Goal: Task Accomplishment & Management: Manage account settings

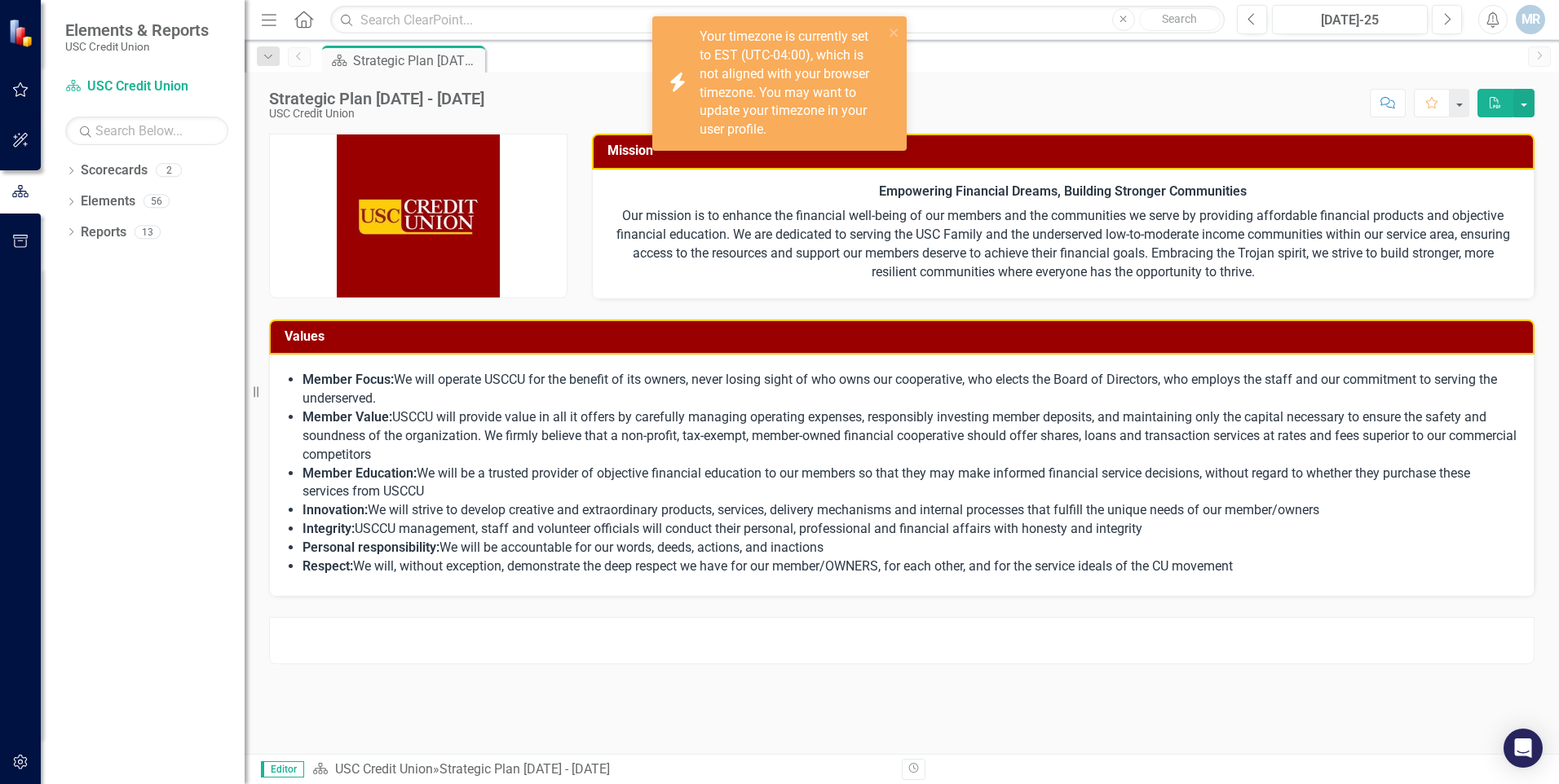
click at [900, 32] on profile\ "icon.bolt Your timezone is currently set to EST (UTC-04:00), which is not align…" at bounding box center [780, 84] width 254 height 135
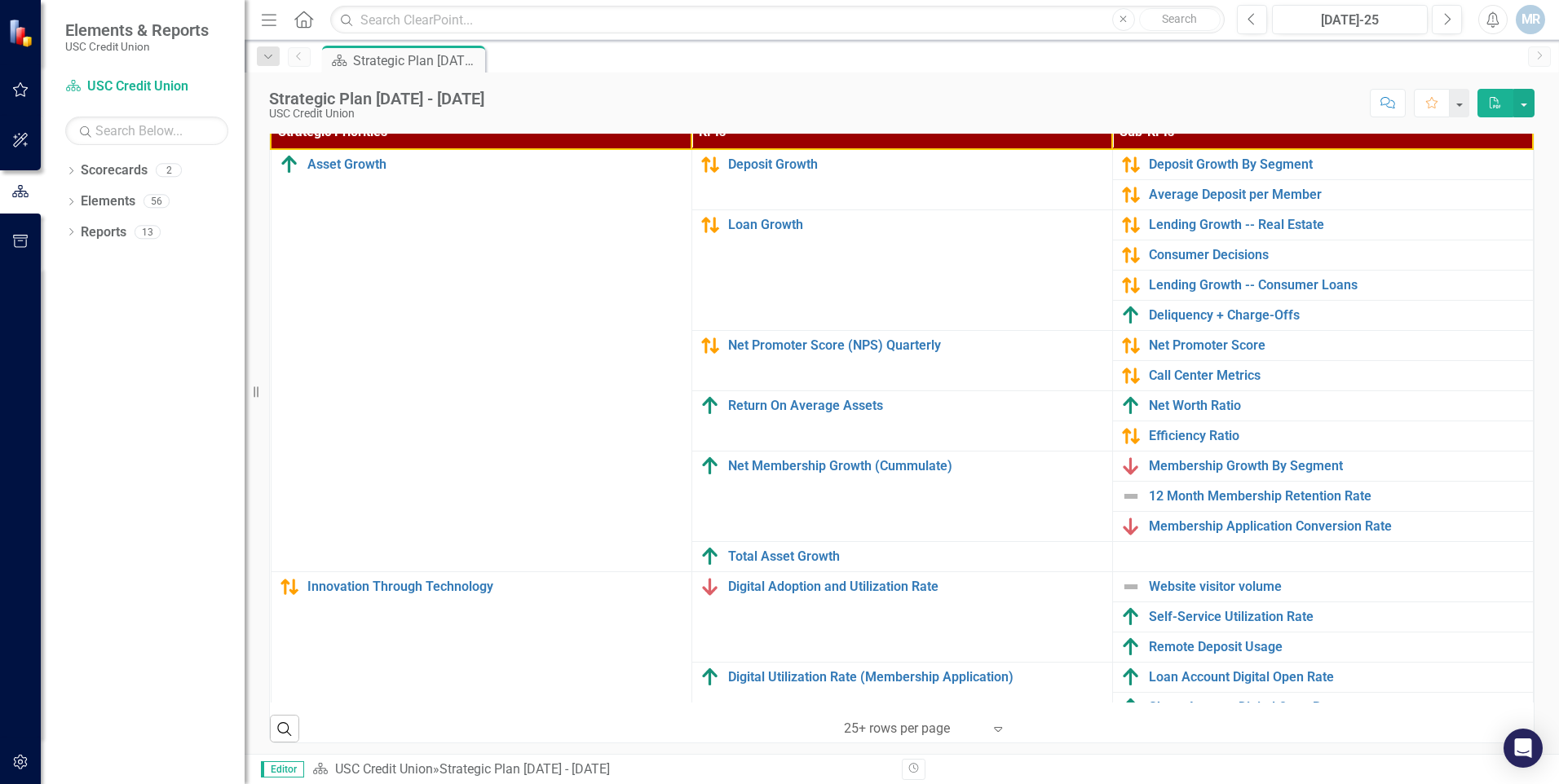
scroll to position [508, 0]
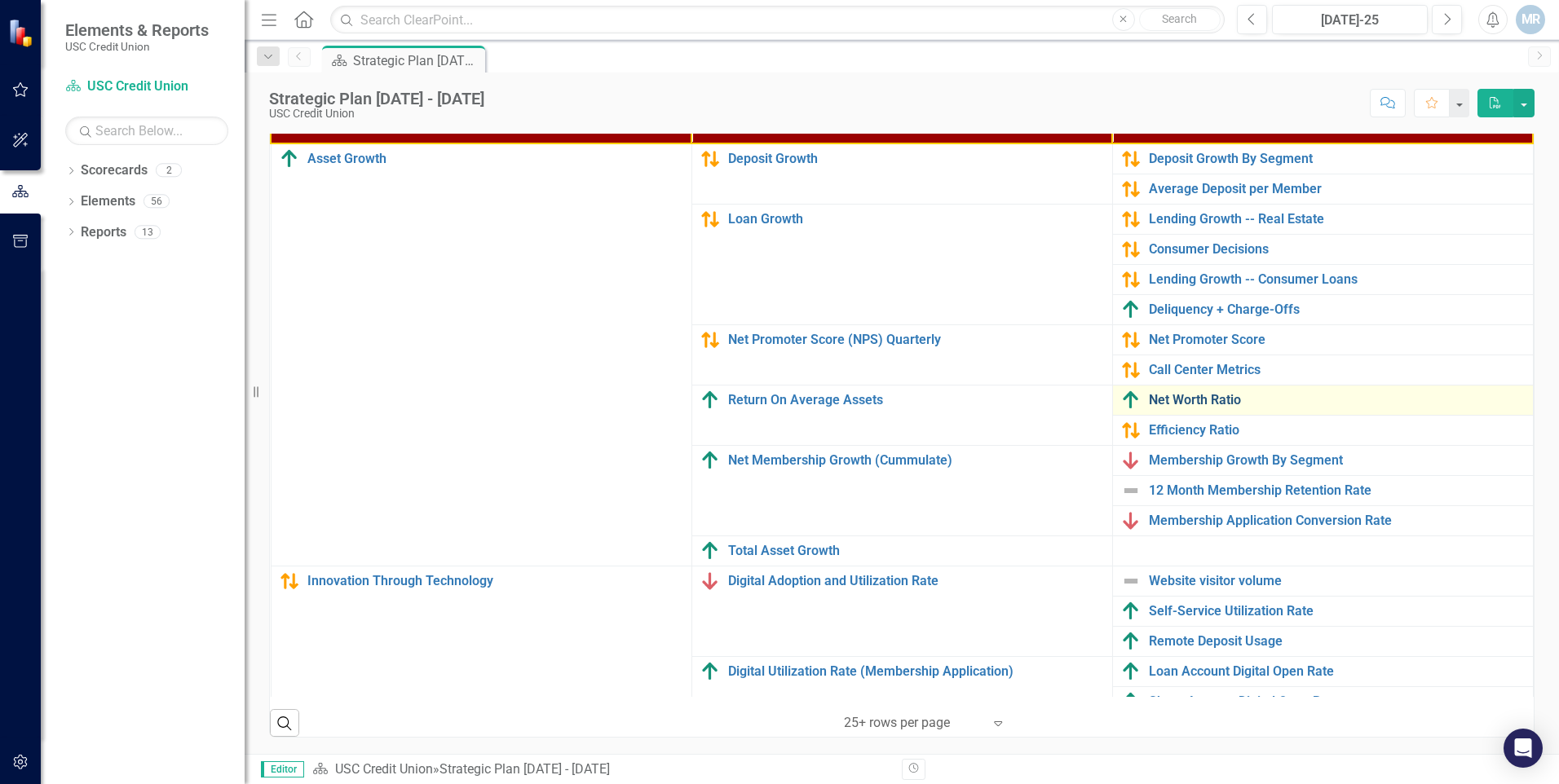
click at [1180, 397] on link "Net Worth Ratio" at bounding box center [1337, 400] width 376 height 15
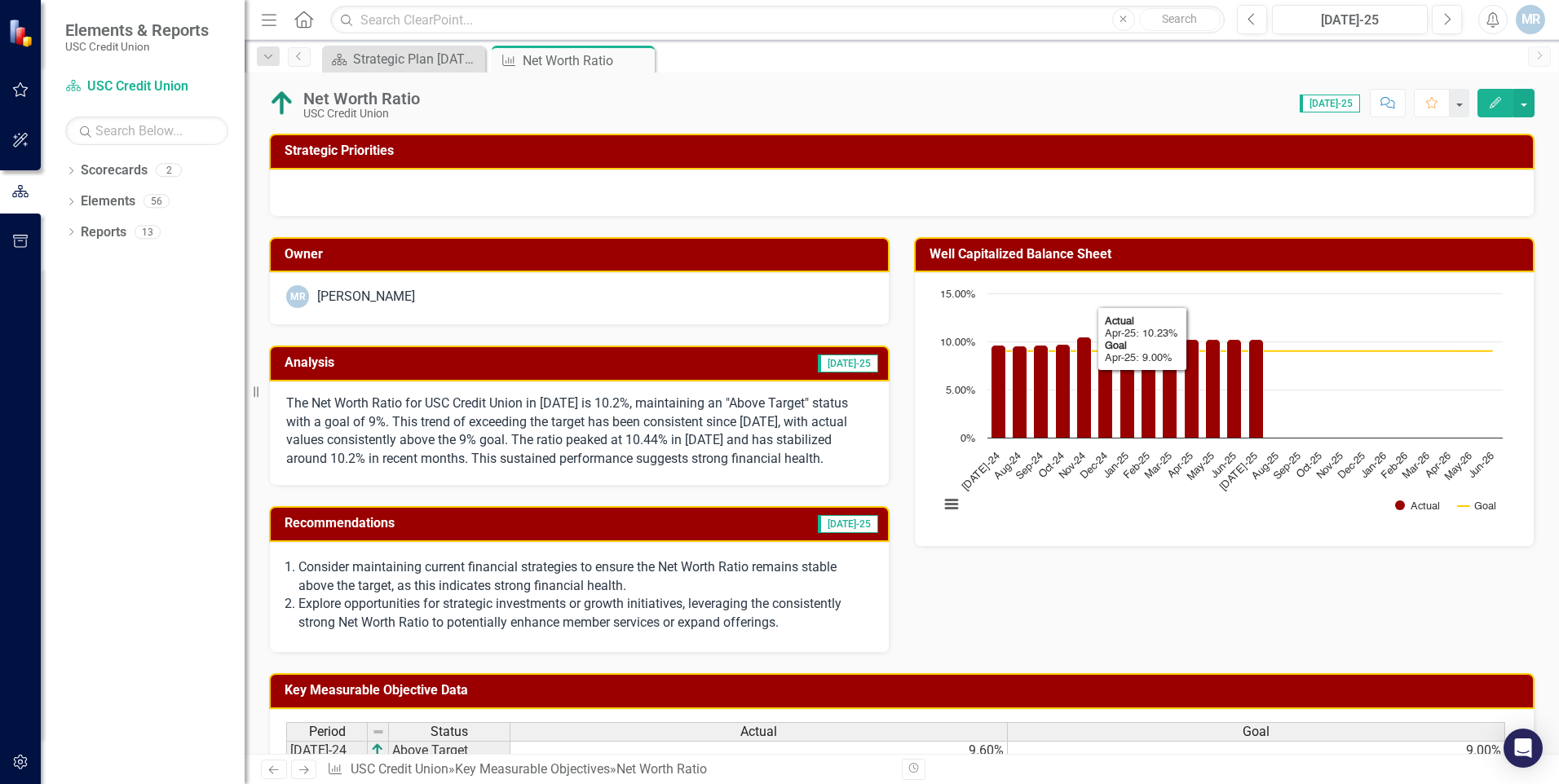
drag, startPoint x: 1484, startPoint y: 116, endPoint x: 1491, endPoint y: 175, distance: 59.4
click at [1502, 123] on div "Net Worth Ratio USC Credit Union Score: 0.00 [DATE]-25 Completed Comment Favori…" at bounding box center [902, 413] width 1315 height 682
click at [1487, 107] on button "Edit" at bounding box center [1496, 102] width 36 height 28
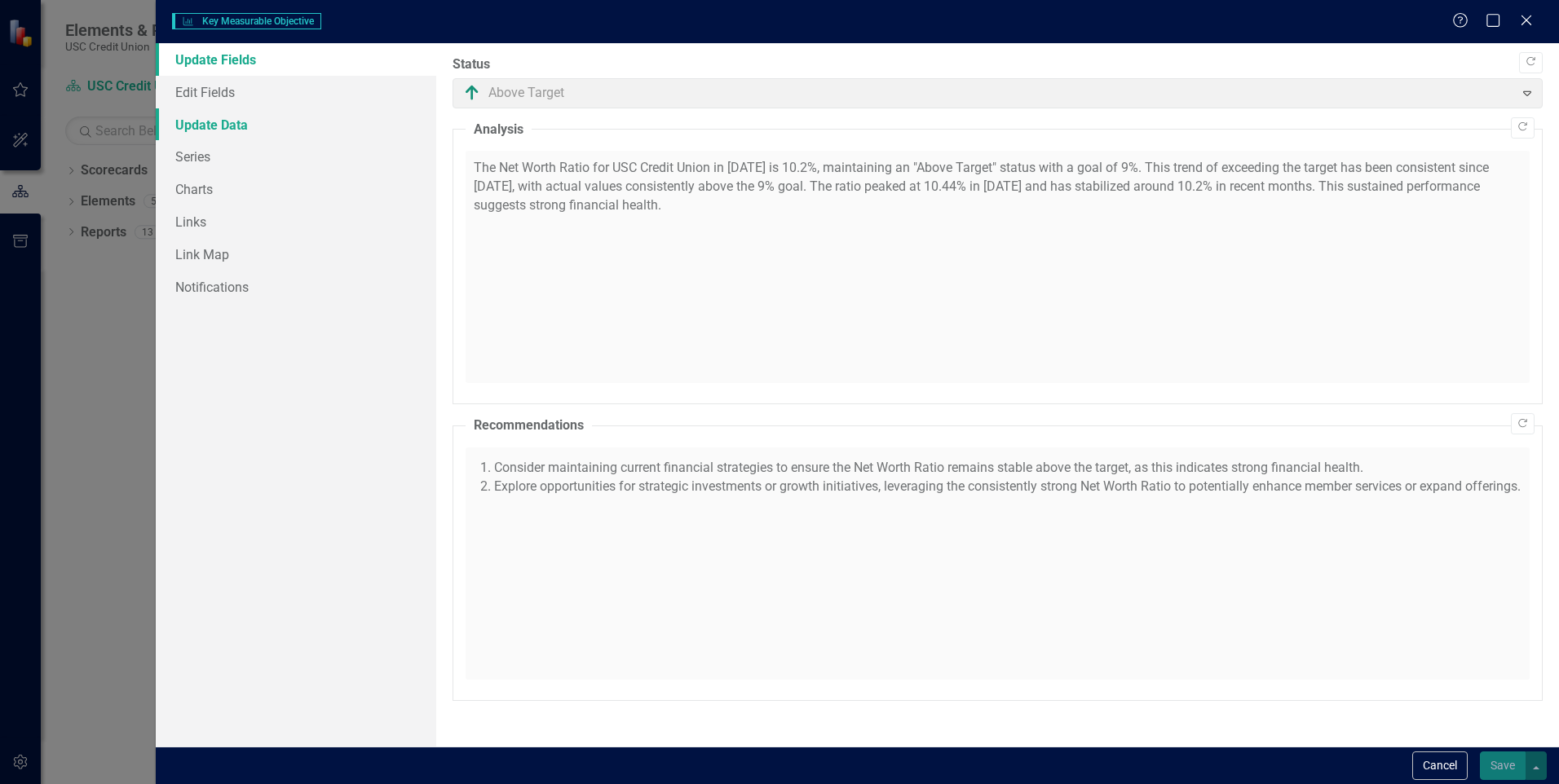
click at [201, 129] on link "Update Data" at bounding box center [296, 125] width 281 height 32
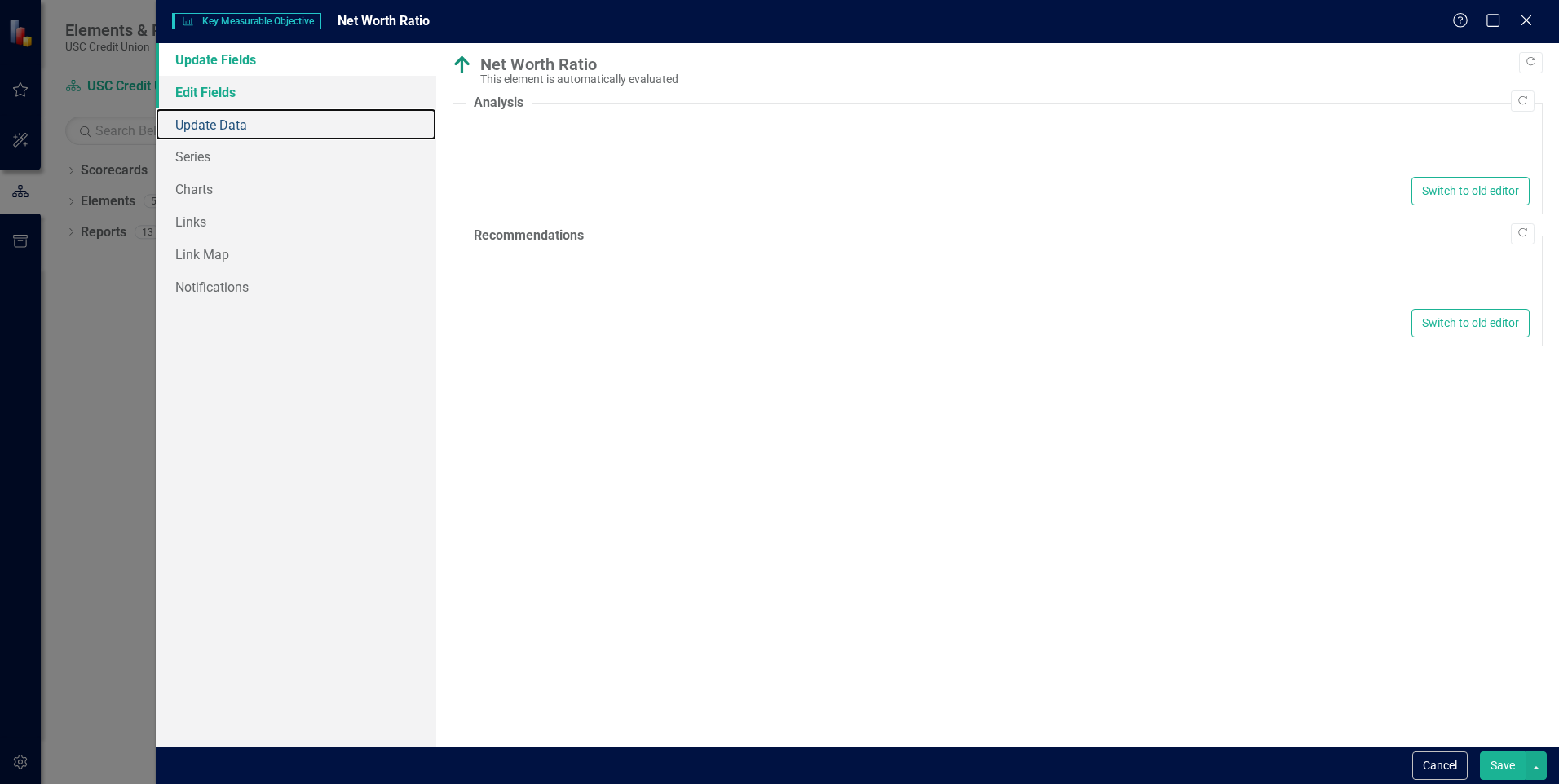
type textarea "<p>The Net Worth Ratio for USC Credit Union in [DATE] is 10.2%, maintaining an …"
type textarea "<ol> <li> <p>Consider maintaining current financial strategies to ensure the Ne…"
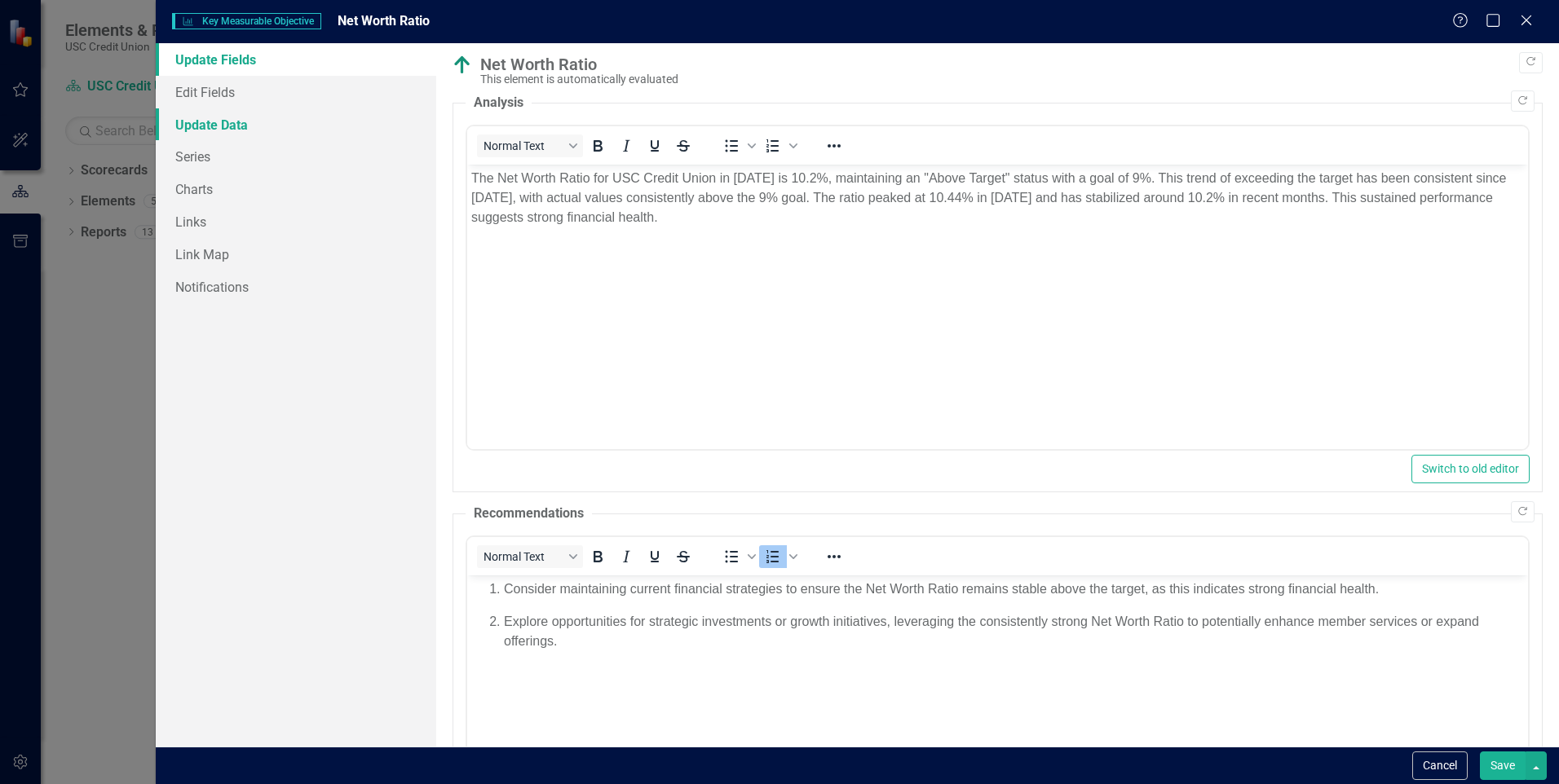
click at [229, 121] on link "Update Data" at bounding box center [296, 125] width 281 height 32
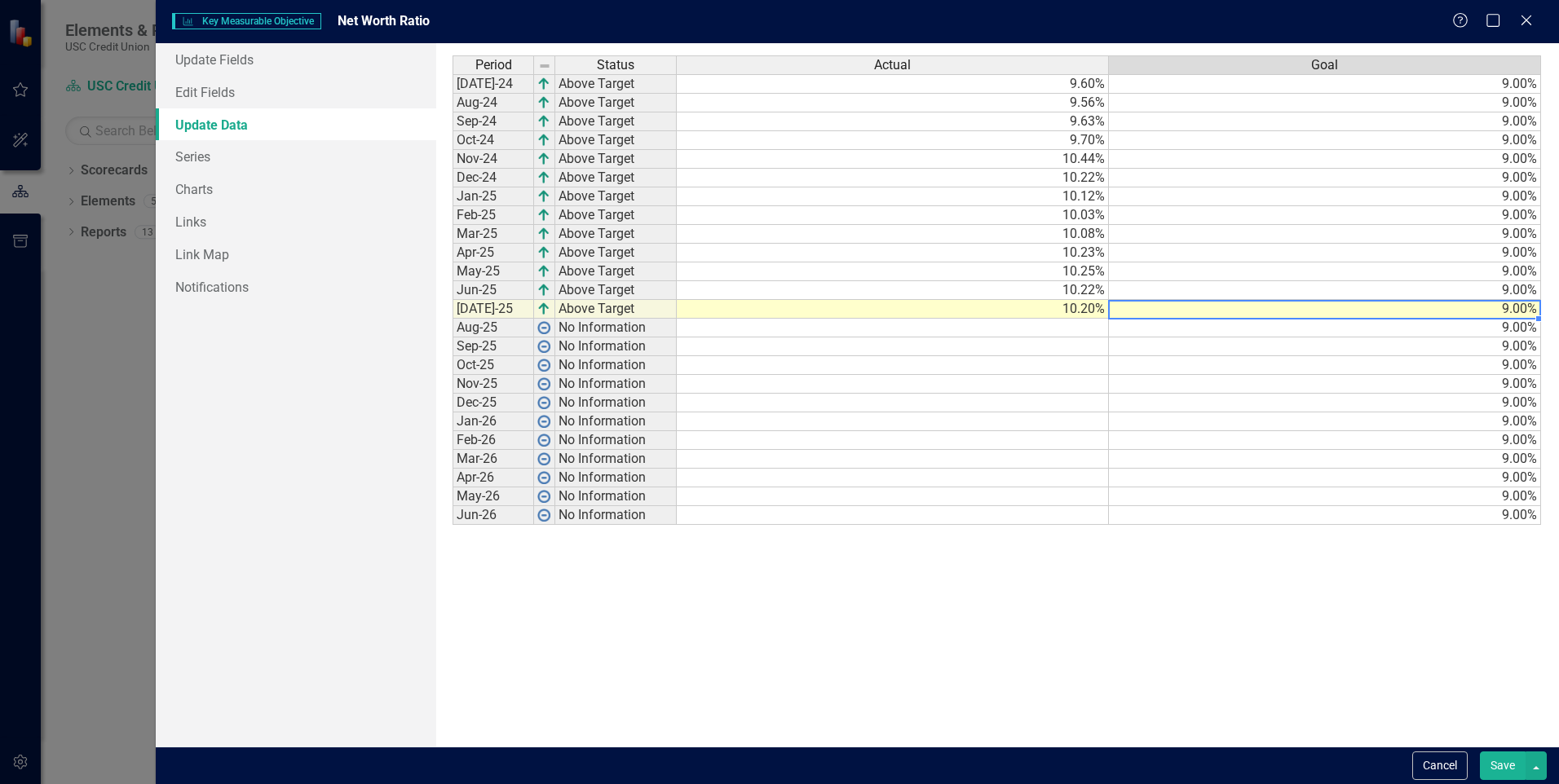
click at [1508, 311] on td "9.00%" at bounding box center [1325, 310] width 433 height 19
click at [1497, 314] on td "9.00%" at bounding box center [1325, 310] width 433 height 19
click at [1504, 311] on td "9.00%" at bounding box center [1325, 310] width 433 height 19
type textarea "9"
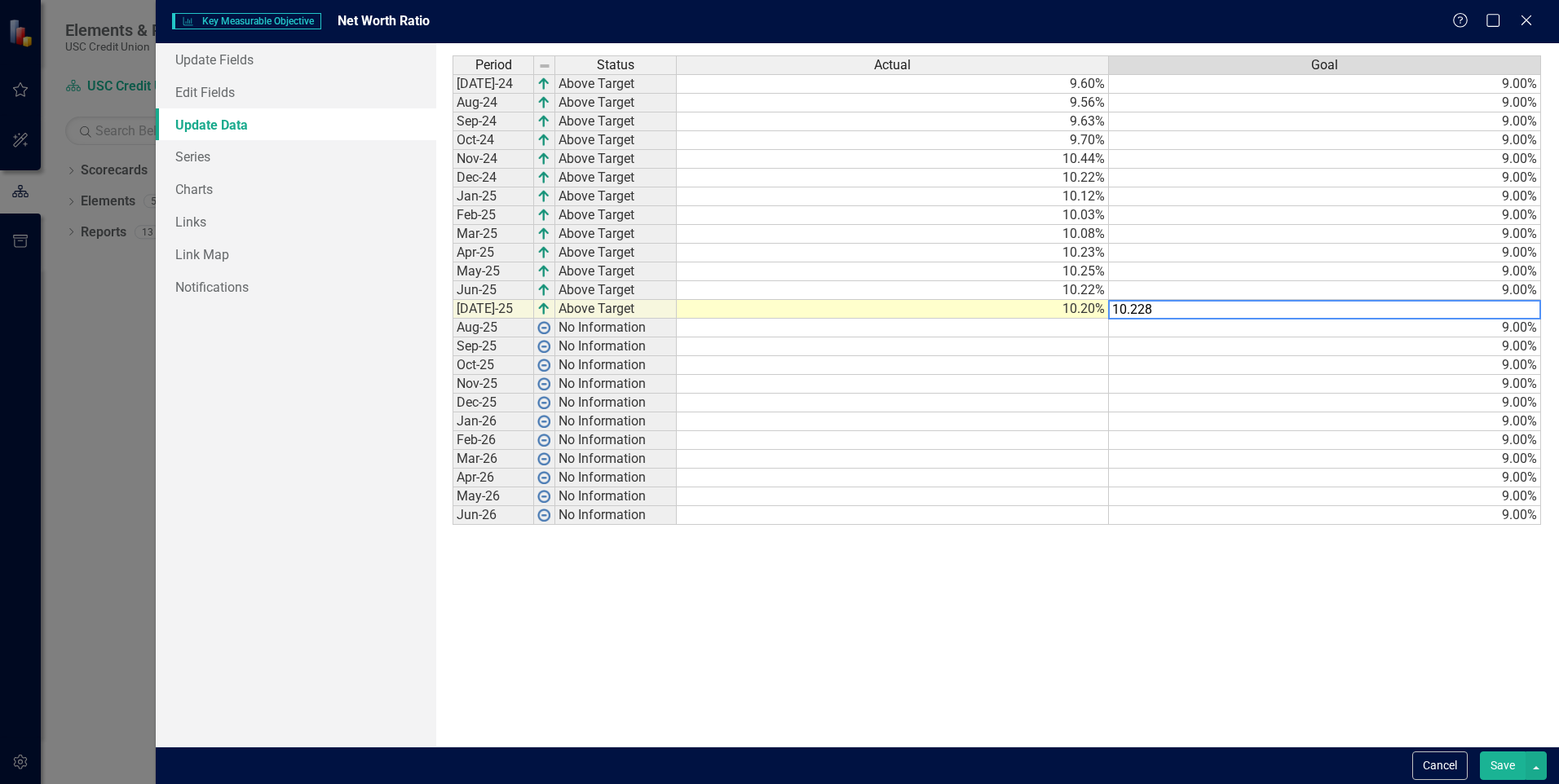
type textarea "9"
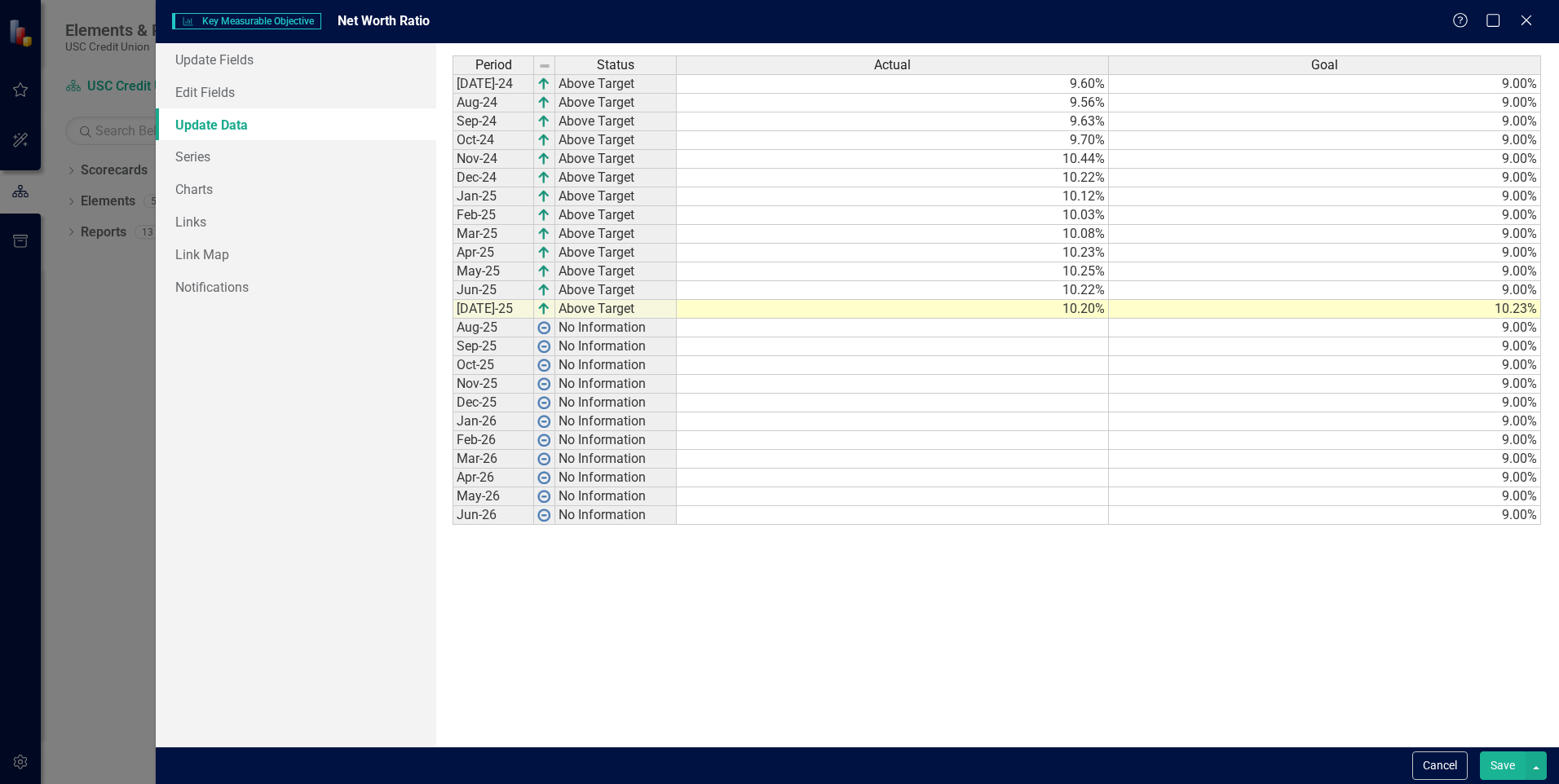
drag, startPoint x: 1498, startPoint y: 768, endPoint x: 1504, endPoint y: 781, distance: 14.3
click at [1498, 768] on button "Save" at bounding box center [1504, 765] width 46 height 28
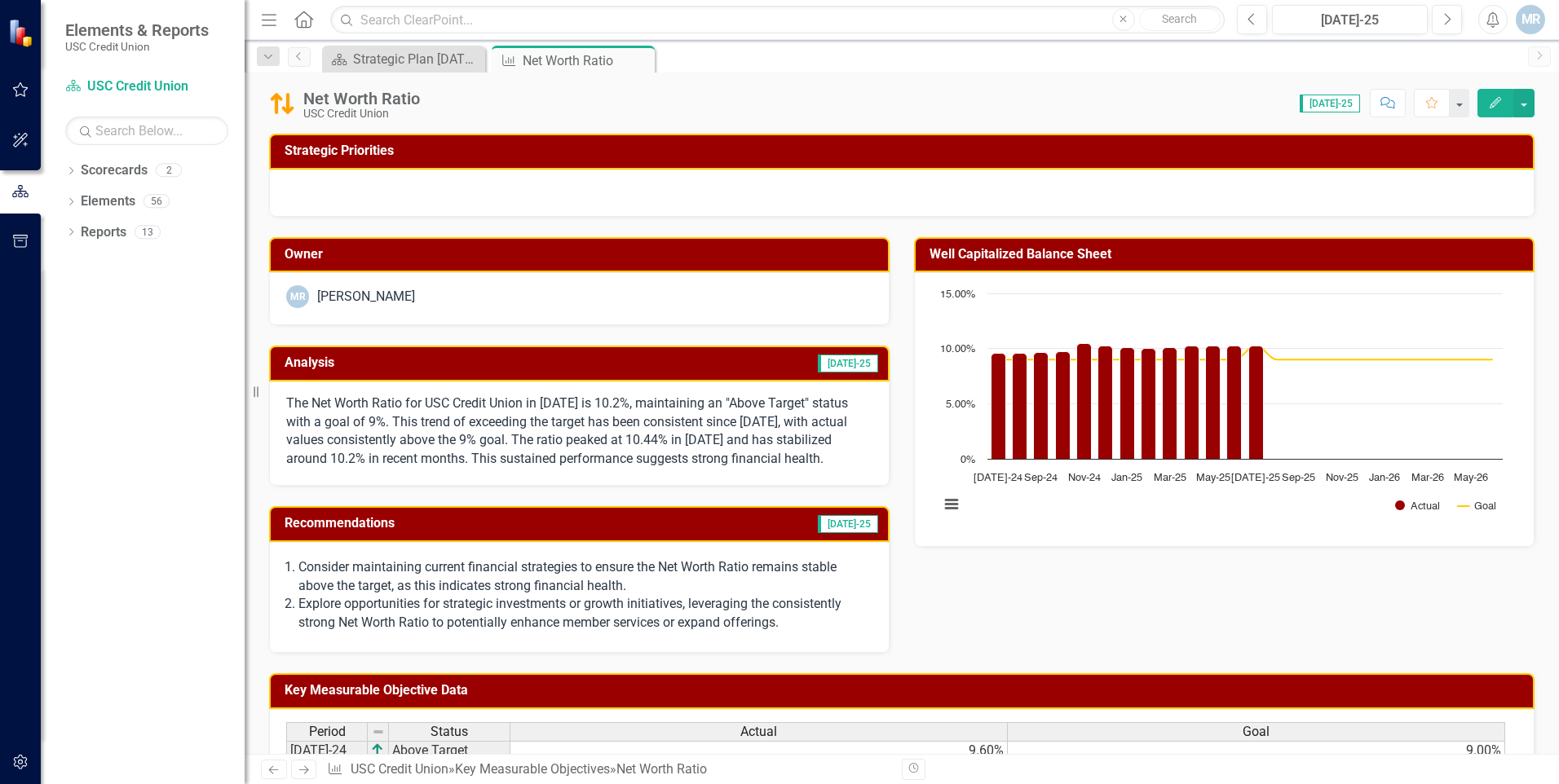
click at [1491, 104] on icon "Edit" at bounding box center [1495, 102] width 15 height 11
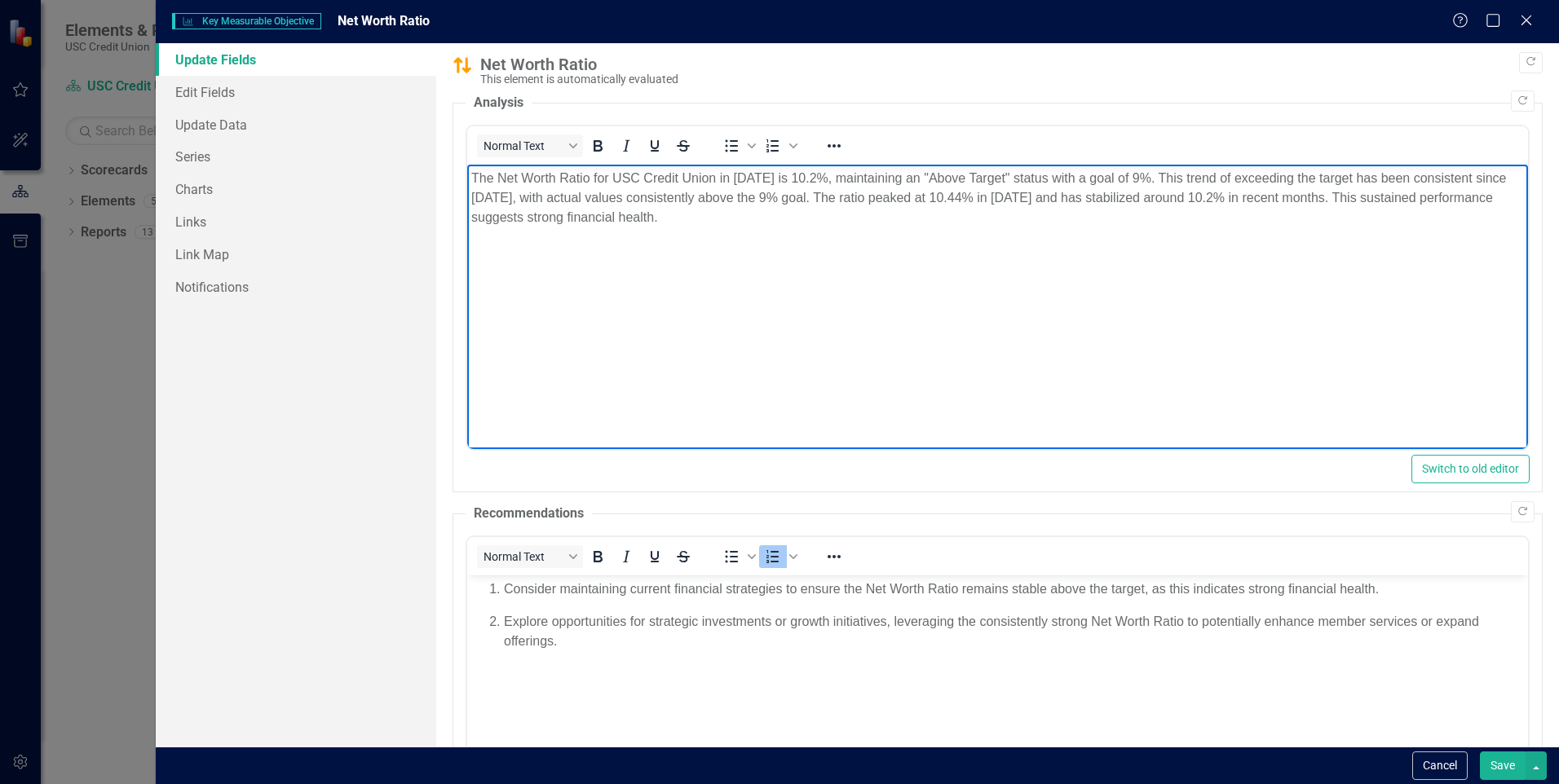
drag, startPoint x: 848, startPoint y: 220, endPoint x: 595, endPoint y: 169, distance: 258.1
click at [595, 169] on p "The Net Worth Ratio for USC Credit Union in [DATE] is 10.2%, maintaining an "Ab…" at bounding box center [998, 198] width 1053 height 59
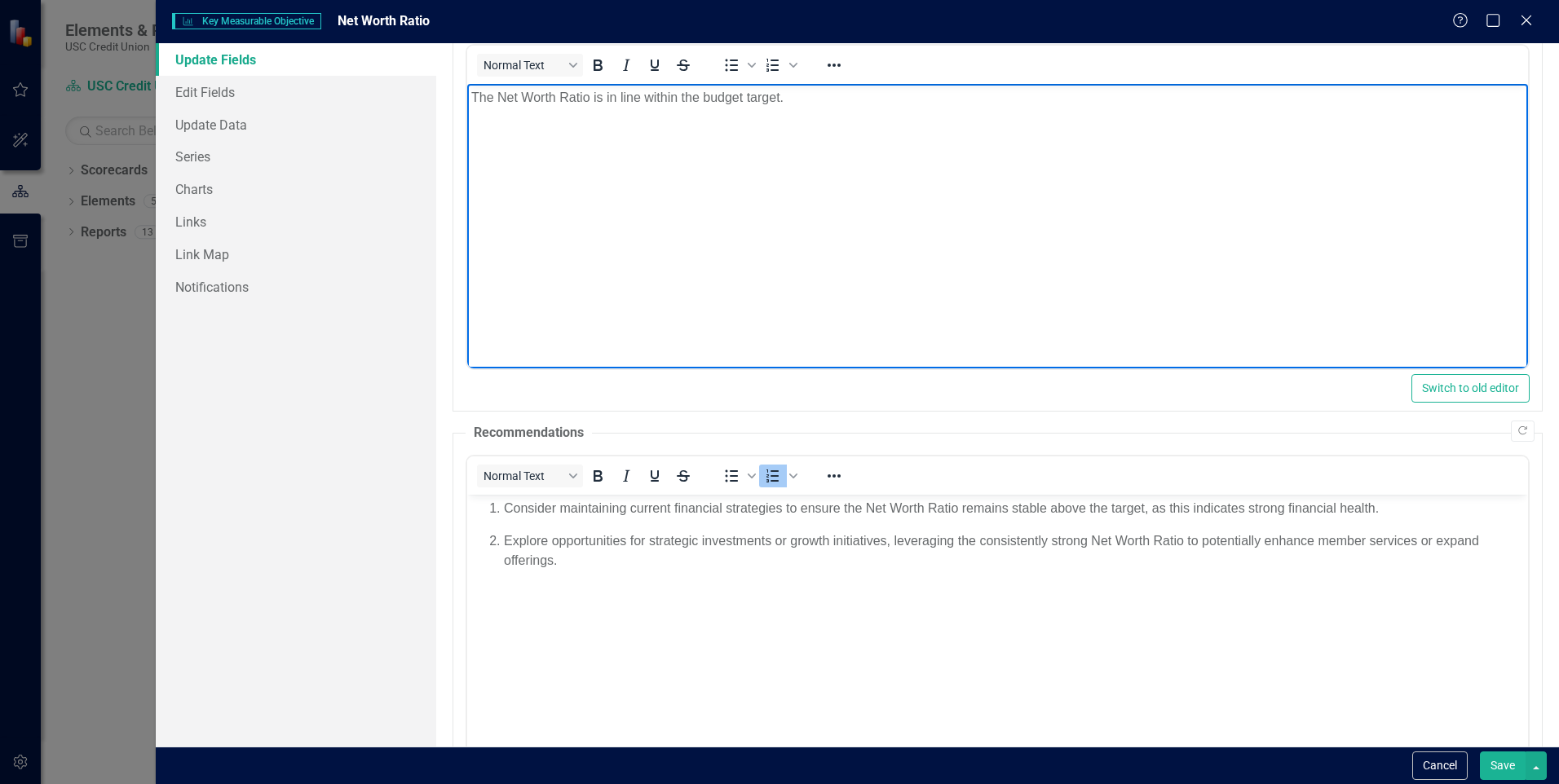
scroll to position [82, 0]
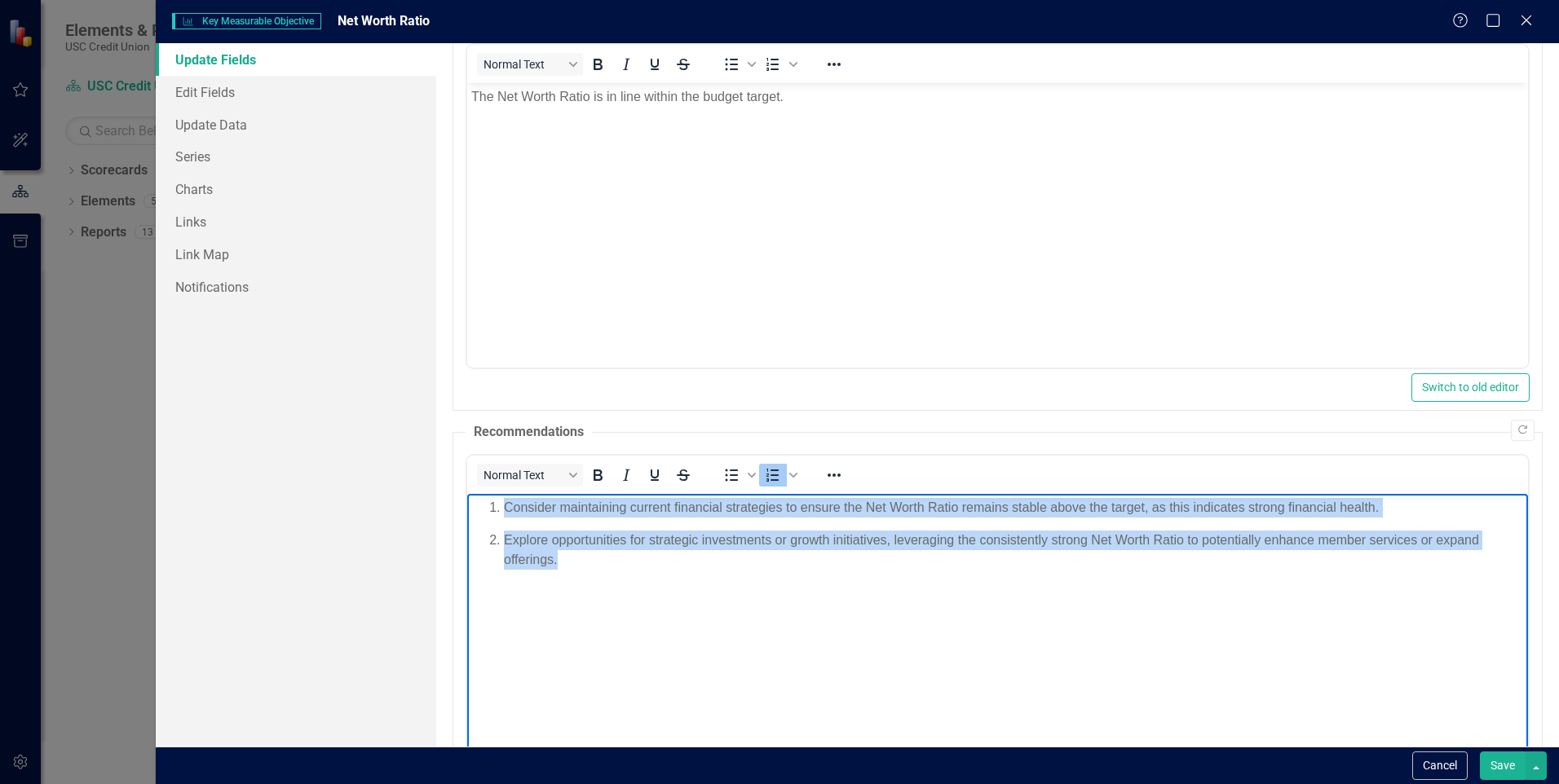
drag, startPoint x: 562, startPoint y: 566, endPoint x: 480, endPoint y: 505, distance: 102.2
click at [480, 505] on ol "Consider maintaining current financial strategies to ensure the Net Worth Ratio…" at bounding box center [998, 533] width 1053 height 72
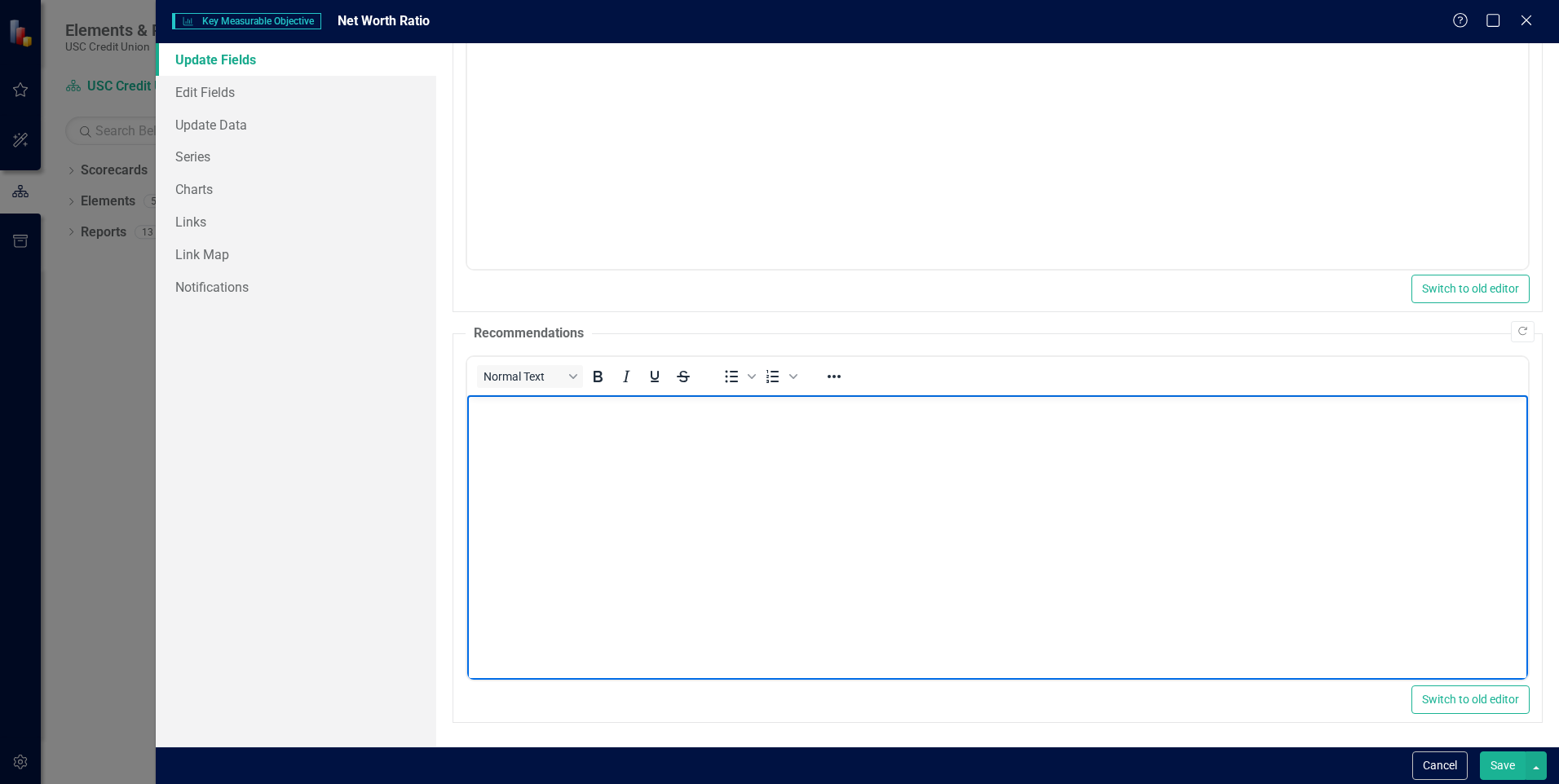
scroll to position [181, 0]
click at [1508, 768] on button "Save" at bounding box center [1504, 765] width 46 height 28
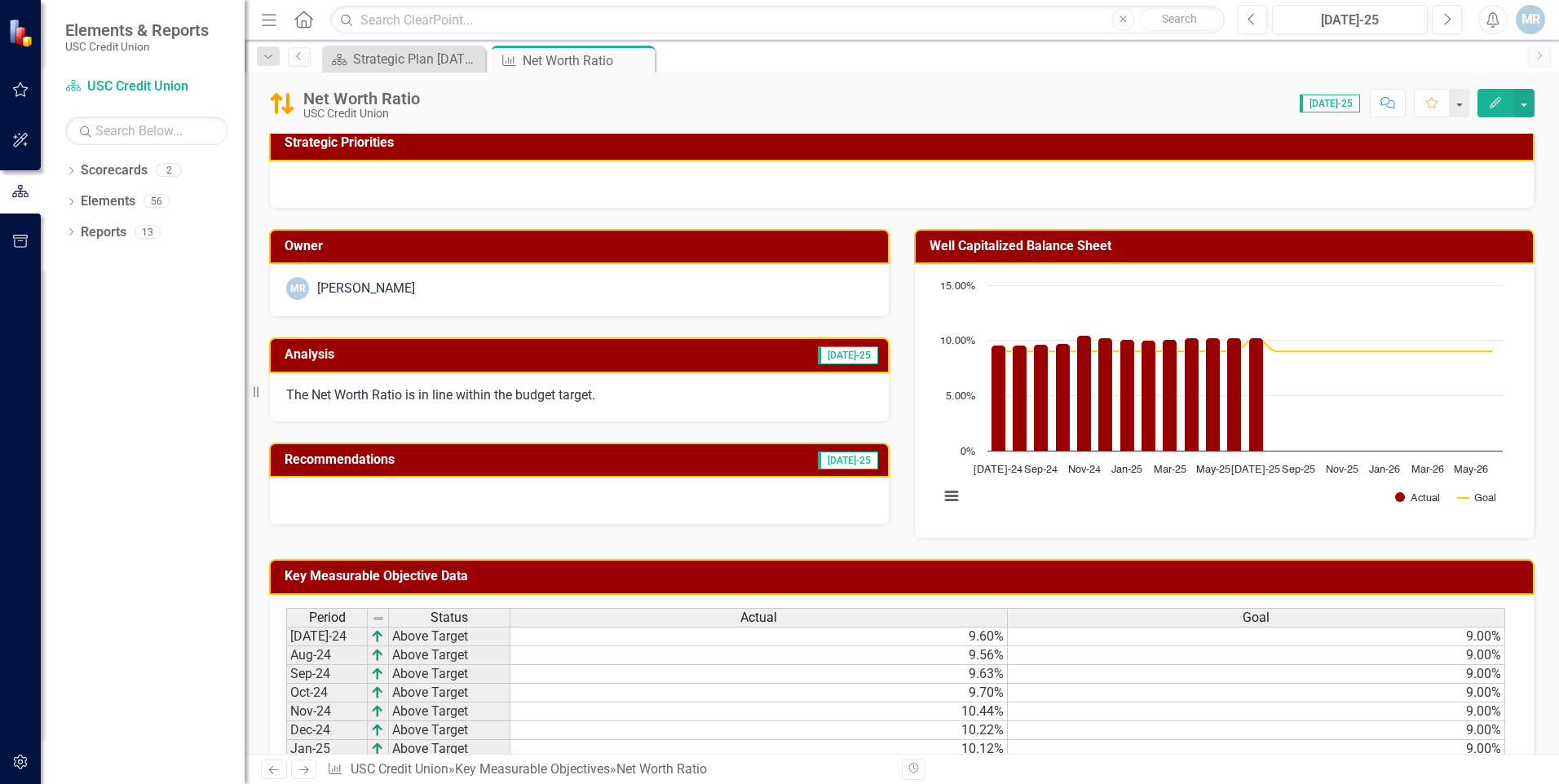
scroll to position [0, 0]
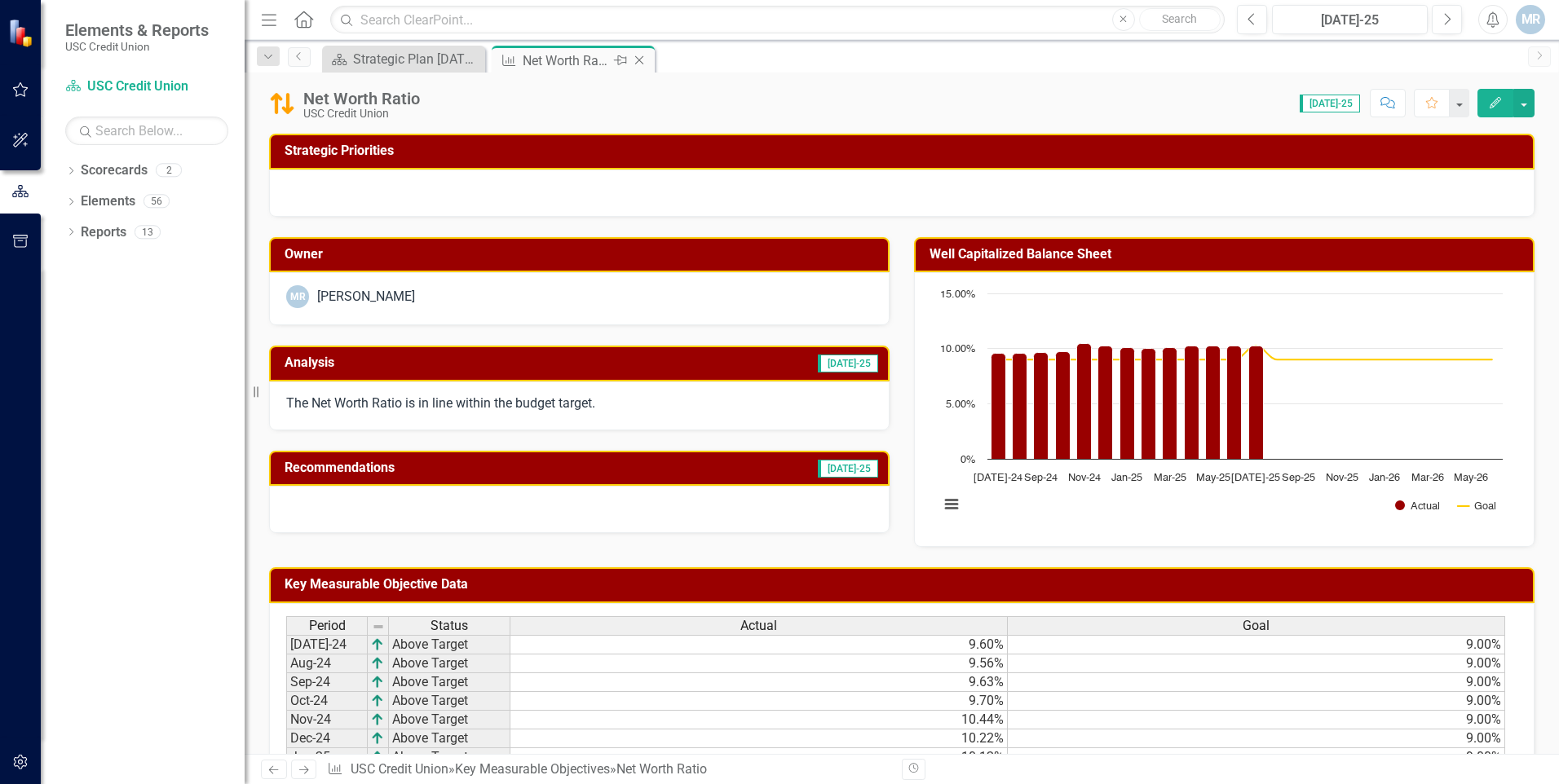
click at [638, 61] on icon at bounding box center [640, 61] width 9 height 9
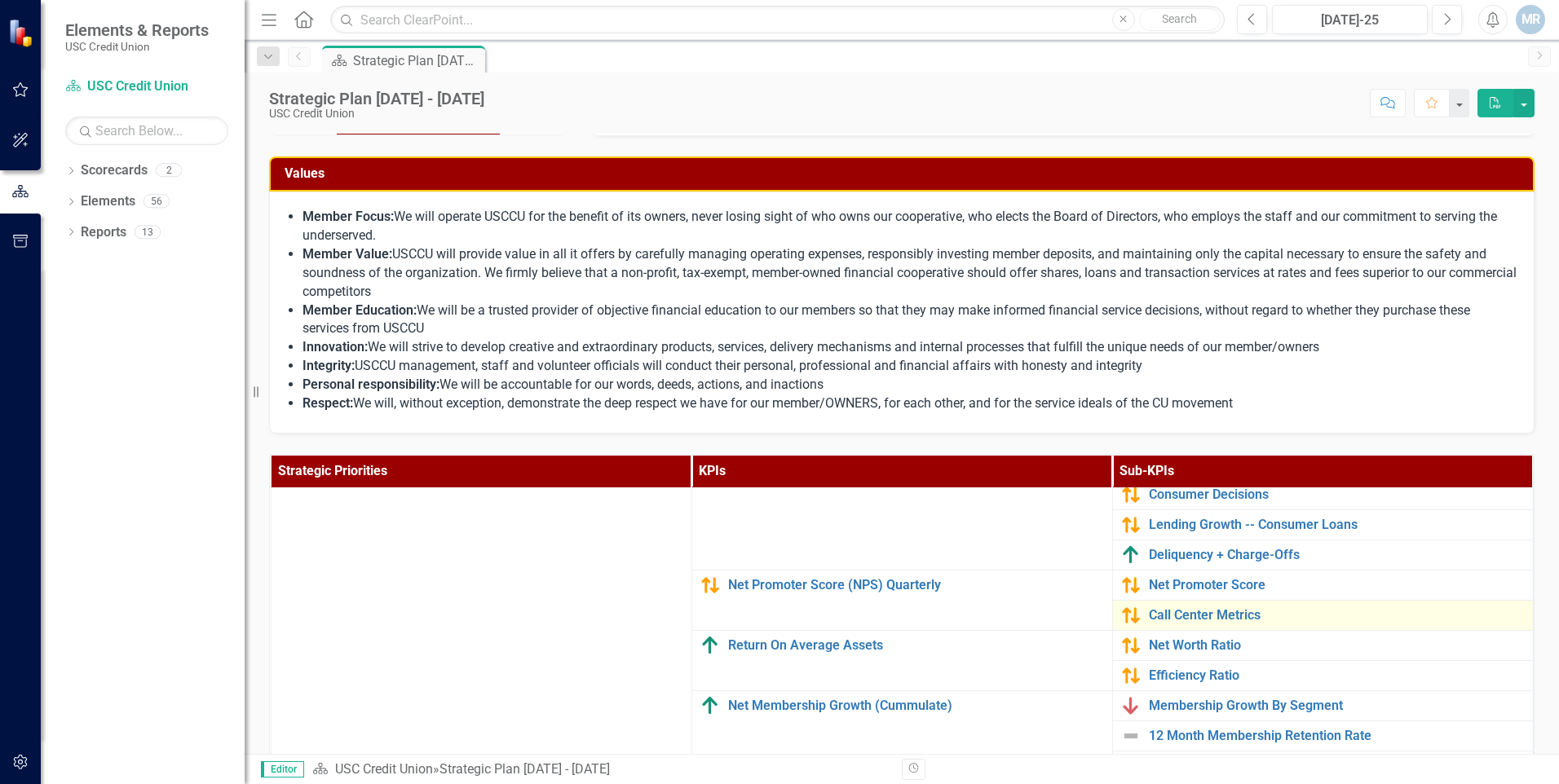
scroll to position [110, 0]
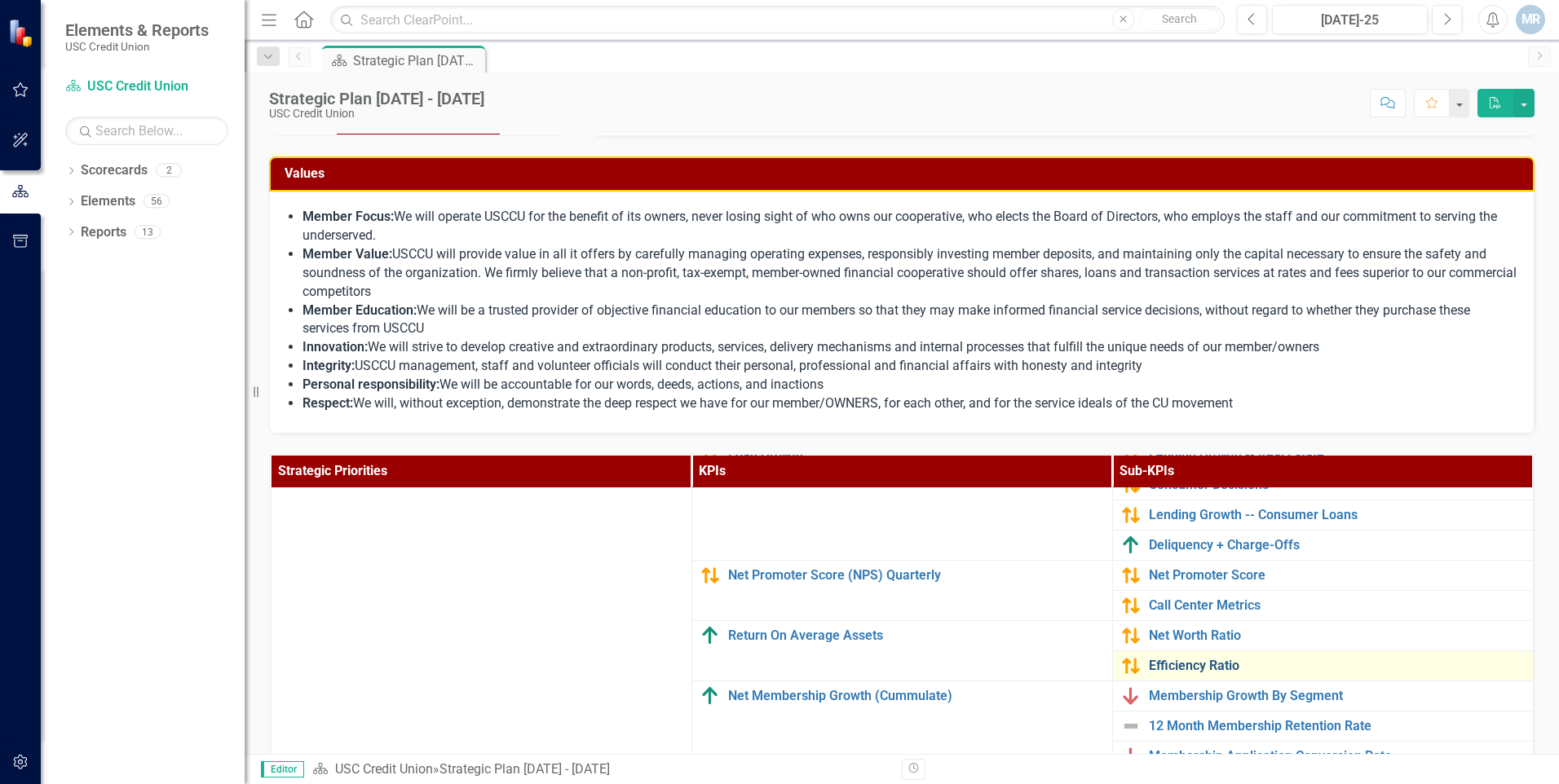
click at [1166, 665] on link "Efficiency Ratio" at bounding box center [1337, 665] width 376 height 15
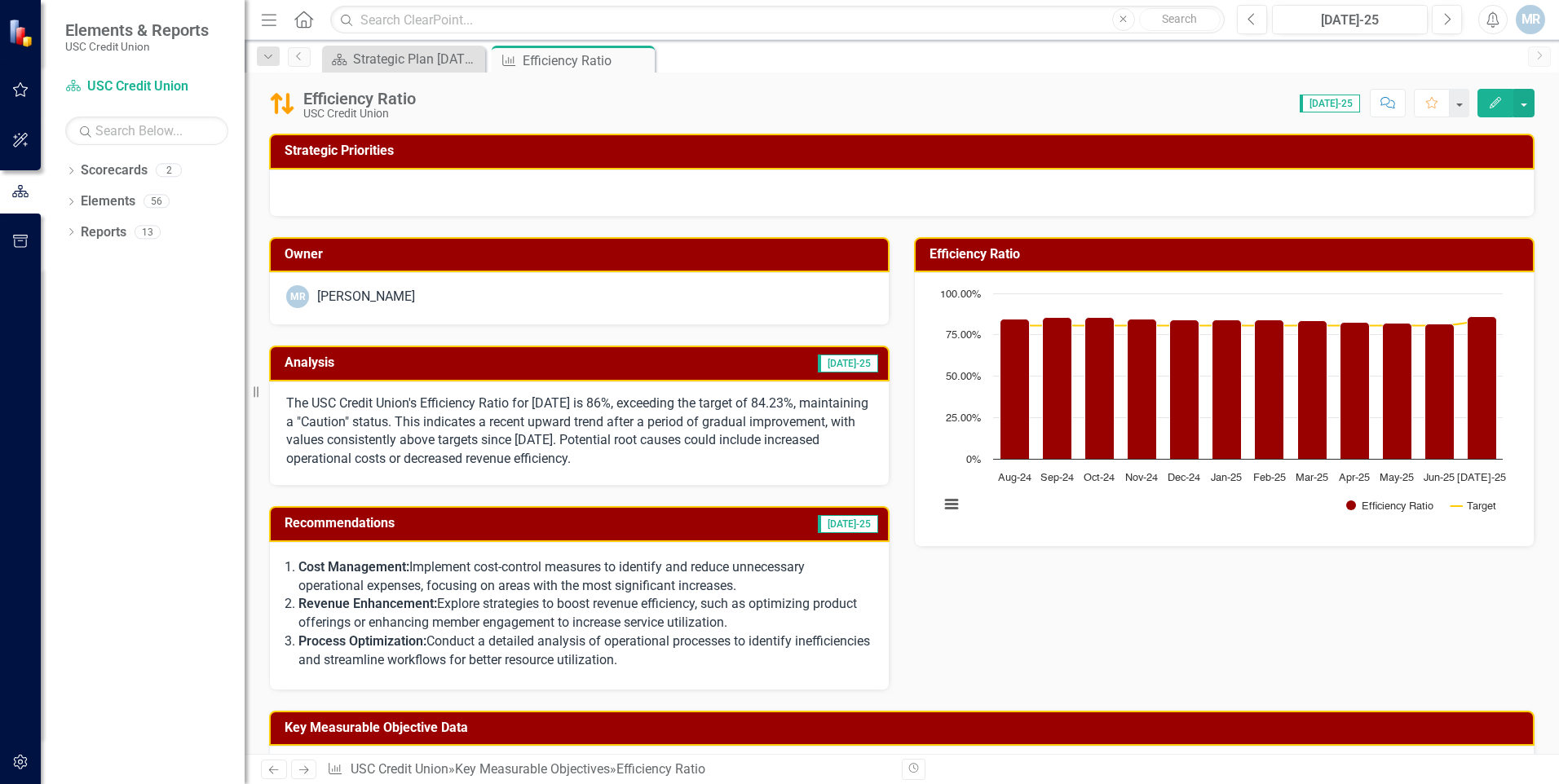
click at [1504, 105] on button "Edit" at bounding box center [1496, 102] width 36 height 28
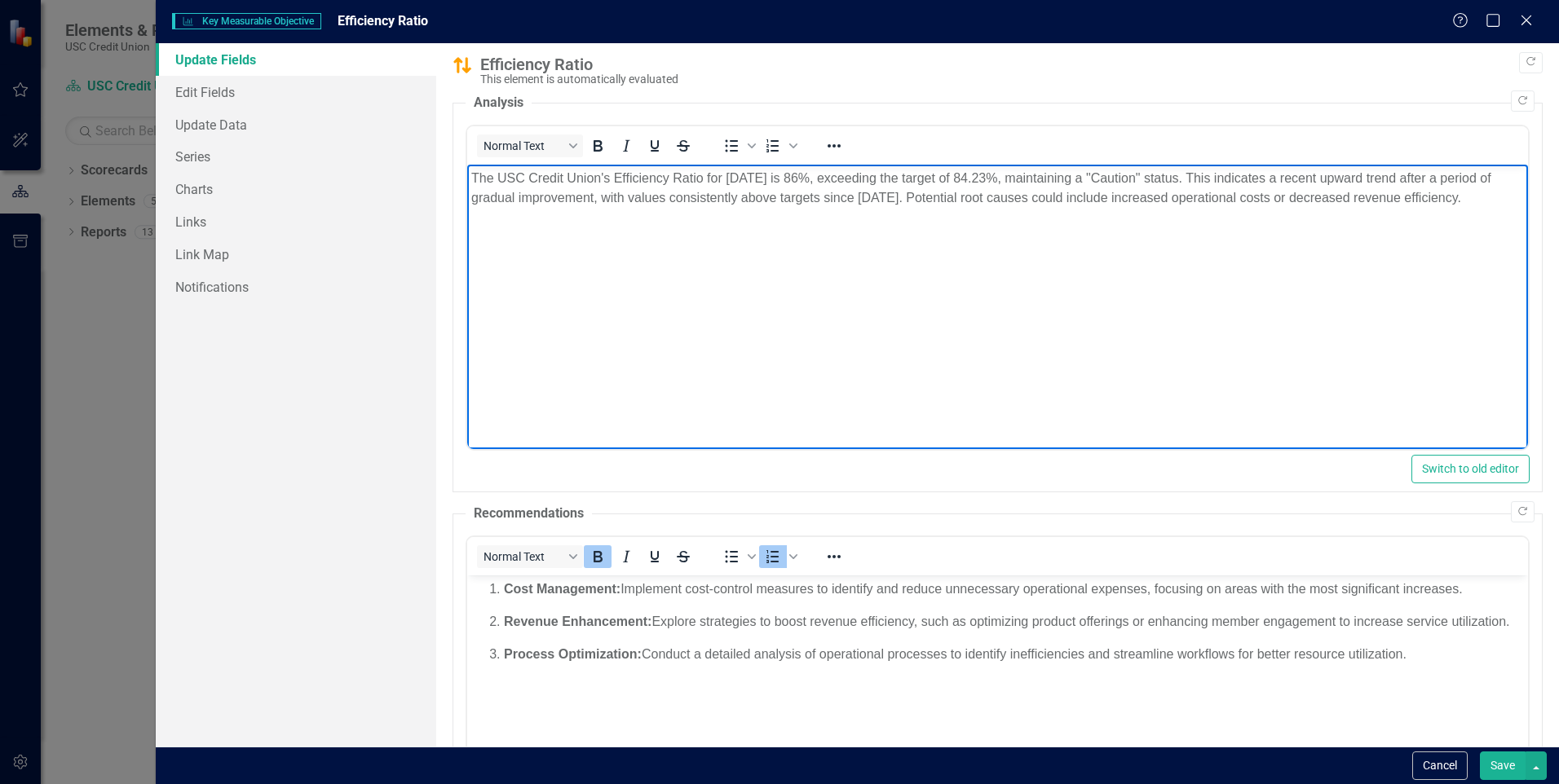
click at [1503, 200] on p "The USC Credit Union's Efficiency Ratio for [DATE] is 86%, exceeding the target…" at bounding box center [998, 189] width 1053 height 39
drag, startPoint x: 1204, startPoint y: 176, endPoint x: 1495, endPoint y: 205, distance: 292.4
click at [1495, 205] on p "The USC Credit Union's Efficiency Ratio for [DATE] is 86%, exceeding the target…" at bounding box center [998, 189] width 1053 height 39
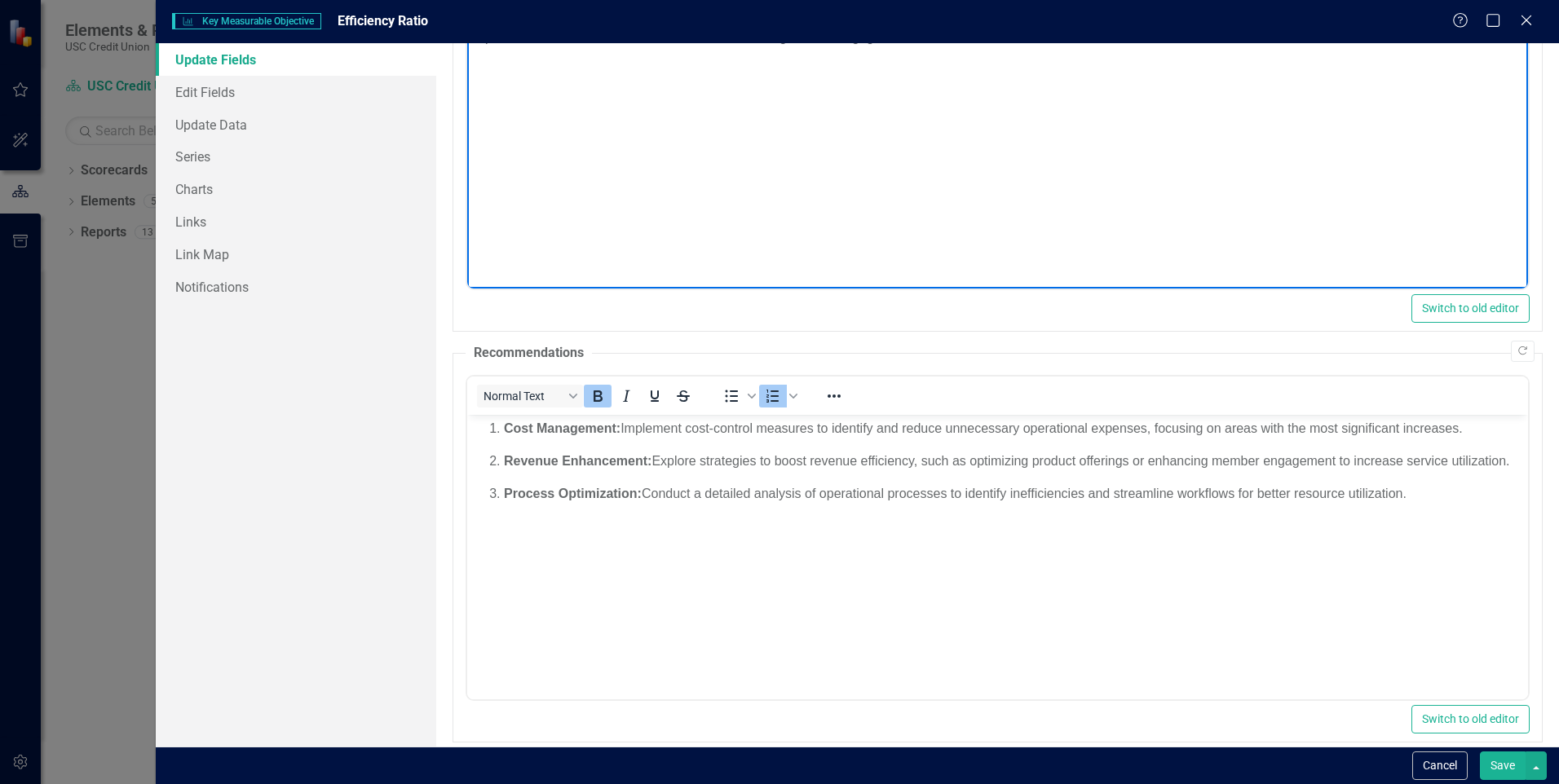
scroll to position [163, 0]
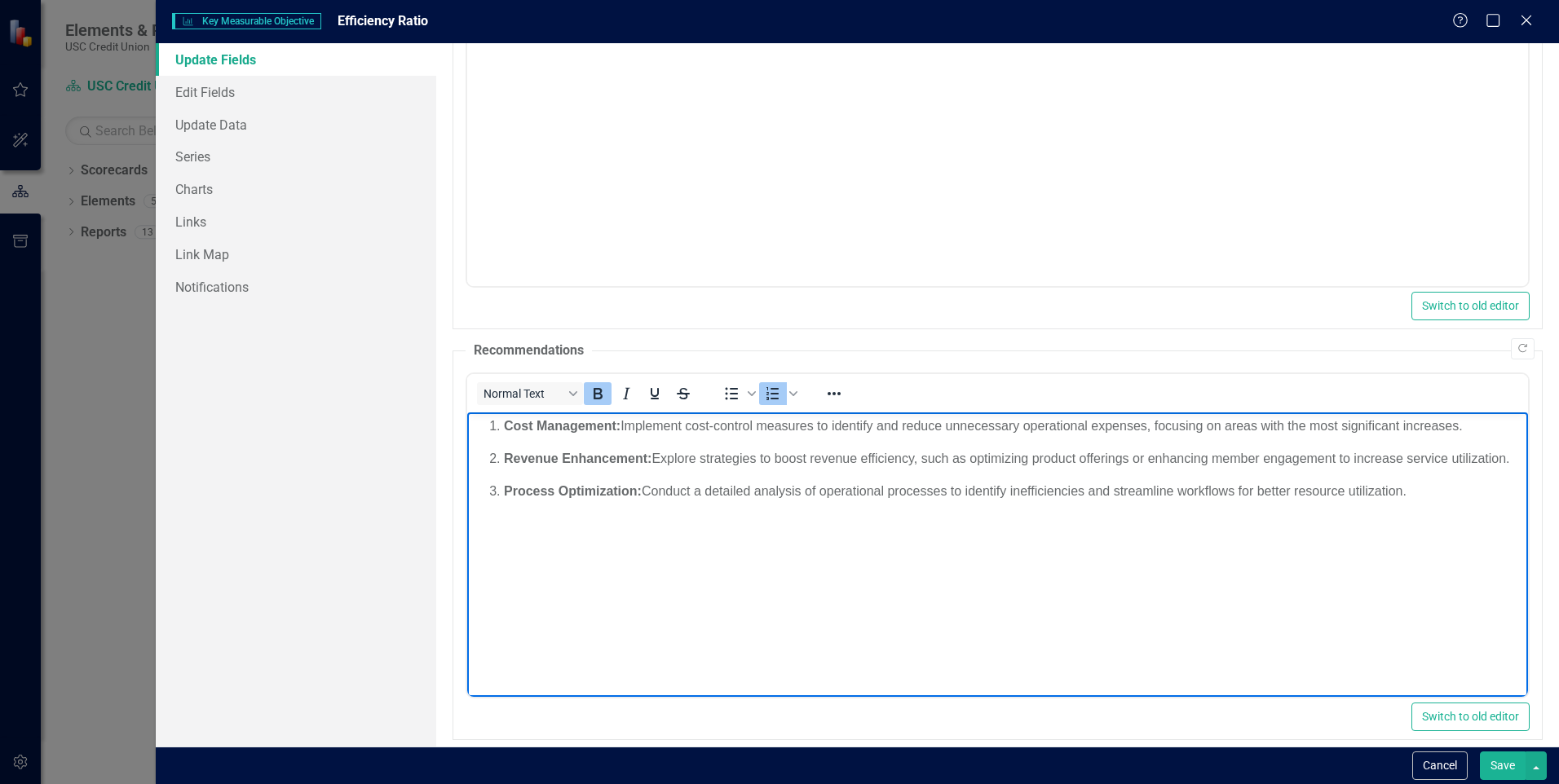
drag, startPoint x: 1451, startPoint y: 512, endPoint x: 493, endPoint y: 417, distance: 962.7
click at [493, 417] on ol "Cost Management: Implement cost-control measures to identify and reduce unneces…" at bounding box center [998, 457] width 1053 height 84
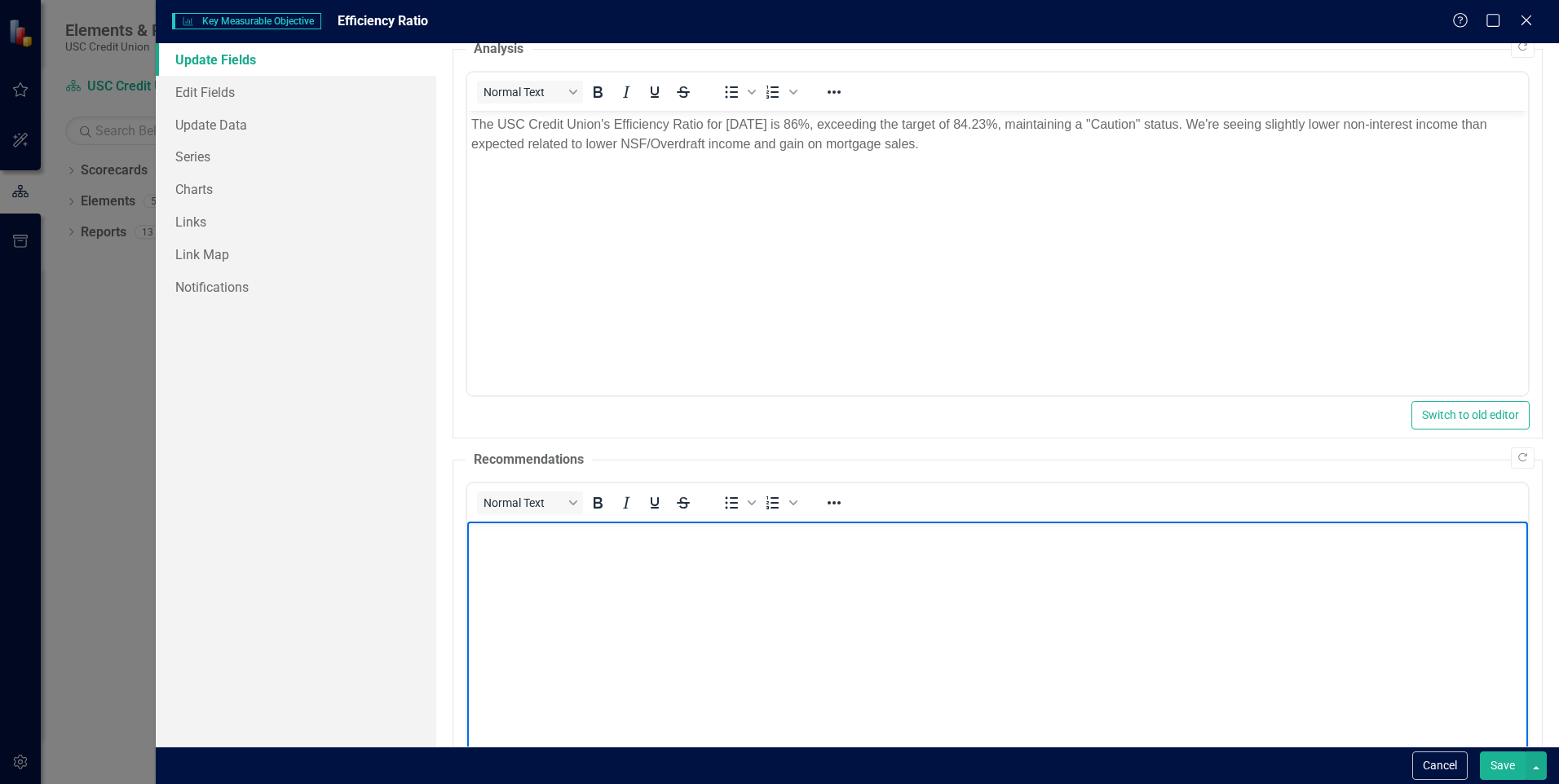
scroll to position [82, 0]
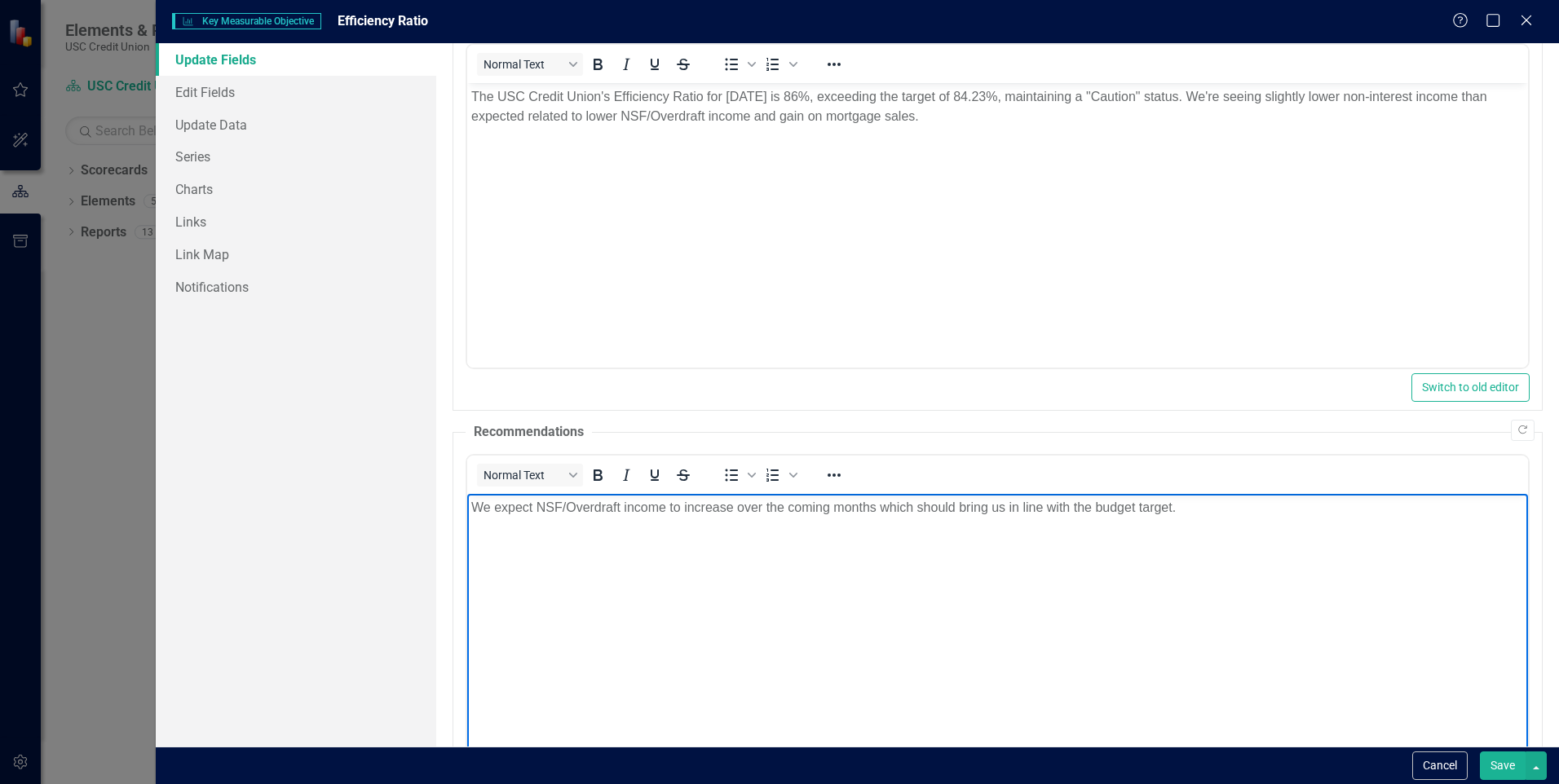
click at [1210, 508] on p "We expect NSF/Overdraft income to increase over the coming months which should …" at bounding box center [998, 507] width 1053 height 20
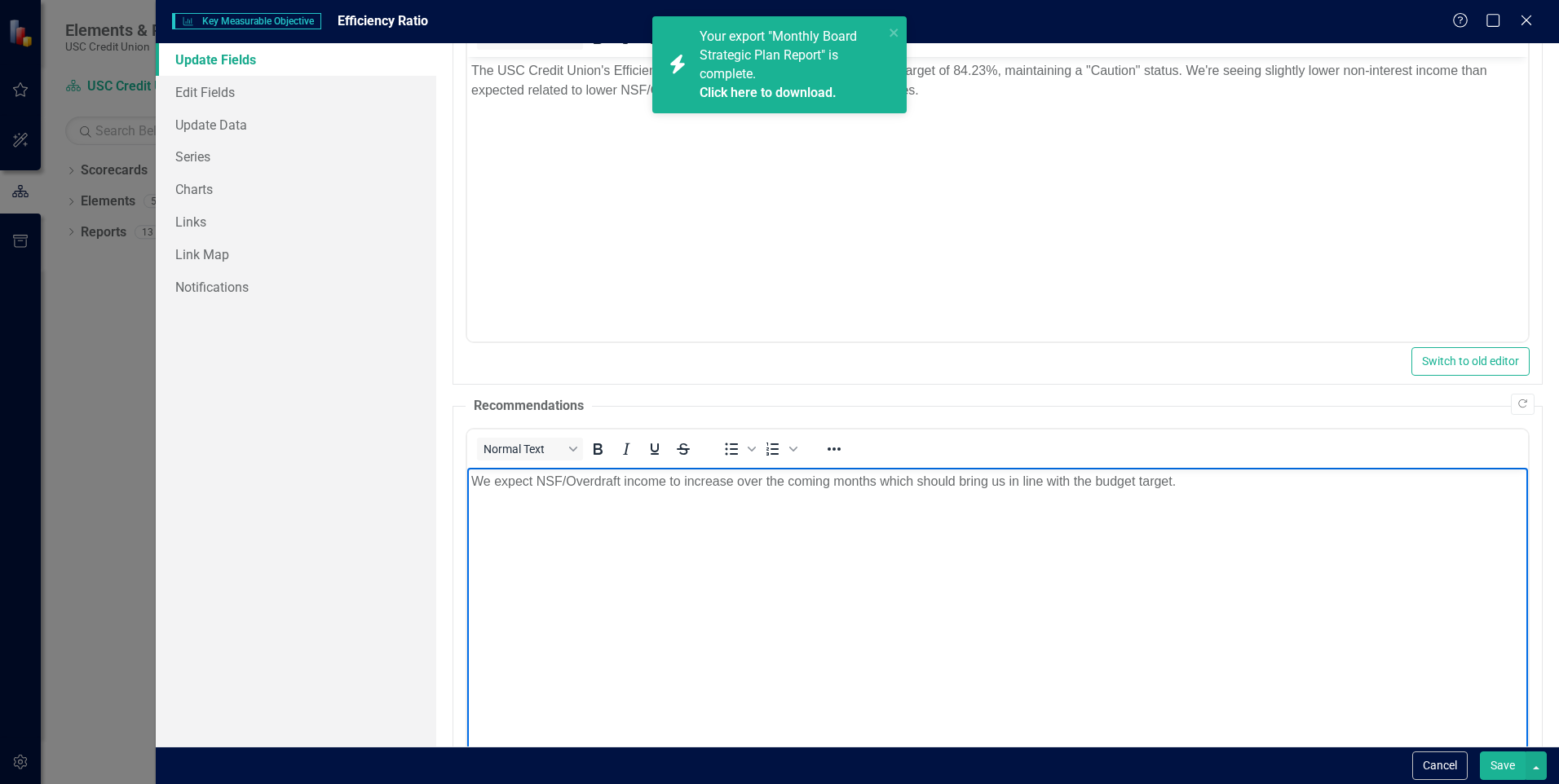
scroll to position [18, 0]
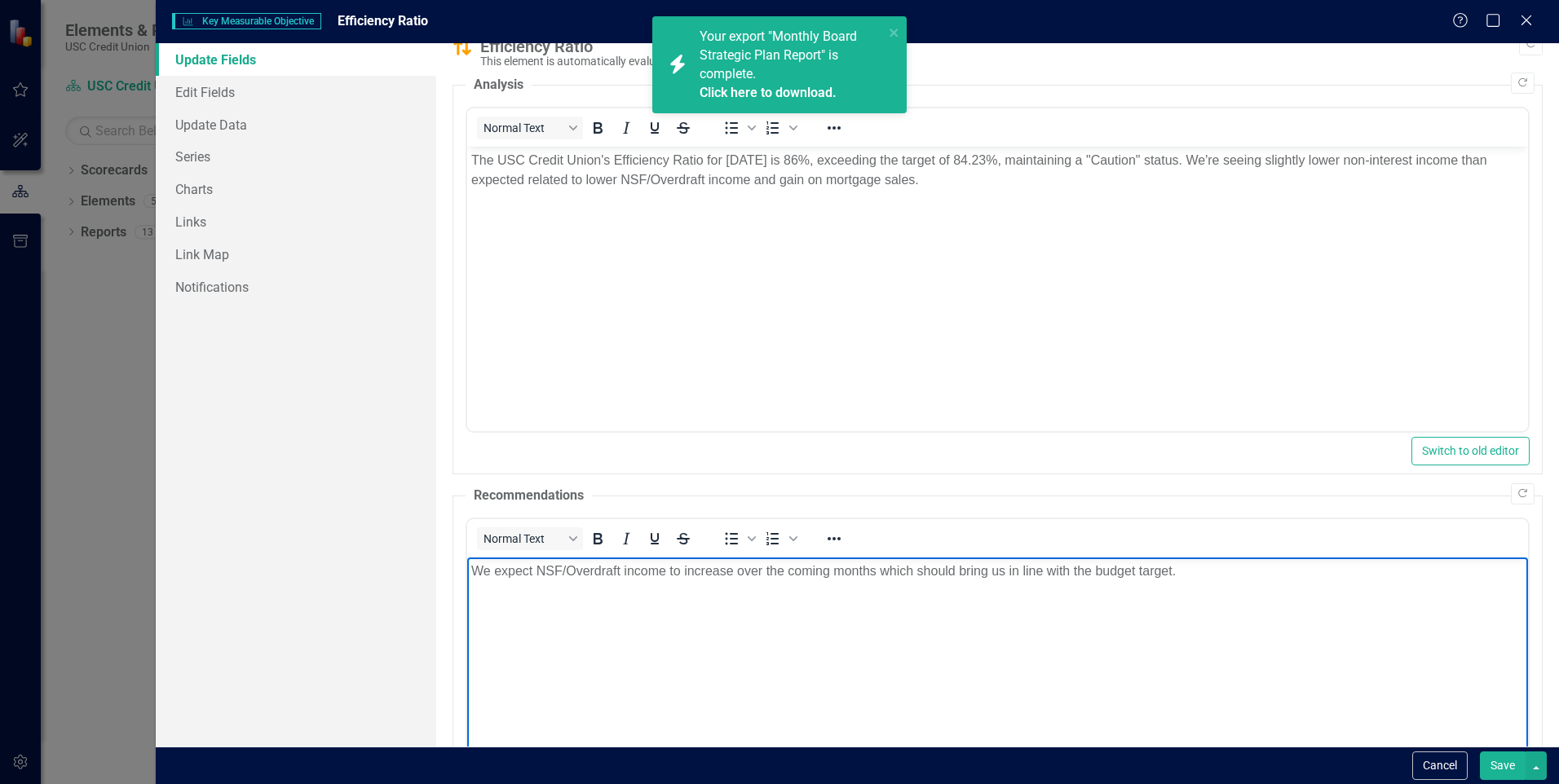
click at [1498, 770] on button "Save" at bounding box center [1504, 765] width 46 height 28
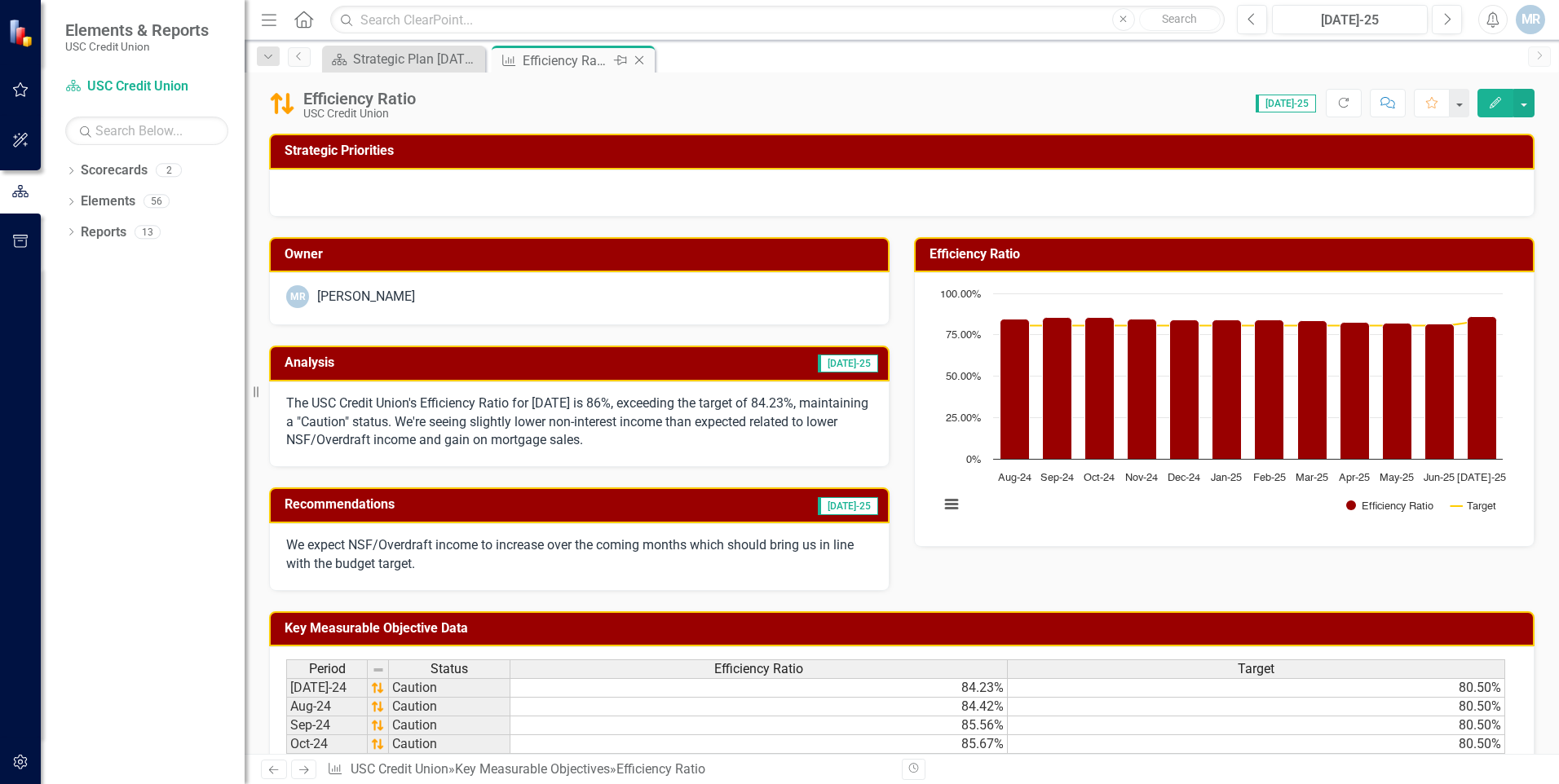
click at [642, 61] on icon "Close" at bounding box center [639, 60] width 16 height 13
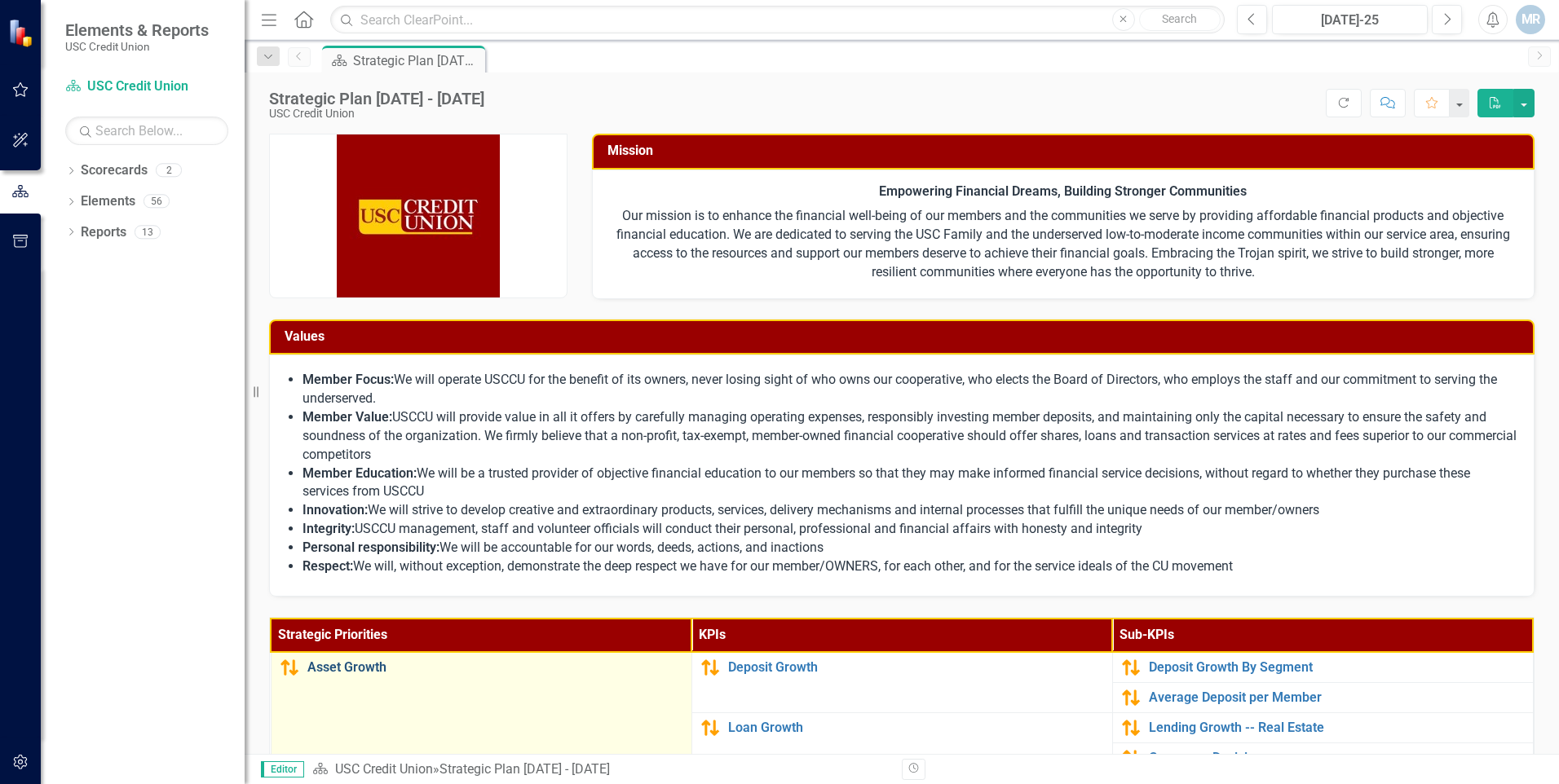
click at [363, 672] on link "Asset Growth" at bounding box center [495, 667] width 376 height 15
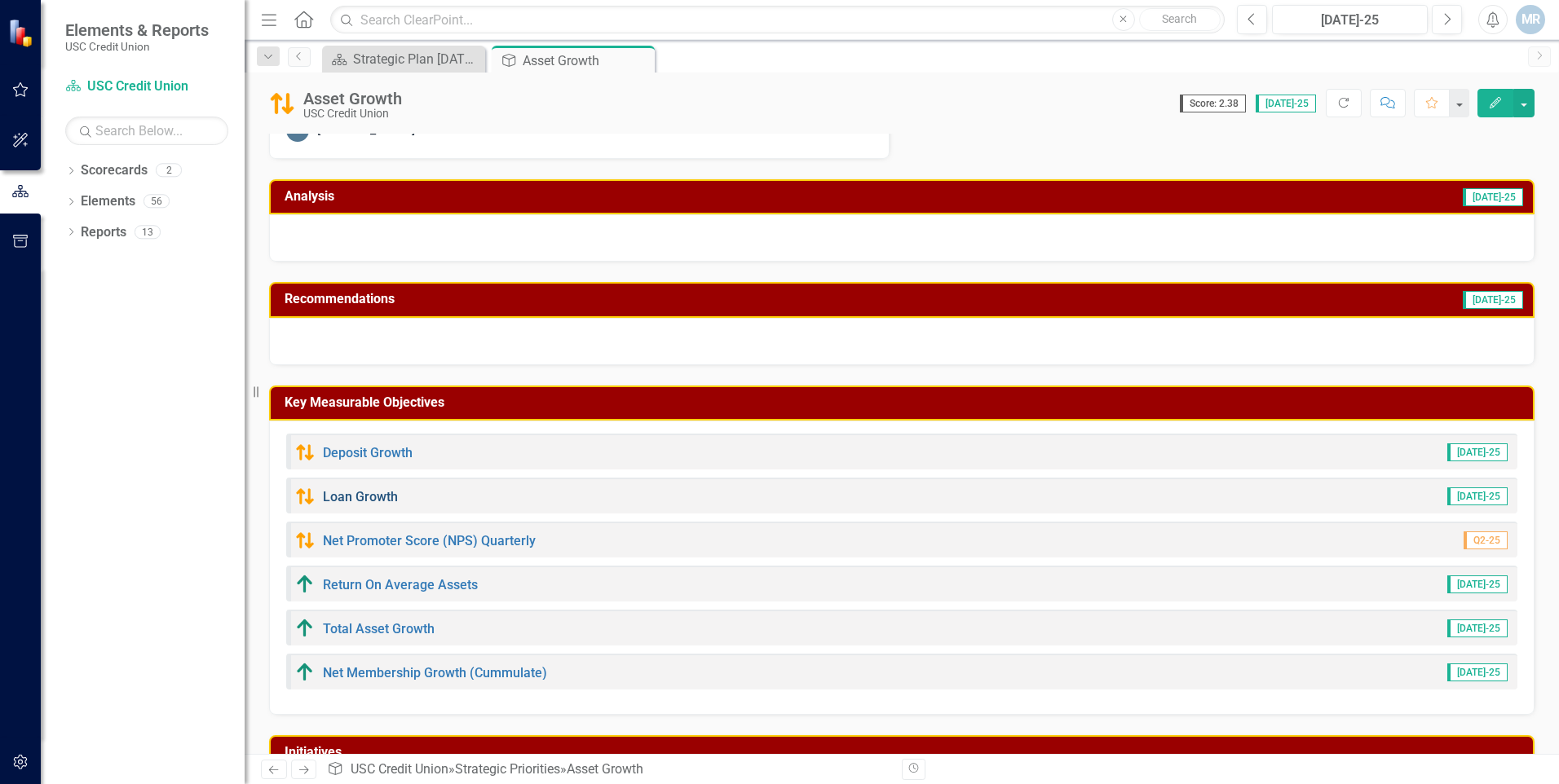
scroll to position [82, 0]
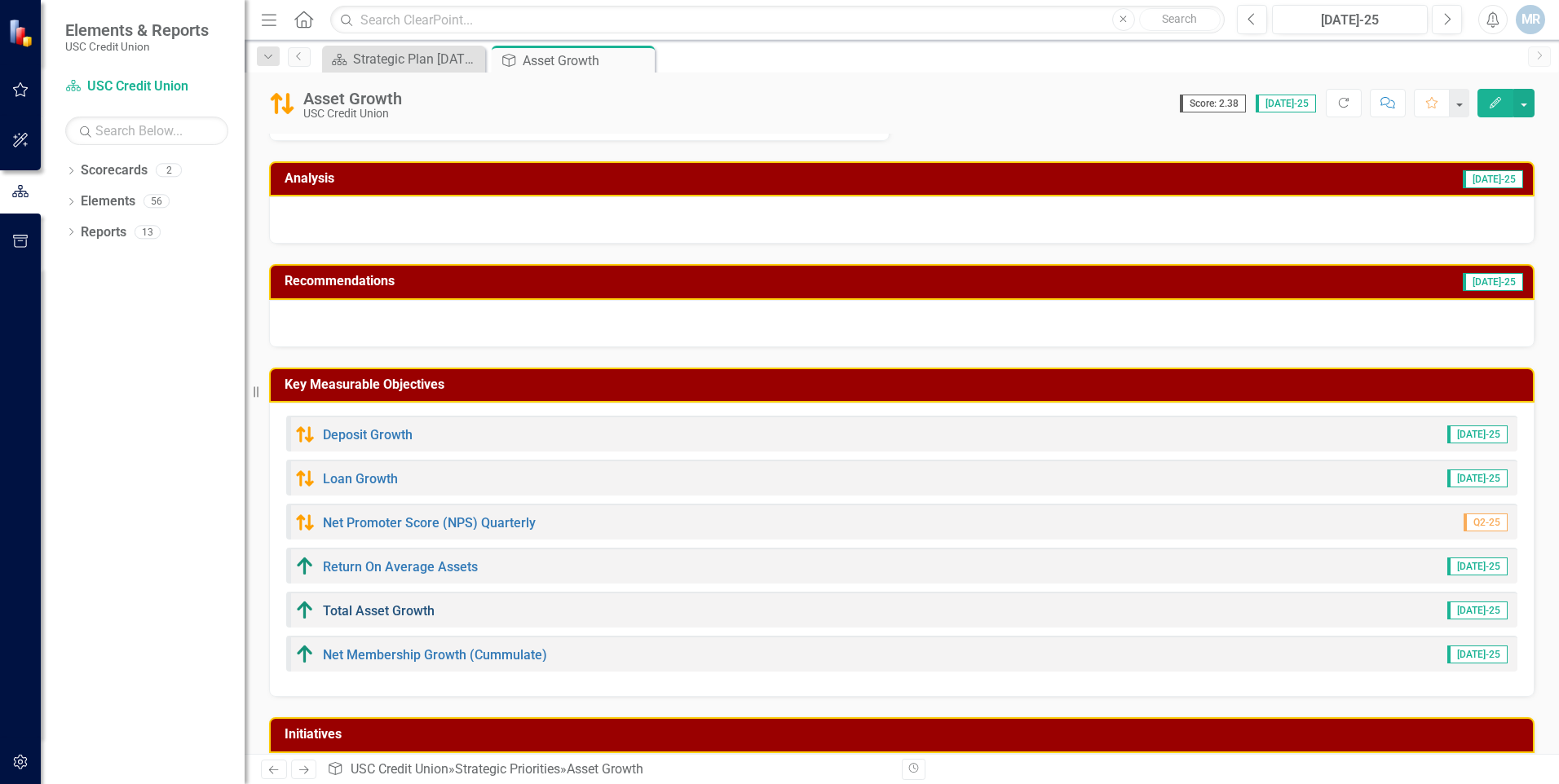
click at [410, 608] on link "Total Asset Growth" at bounding box center [378, 611] width 112 height 15
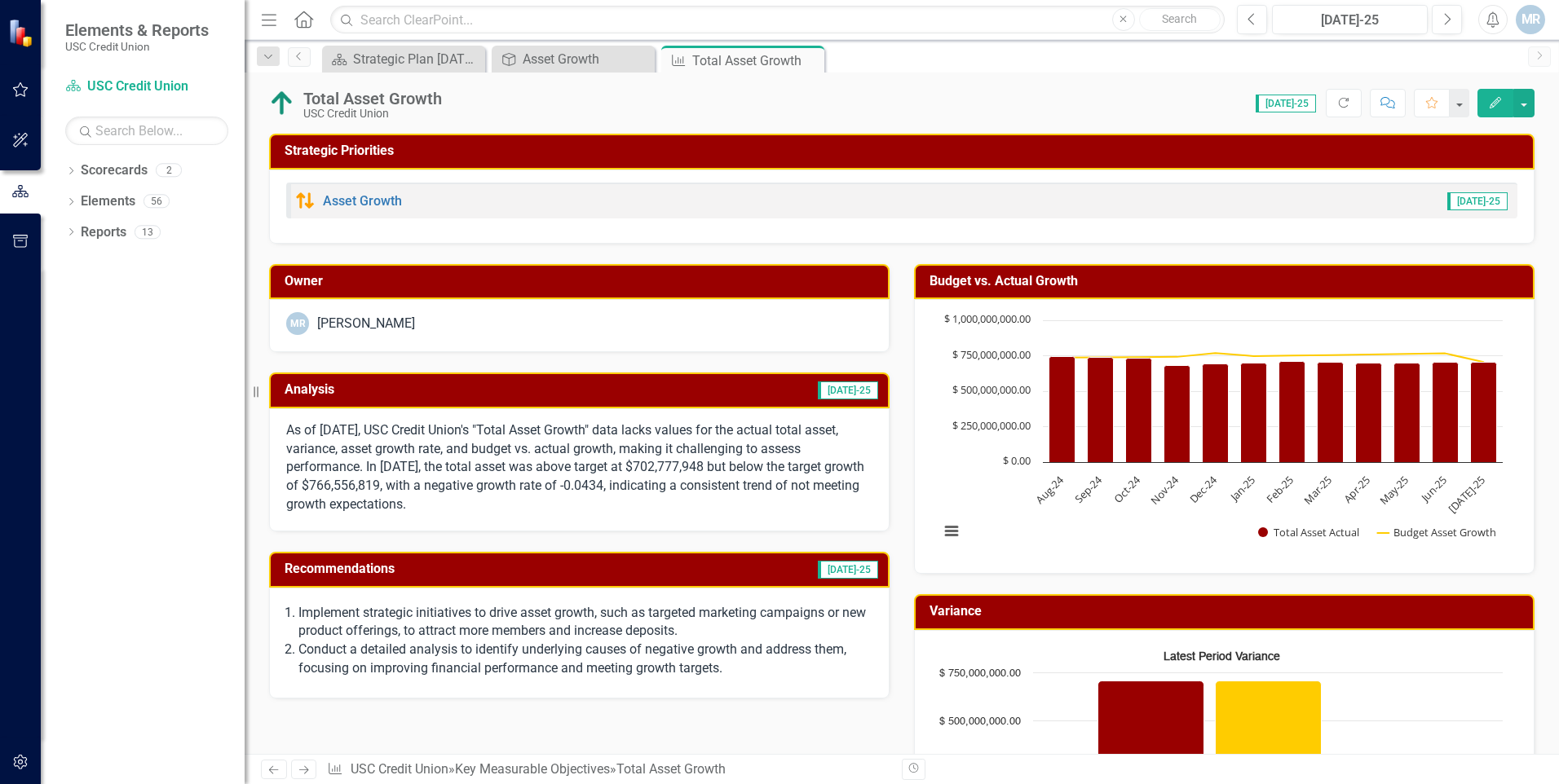
click at [1495, 109] on button "Edit" at bounding box center [1496, 102] width 36 height 28
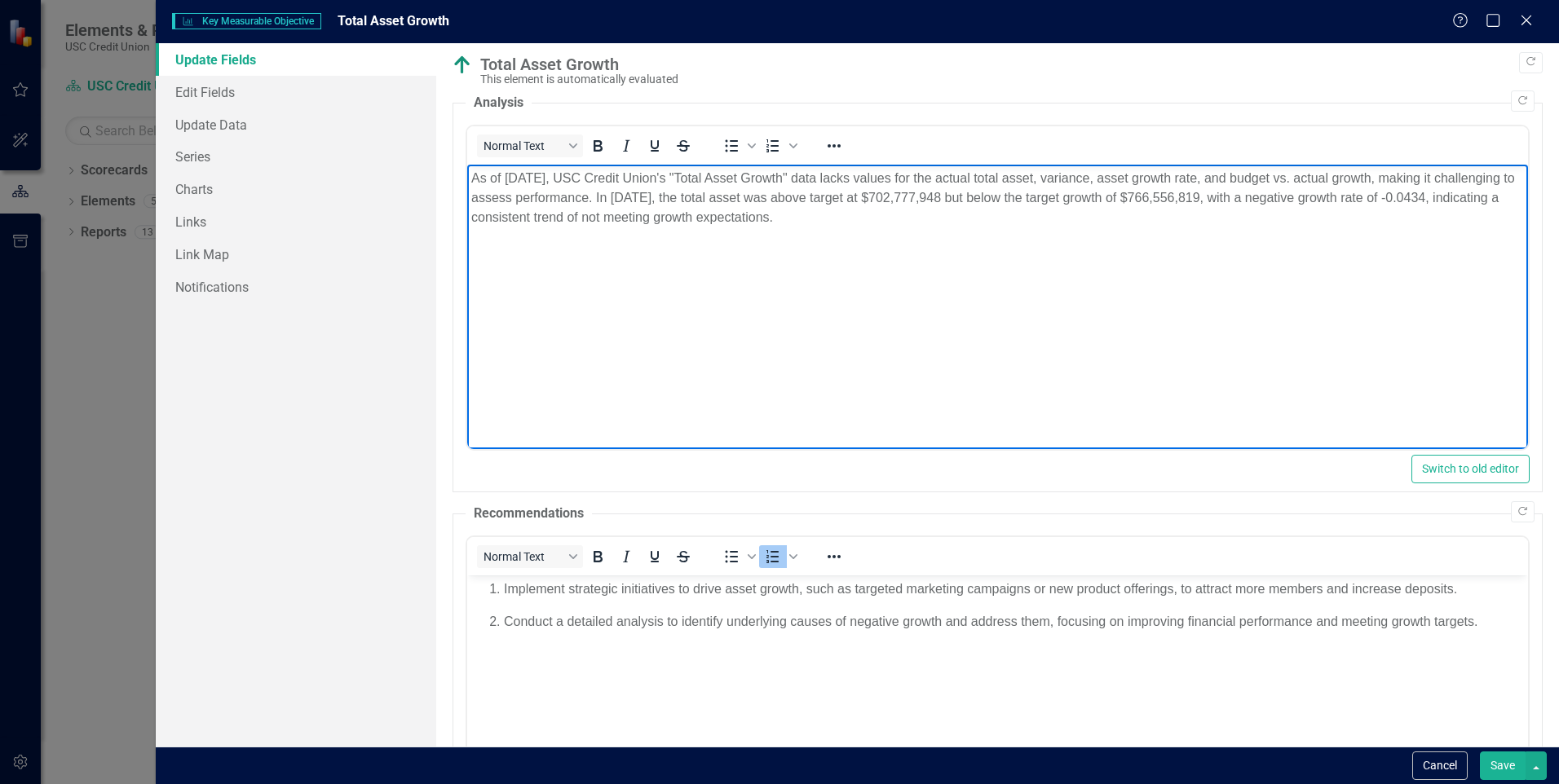
drag, startPoint x: 906, startPoint y: 220, endPoint x: 448, endPoint y: 179, distance: 459.8
click at [468, 179] on html "As of [DATE], USC Credit Union's "Total Asset Growth" data lacks values for the…" at bounding box center [998, 287] width 1061 height 245
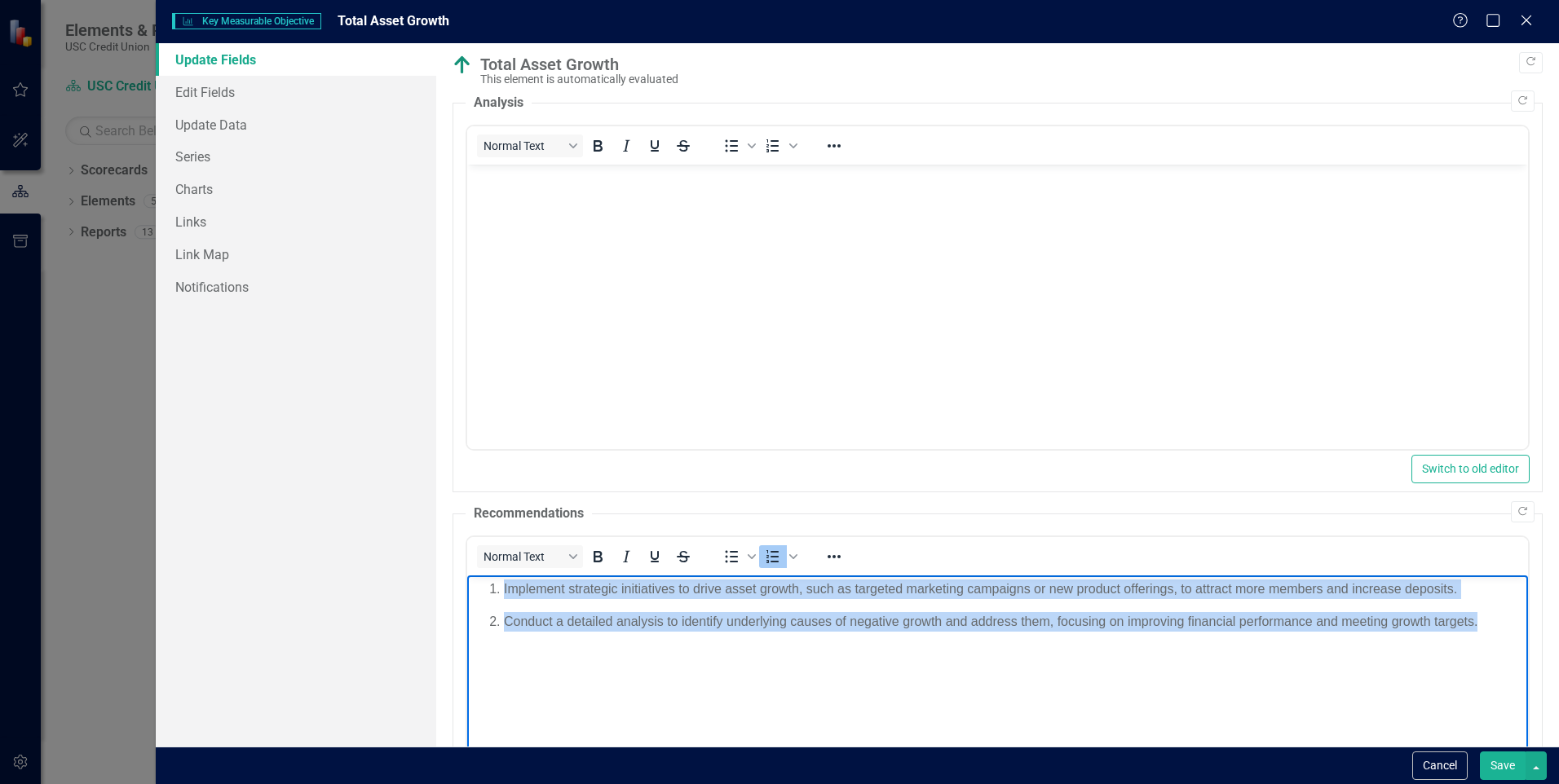
drag, startPoint x: 1493, startPoint y: 618, endPoint x: 487, endPoint y: 588, distance: 1006.4
click at [487, 588] on ol "Implement strategic initiatives to drive asset growth, such as targeted marketi…" at bounding box center [998, 605] width 1053 height 52
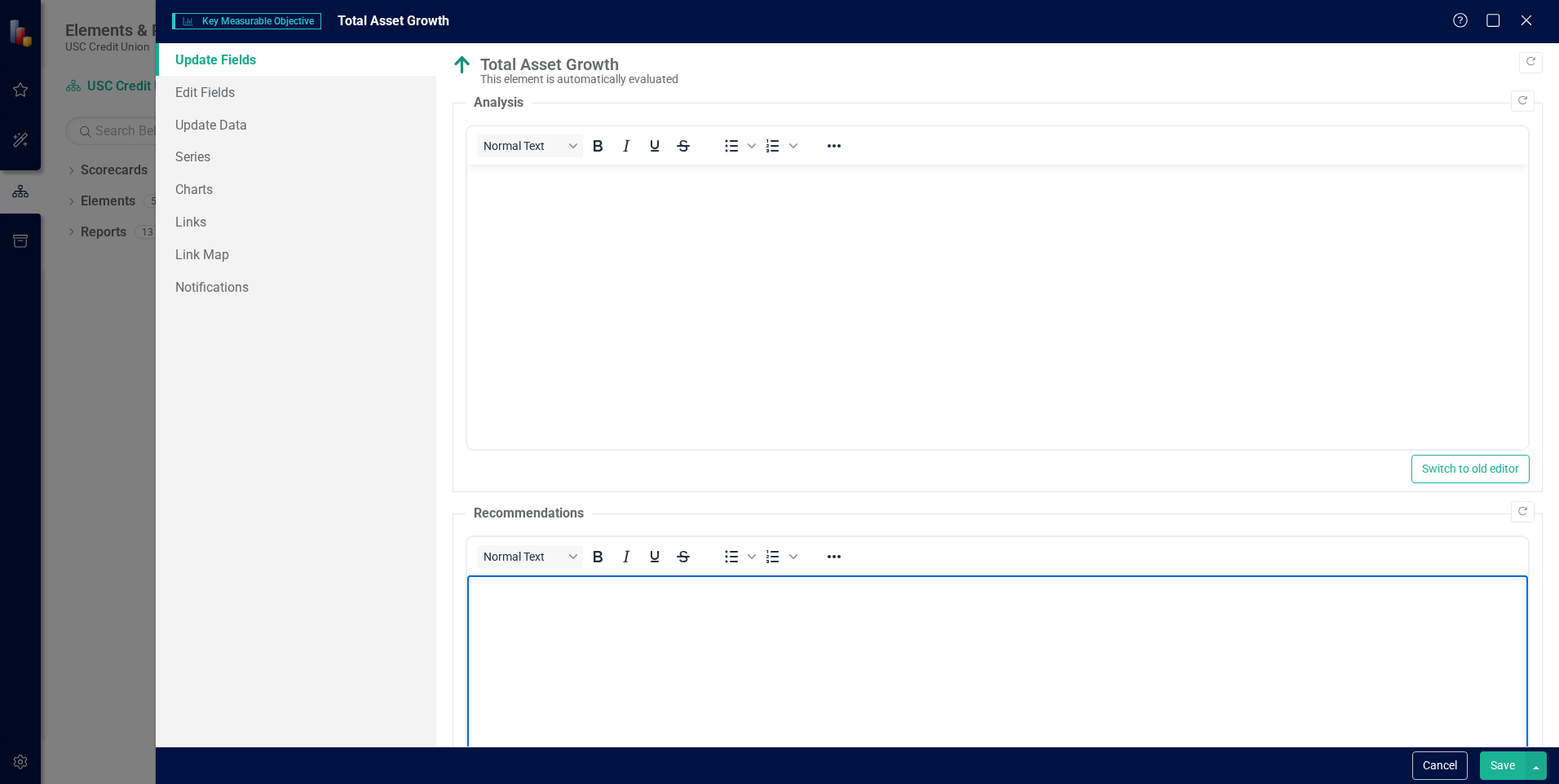
click at [1490, 761] on button "Save" at bounding box center [1504, 765] width 46 height 28
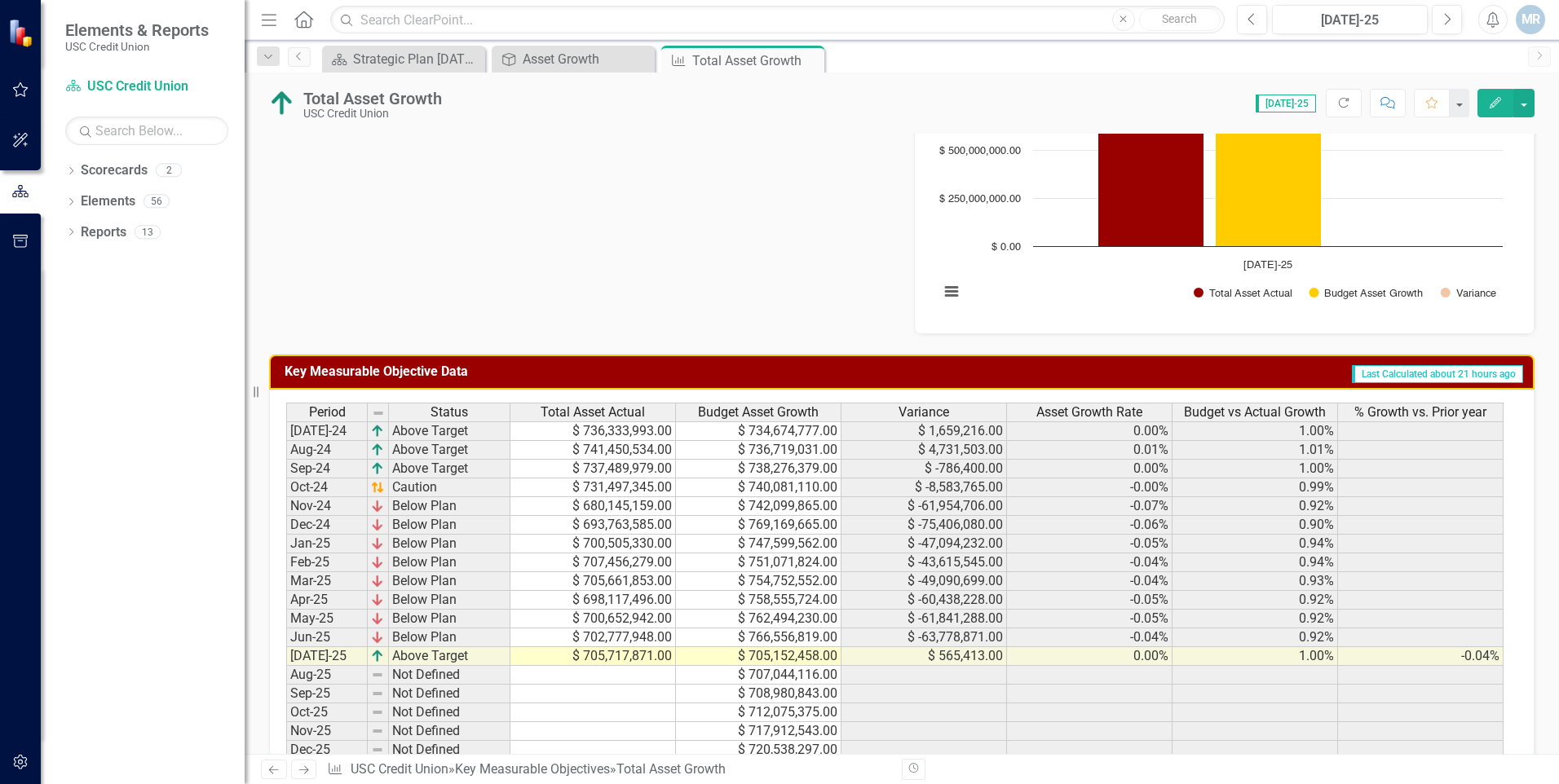
scroll to position [82, 0]
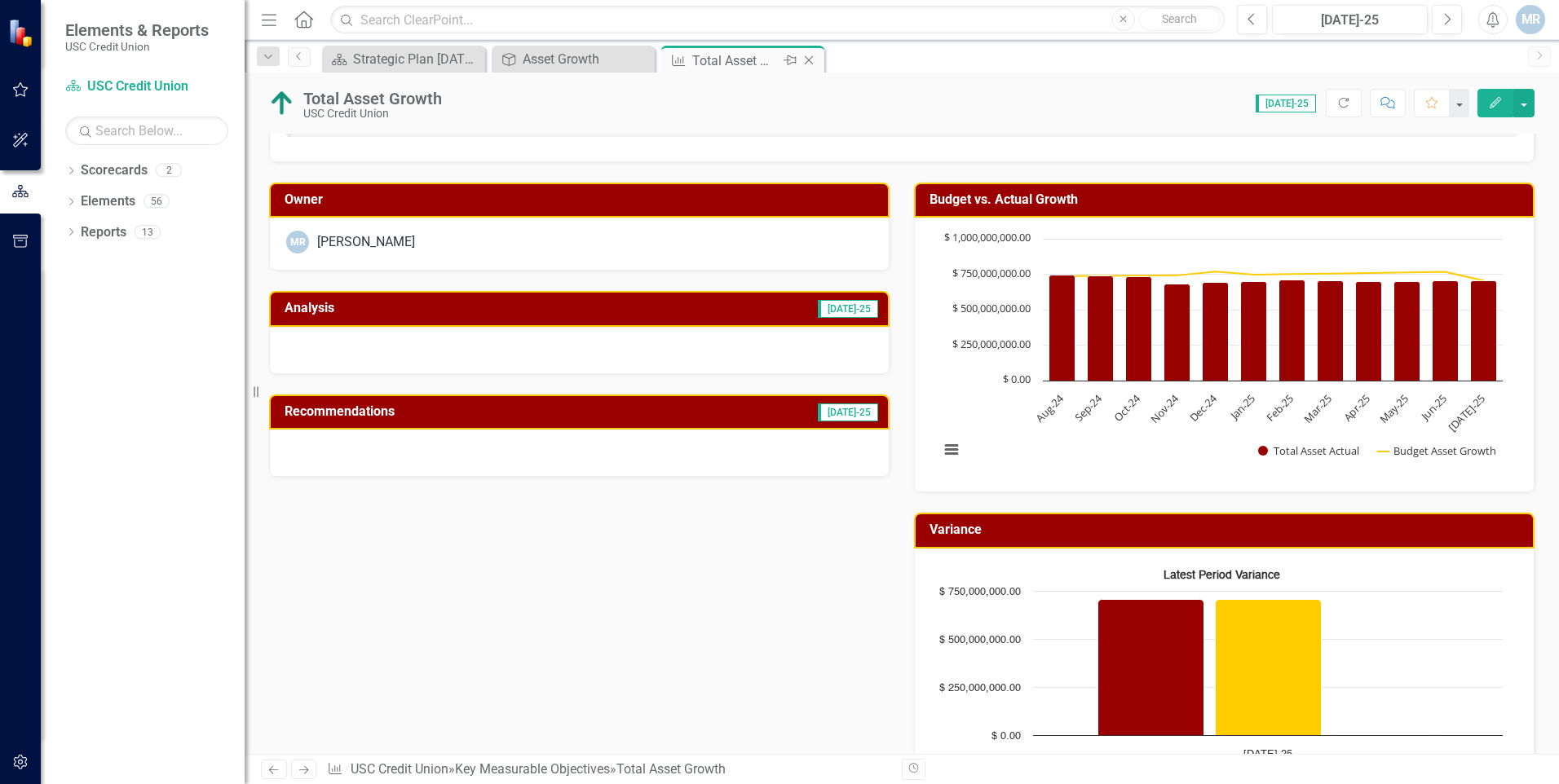
click at [816, 63] on icon "Close" at bounding box center [809, 60] width 16 height 13
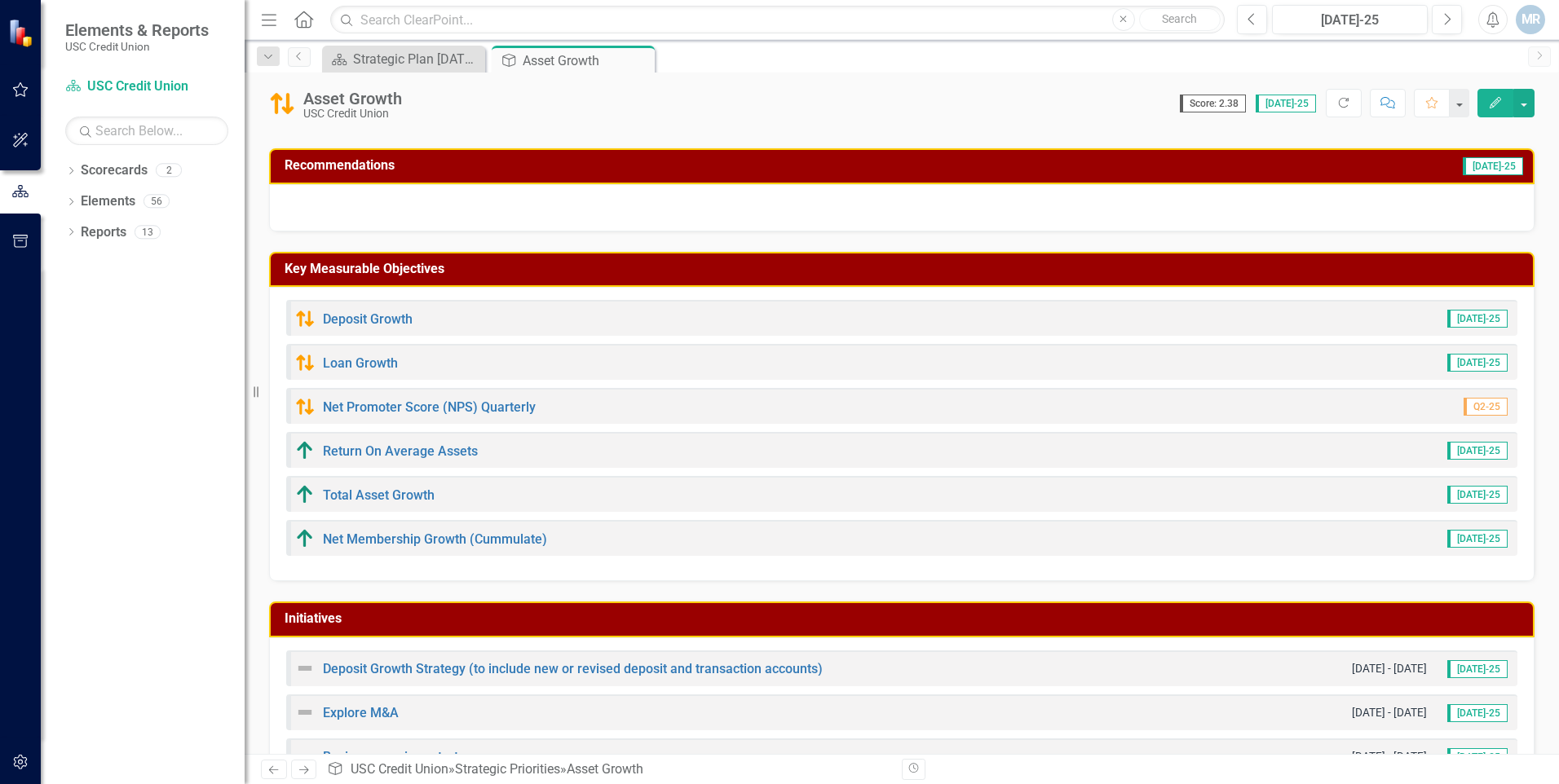
scroll to position [116, 0]
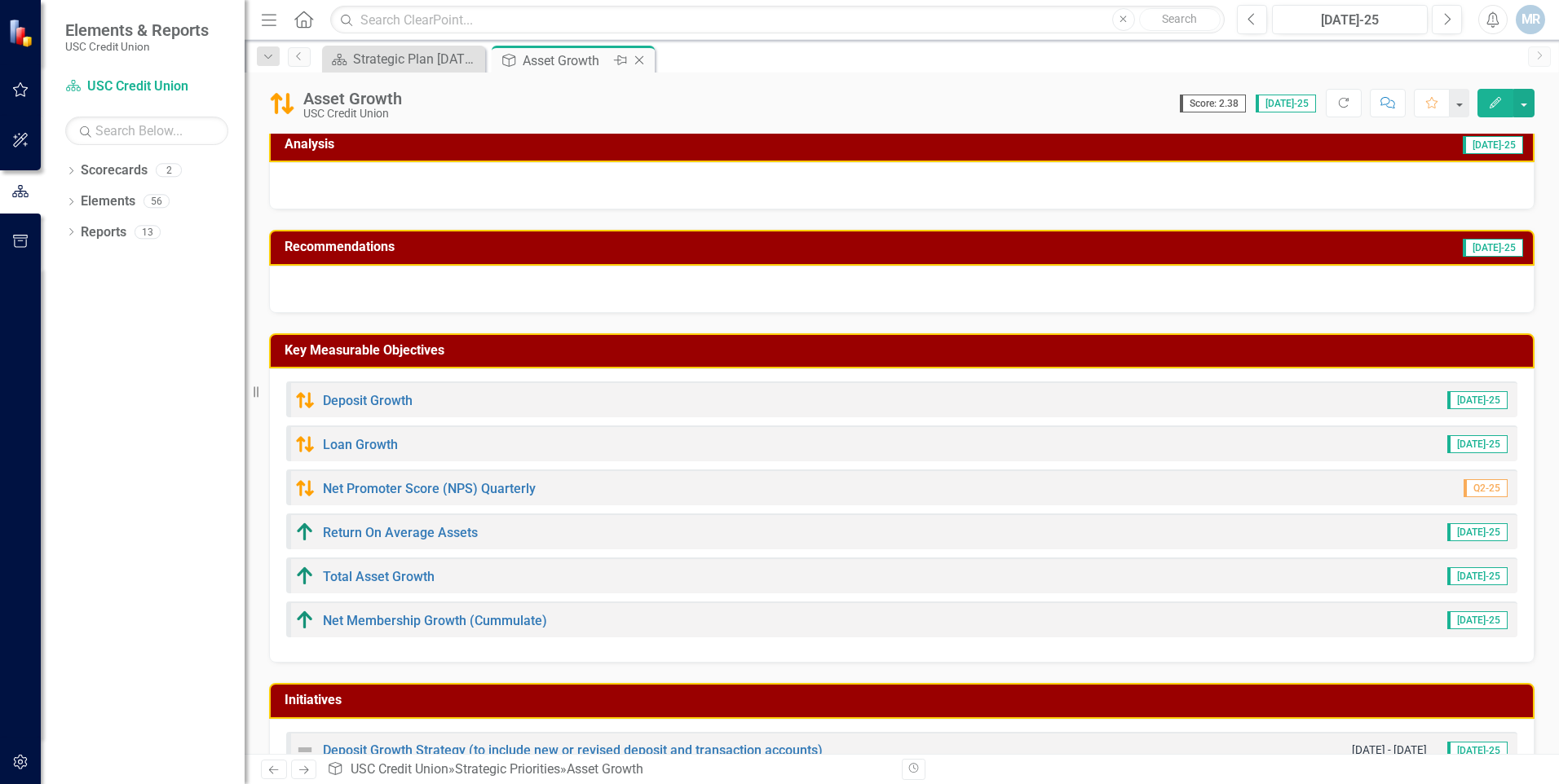
click at [638, 61] on icon at bounding box center [640, 61] width 9 height 9
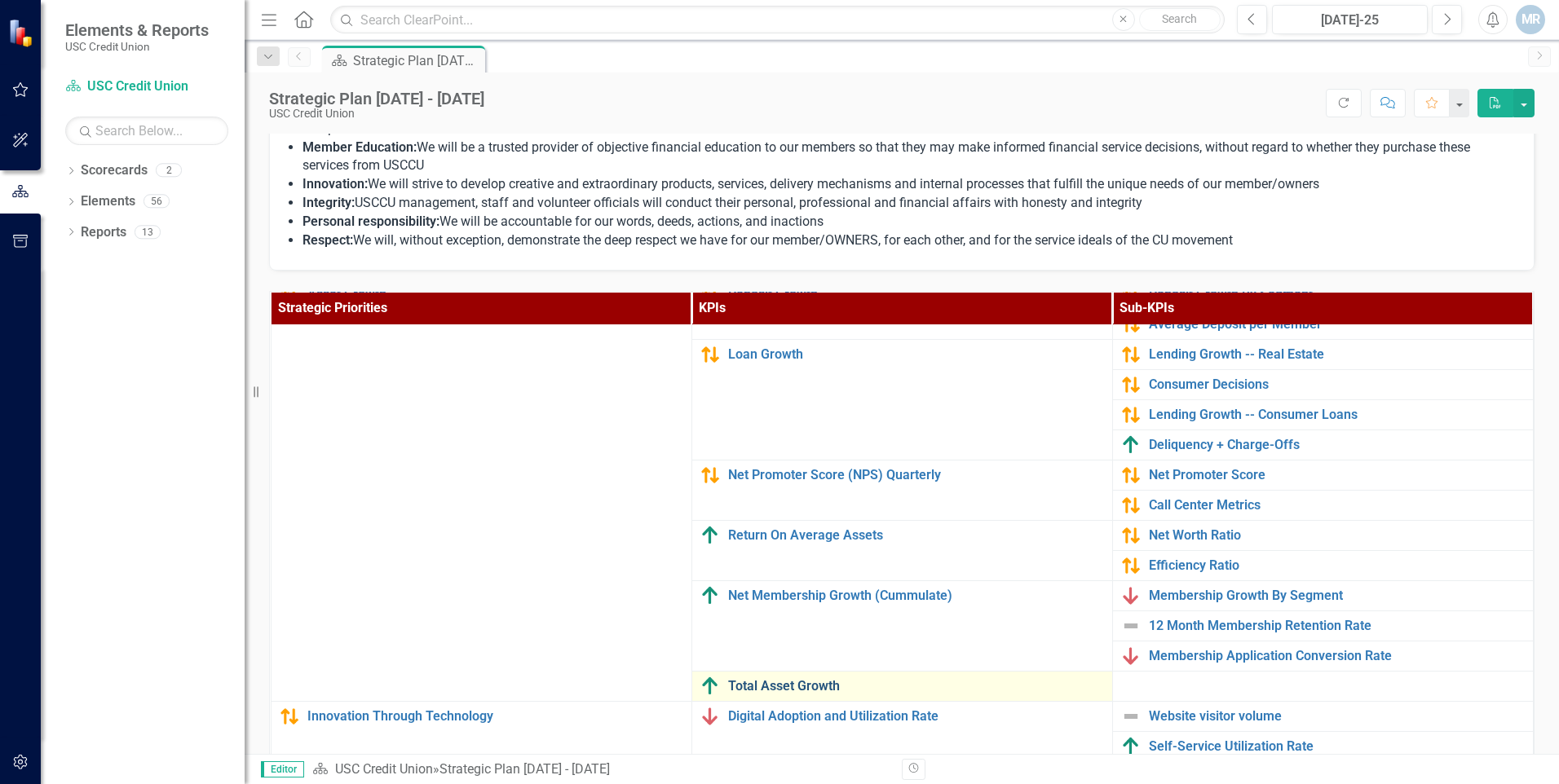
scroll to position [29, 0]
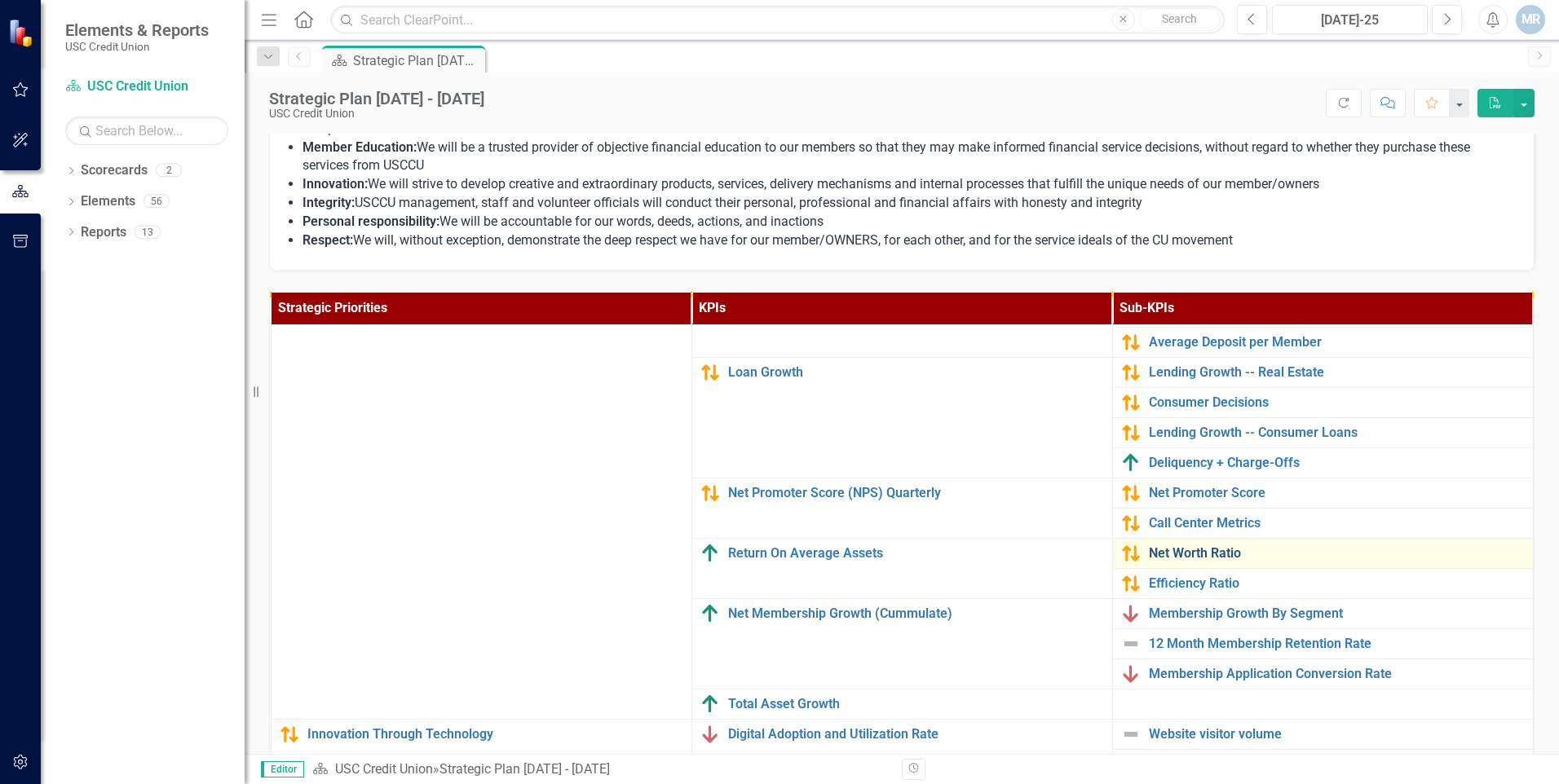
click at [1178, 557] on link "Net Worth Ratio" at bounding box center [1337, 553] width 376 height 15
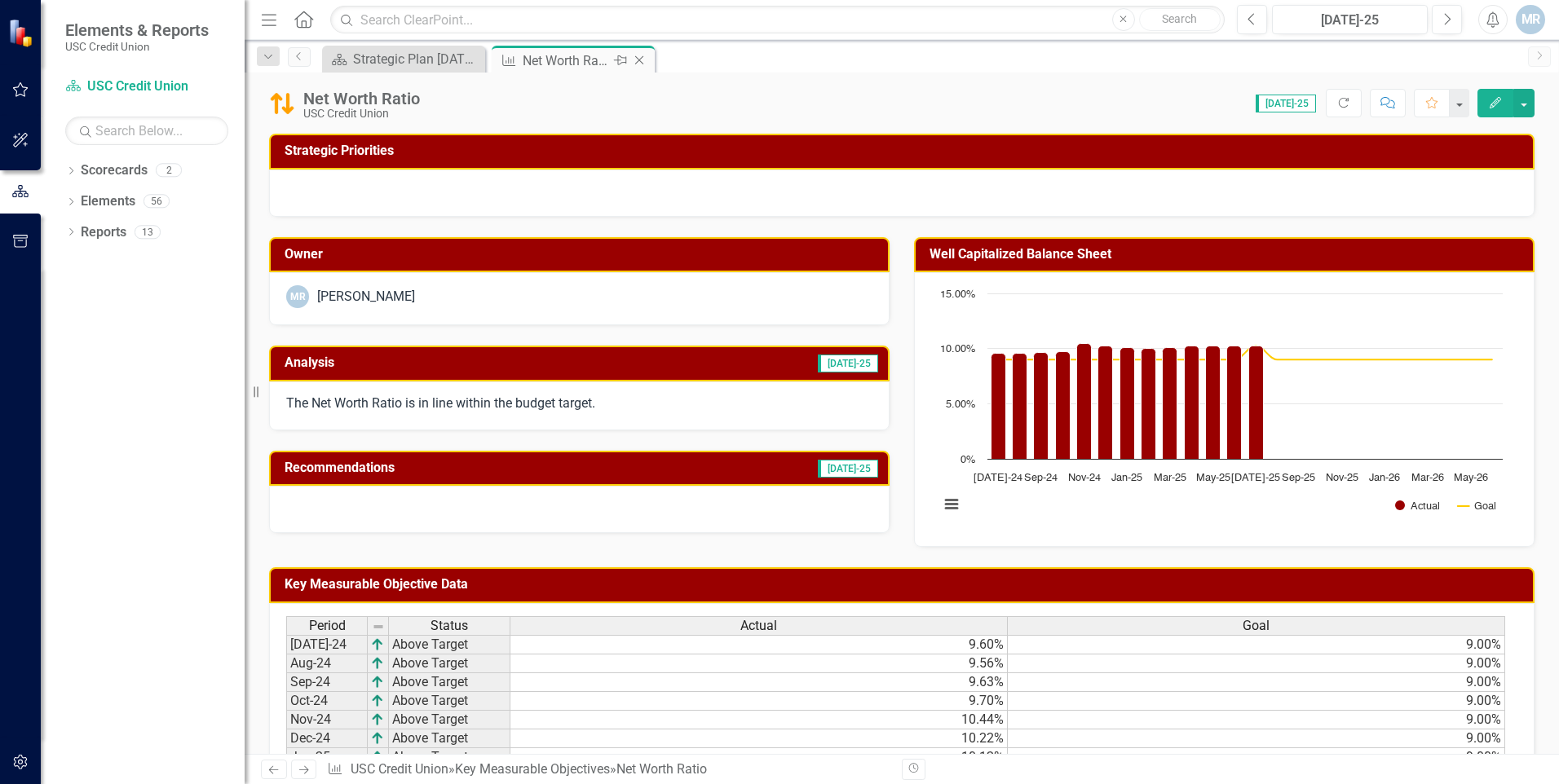
click at [642, 65] on icon "Close" at bounding box center [639, 60] width 16 height 13
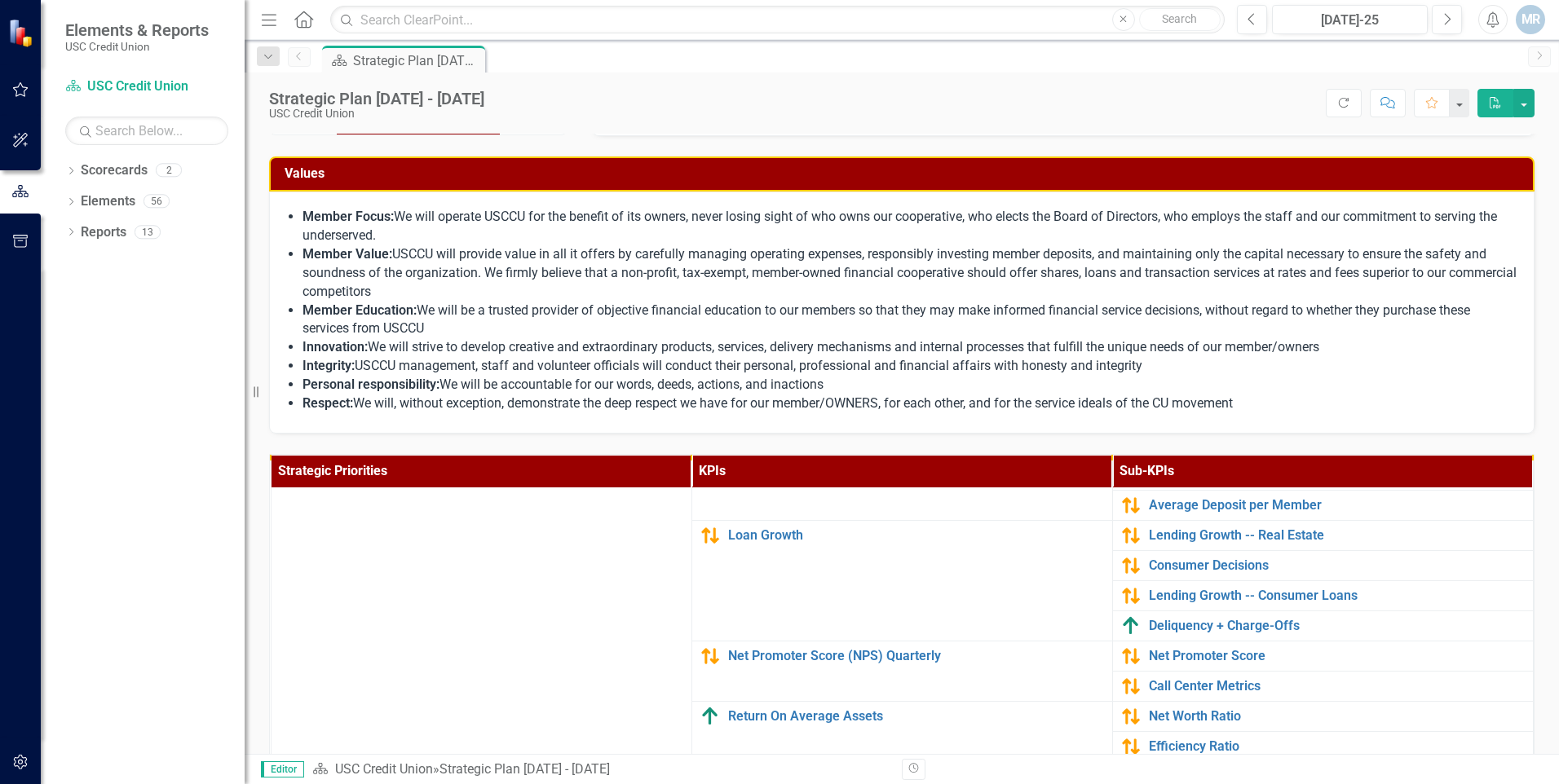
scroll to position [110, 0]
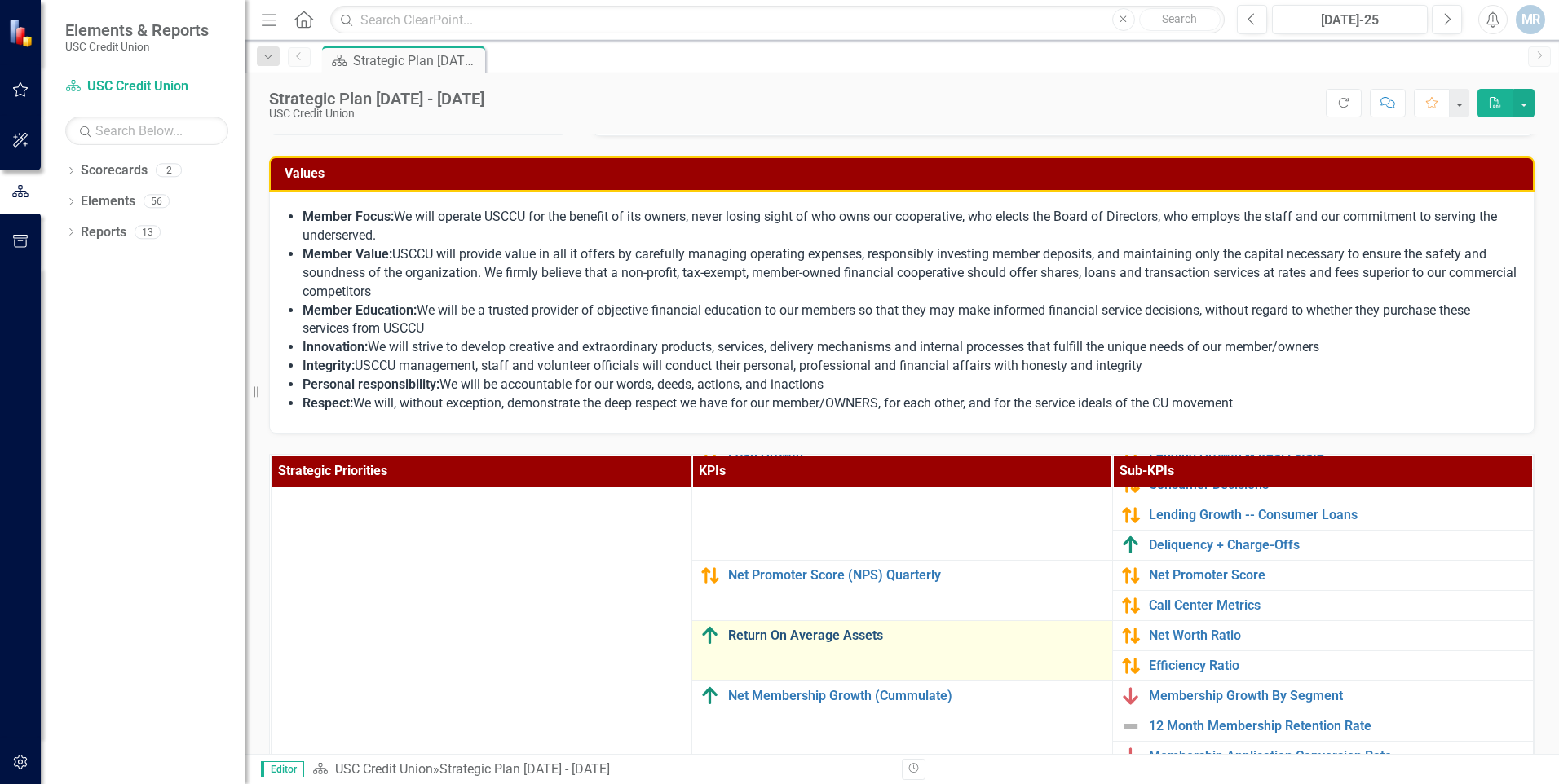
click at [842, 631] on link "Return On Average Assets" at bounding box center [916, 636] width 376 height 15
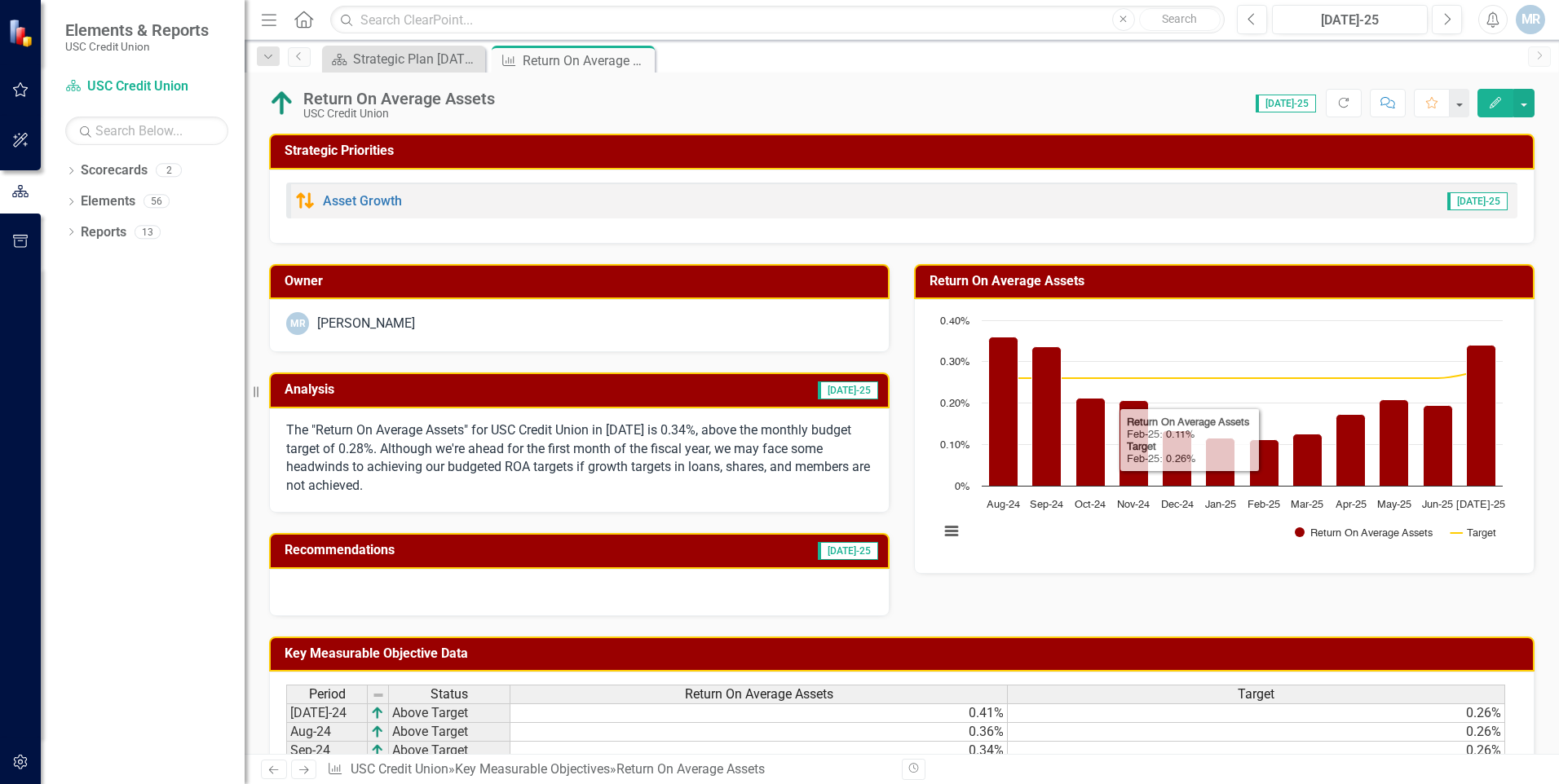
click at [1486, 113] on button "Edit" at bounding box center [1496, 102] width 36 height 28
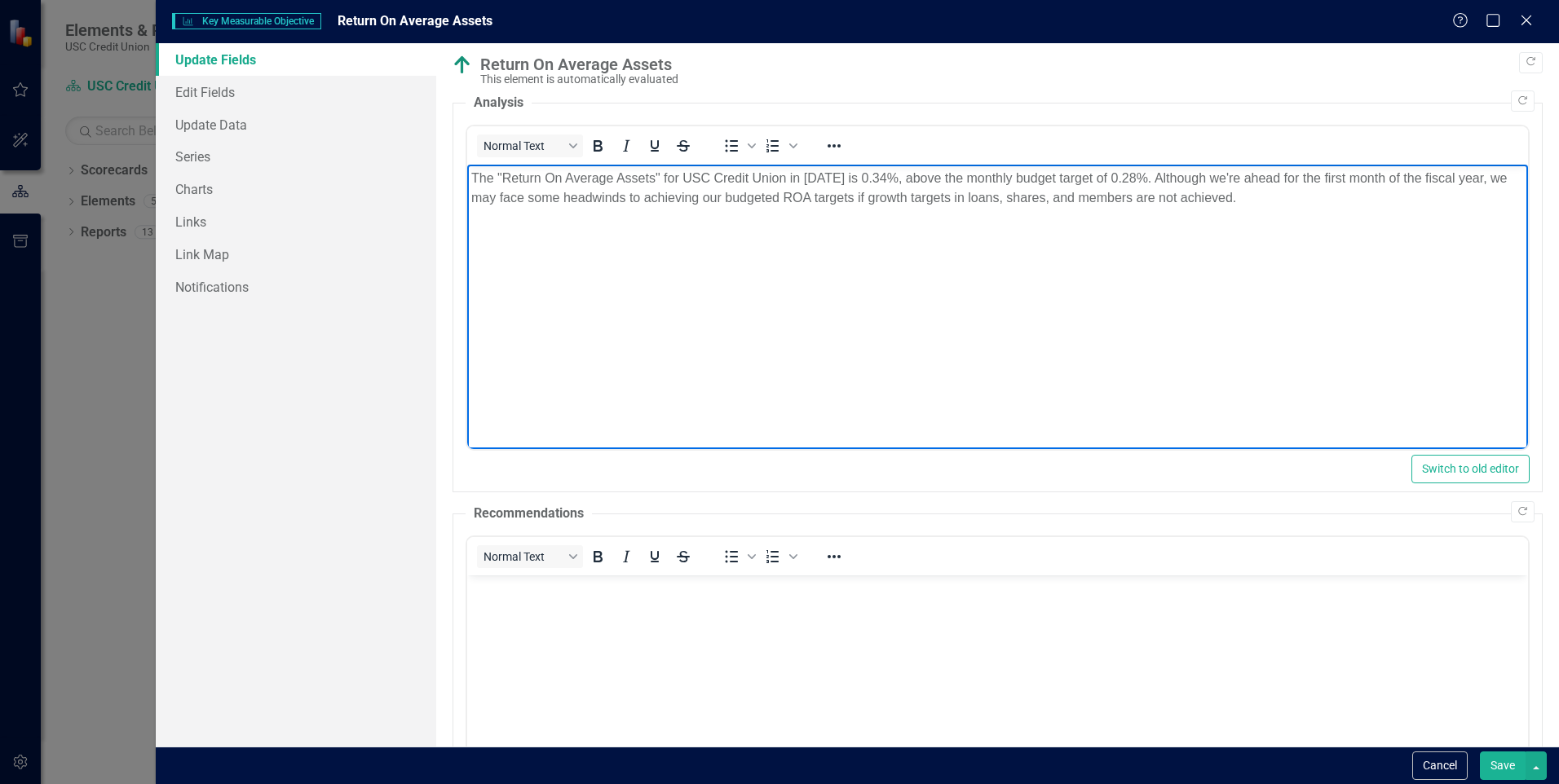
click at [1261, 199] on p "The "Return On Average Assets" for USC Credit Union in [DATE] is 0.34%, above t…" at bounding box center [998, 189] width 1053 height 39
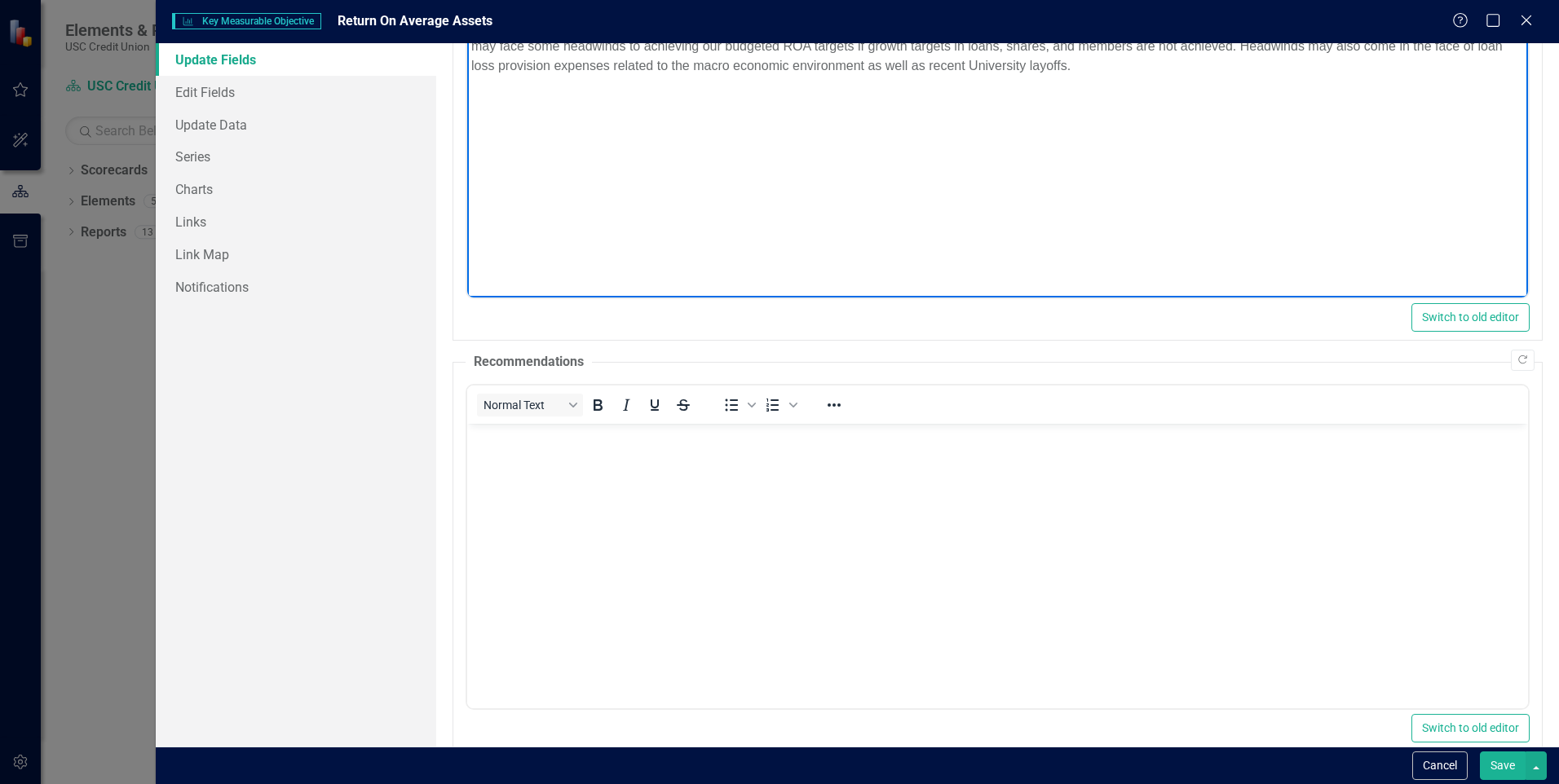
scroll to position [163, 0]
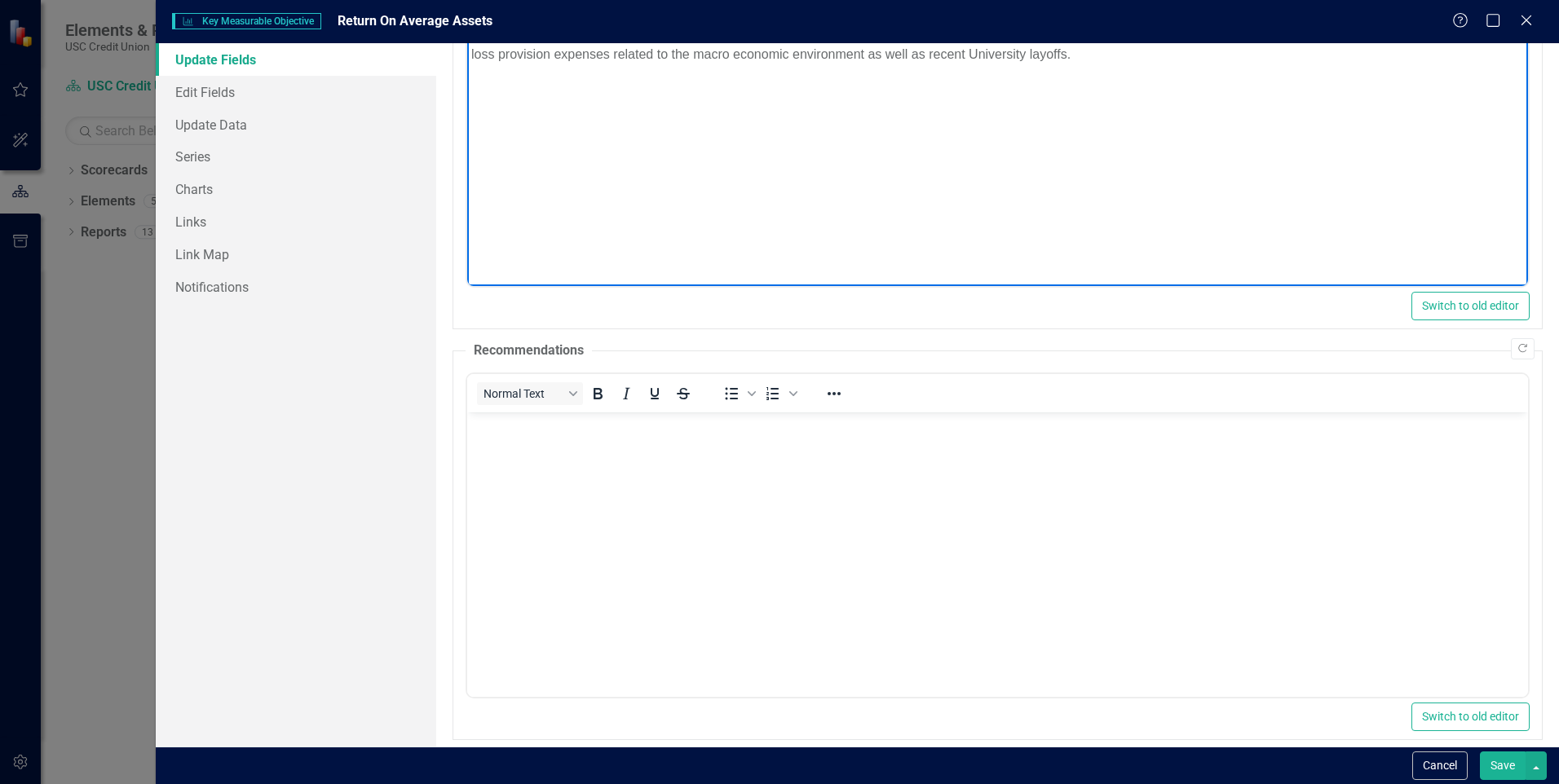
click at [545, 455] on body "Rich Text Area. Press ALT-0 for help." at bounding box center [998, 534] width 1061 height 245
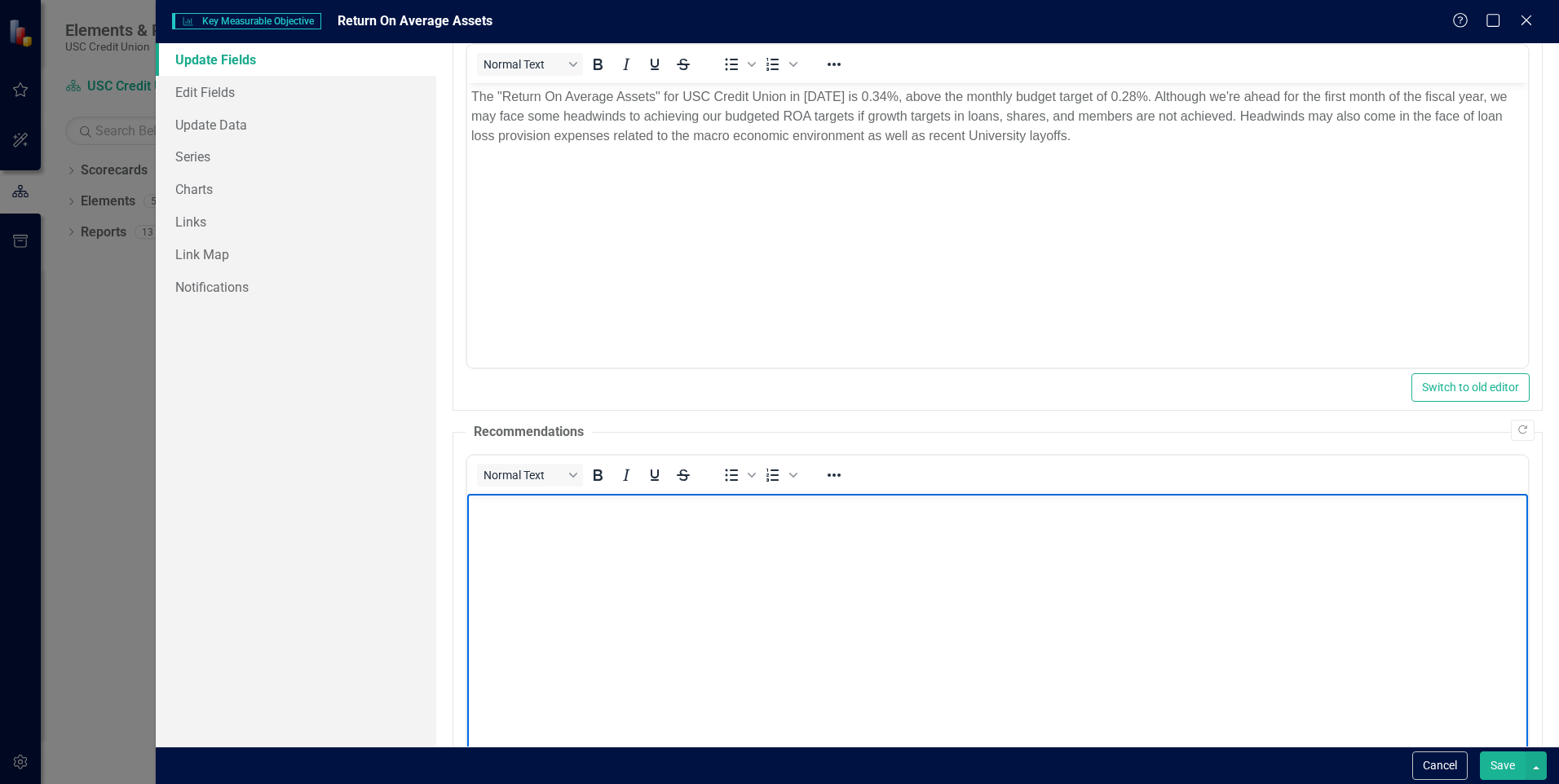
scroll to position [0, 0]
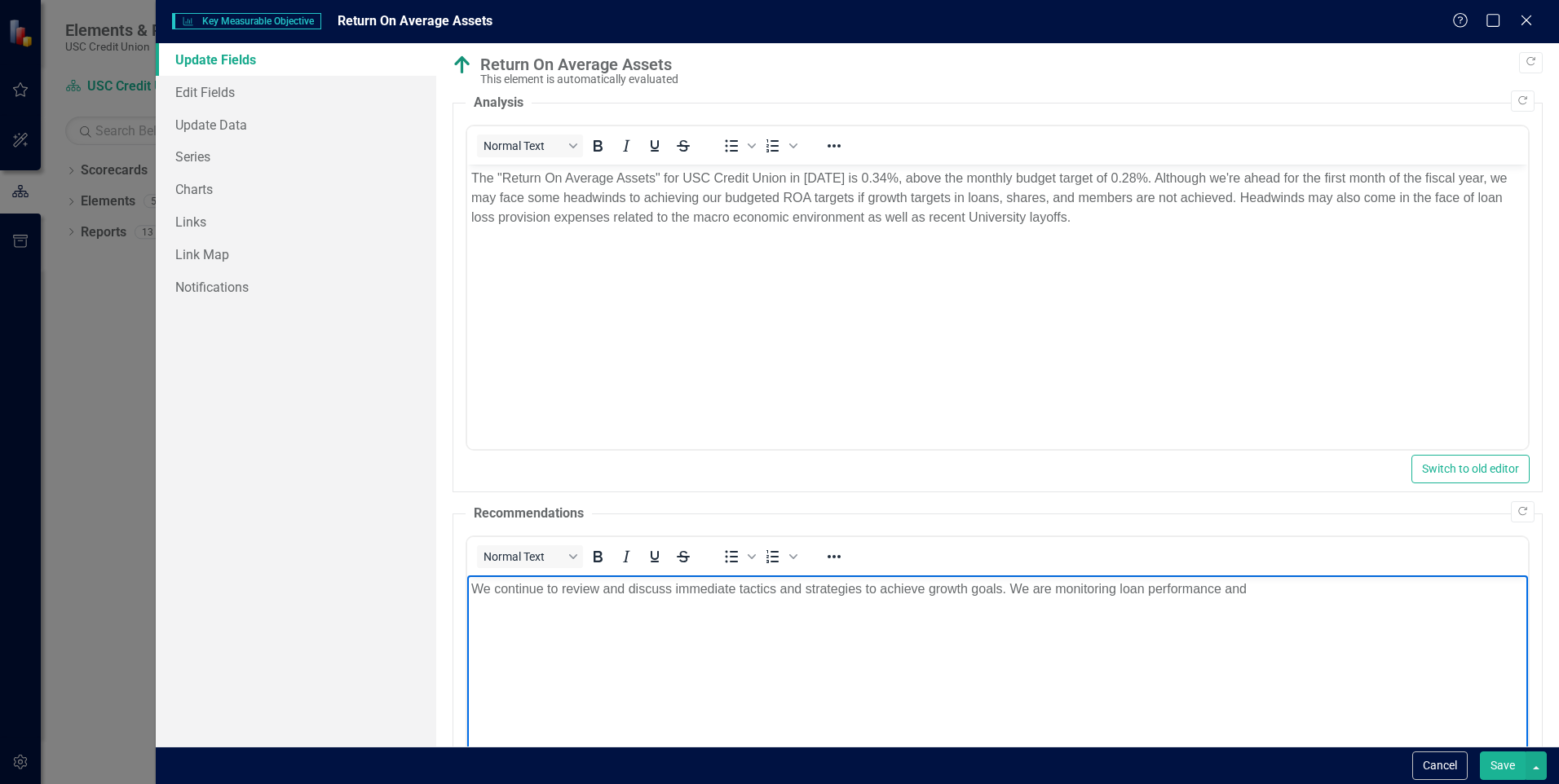
click at [1275, 587] on p "We continue to review and discuss immediate tactics and strategies to achieve g…" at bounding box center [998, 589] width 1053 height 20
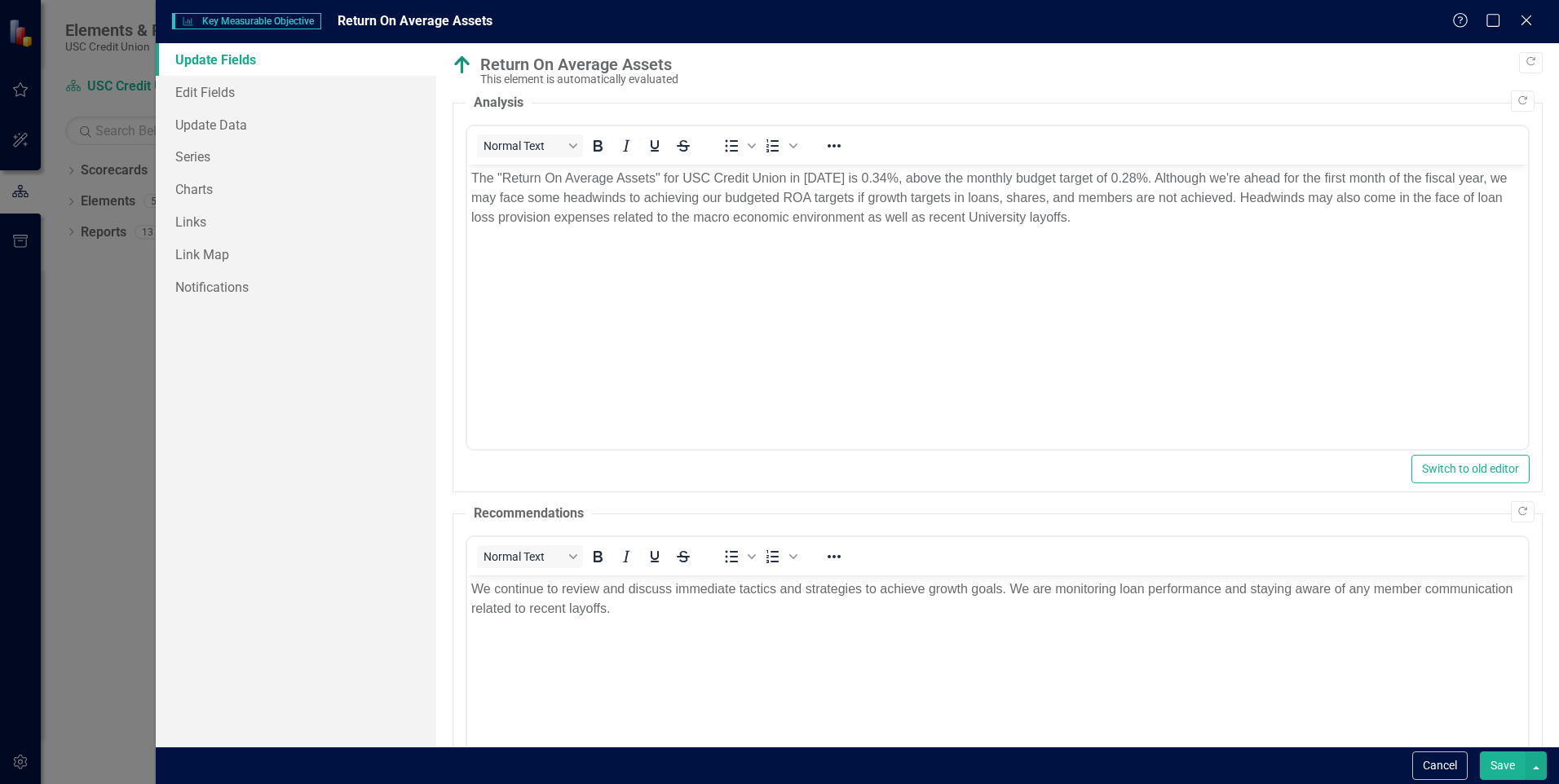
click at [1500, 776] on button "Save" at bounding box center [1504, 765] width 46 height 28
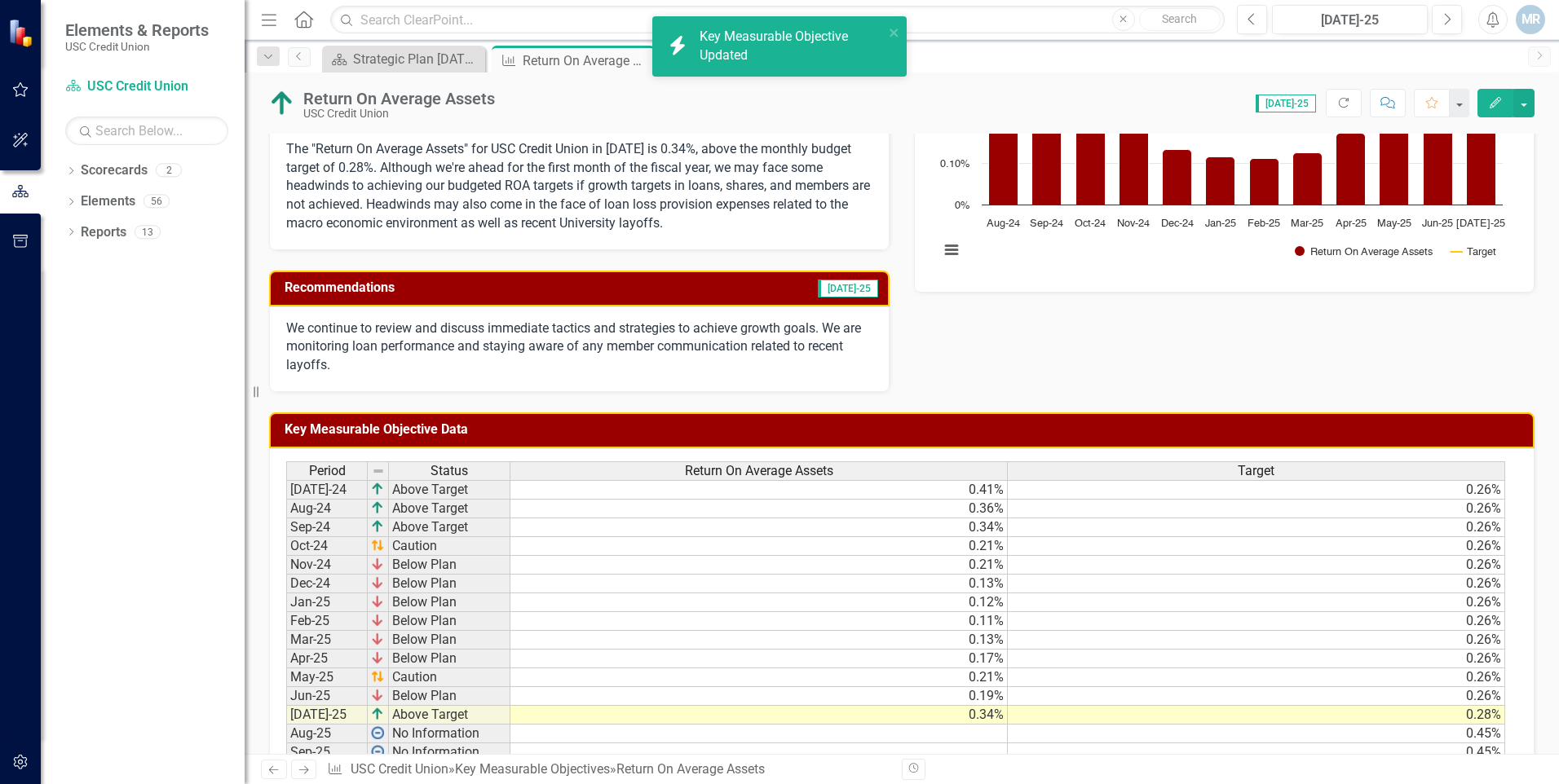
scroll to position [326, 0]
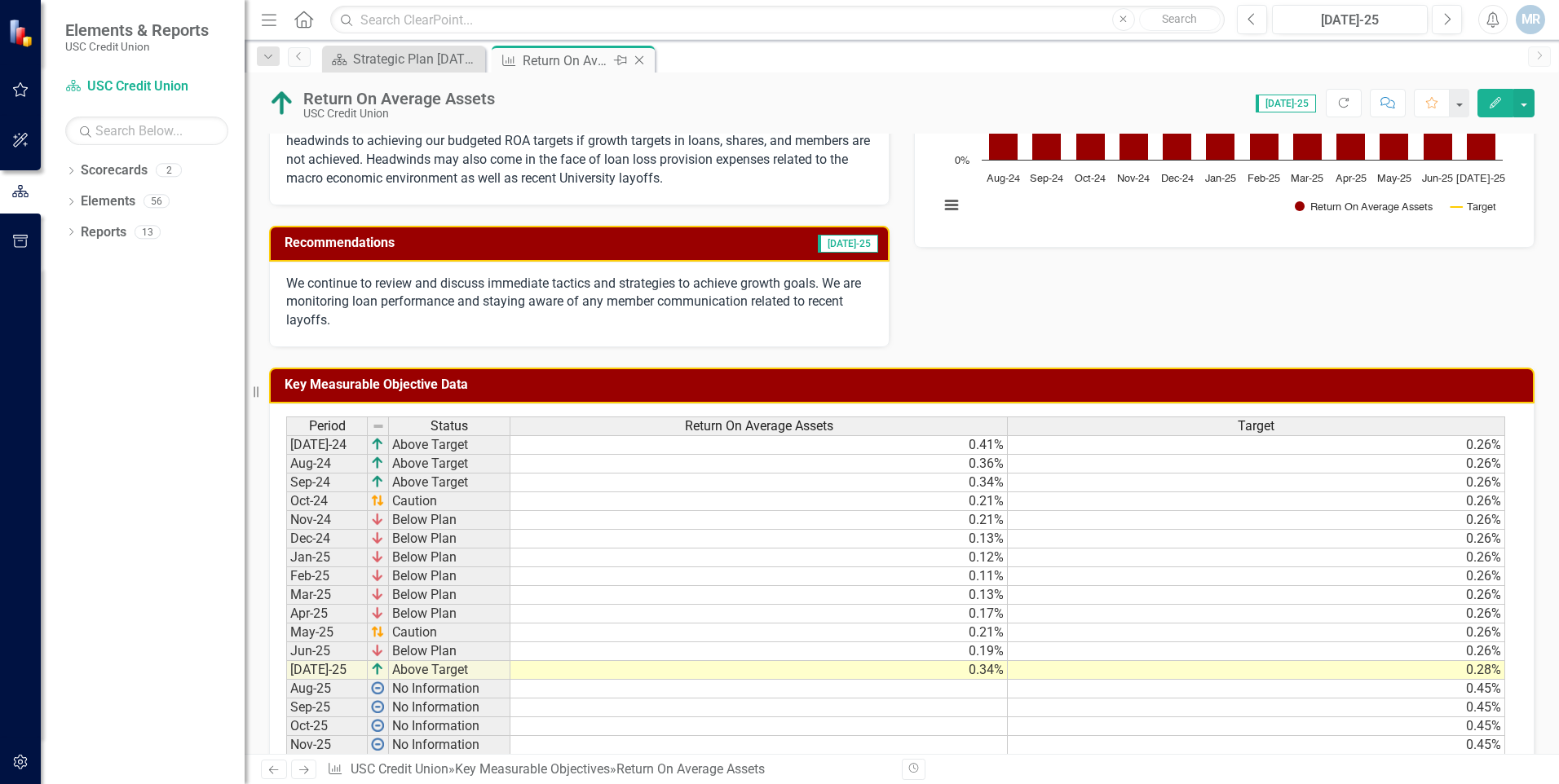
click at [636, 61] on icon "Close" at bounding box center [639, 60] width 16 height 13
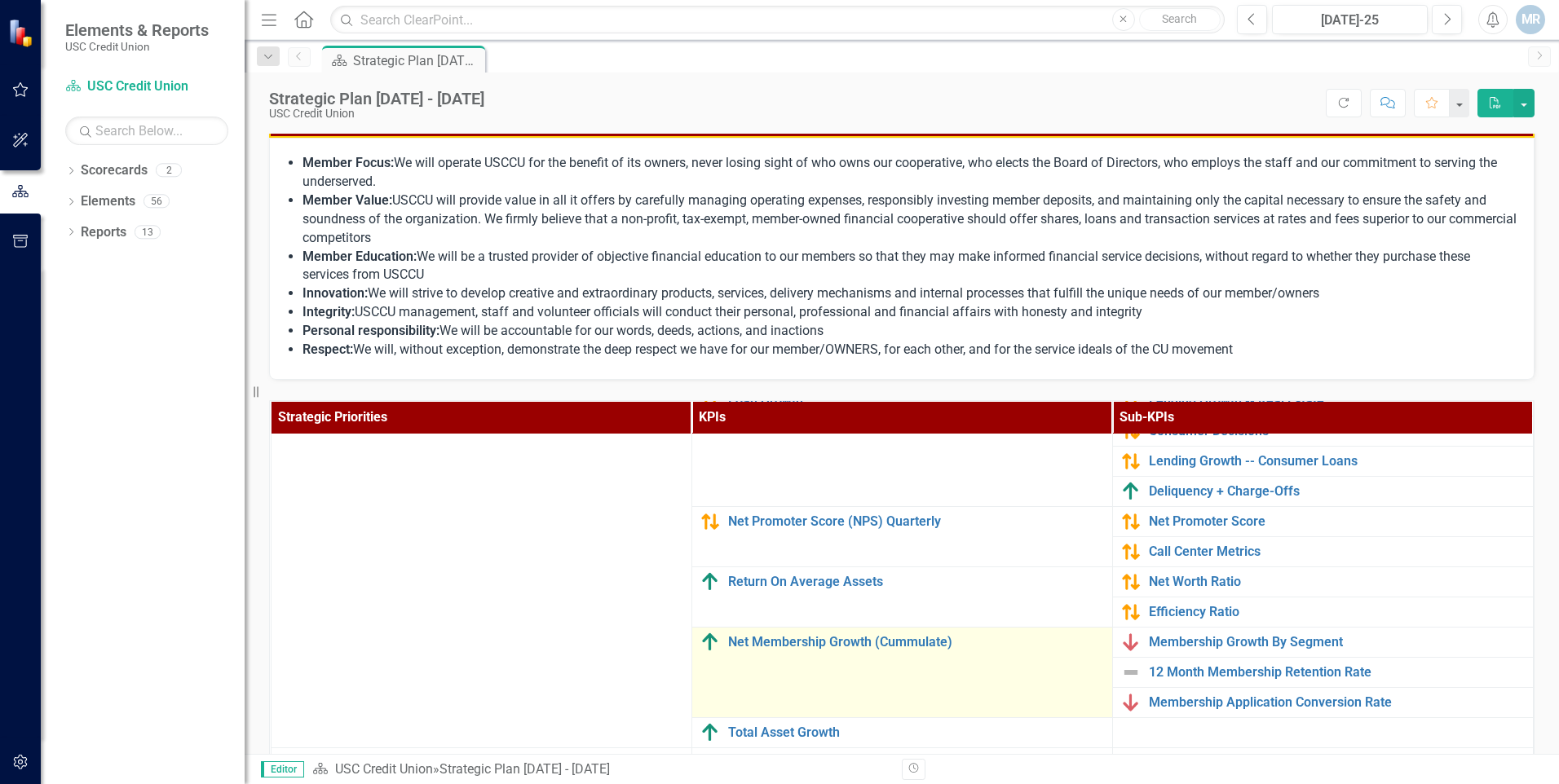
scroll to position [245, 0]
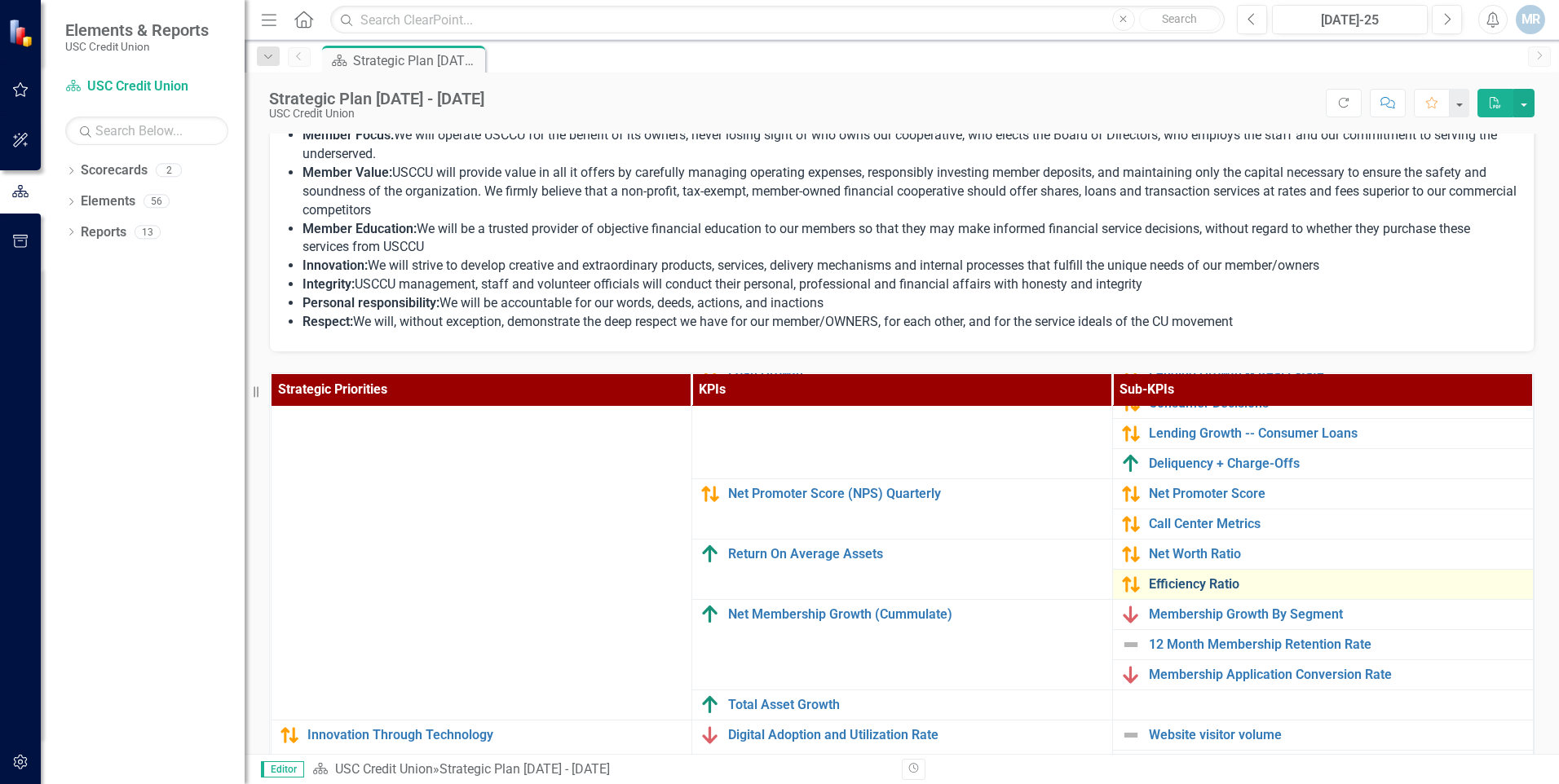
click at [1166, 584] on link "Efficiency Ratio" at bounding box center [1337, 584] width 376 height 15
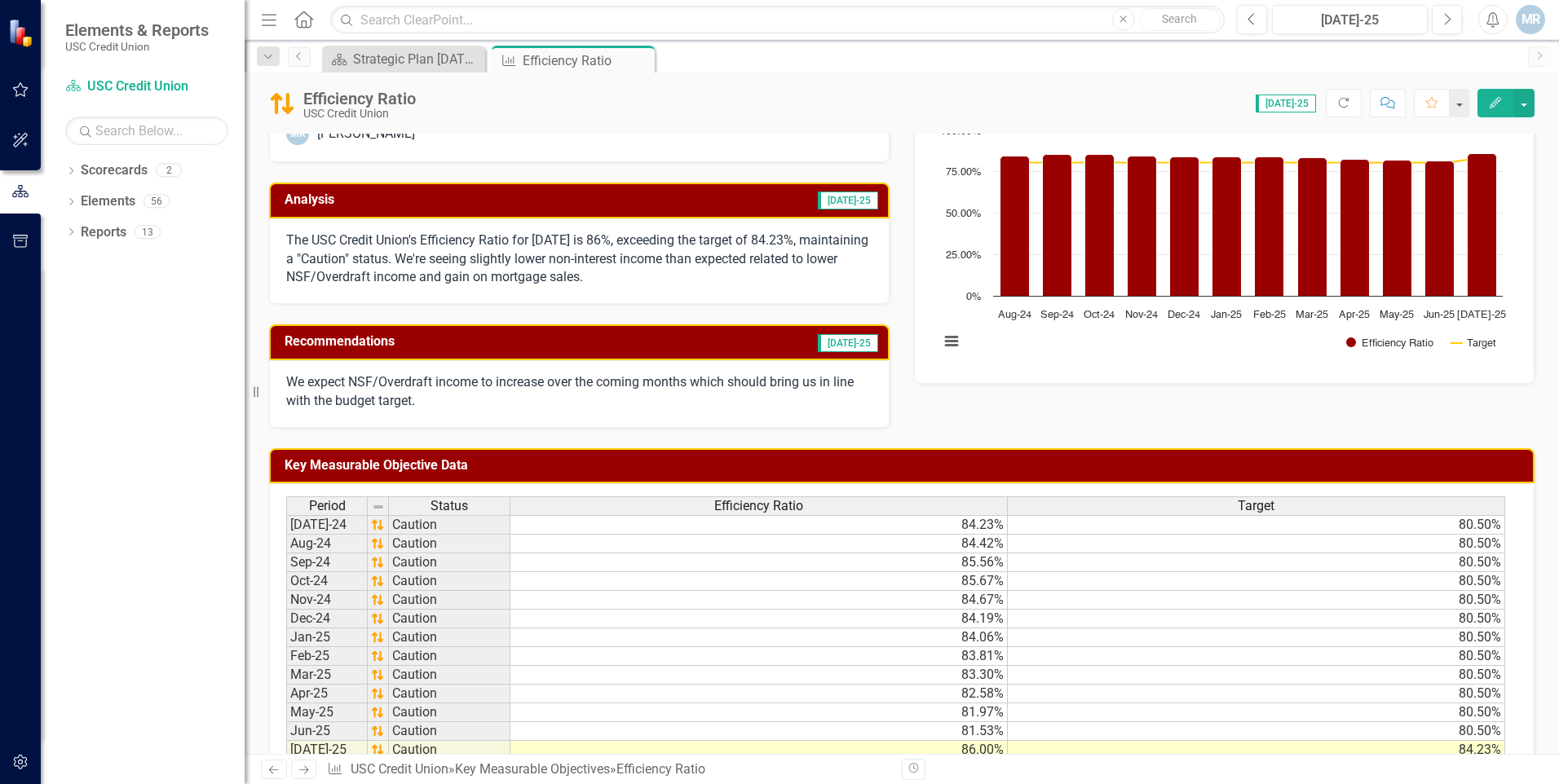
scroll to position [82, 0]
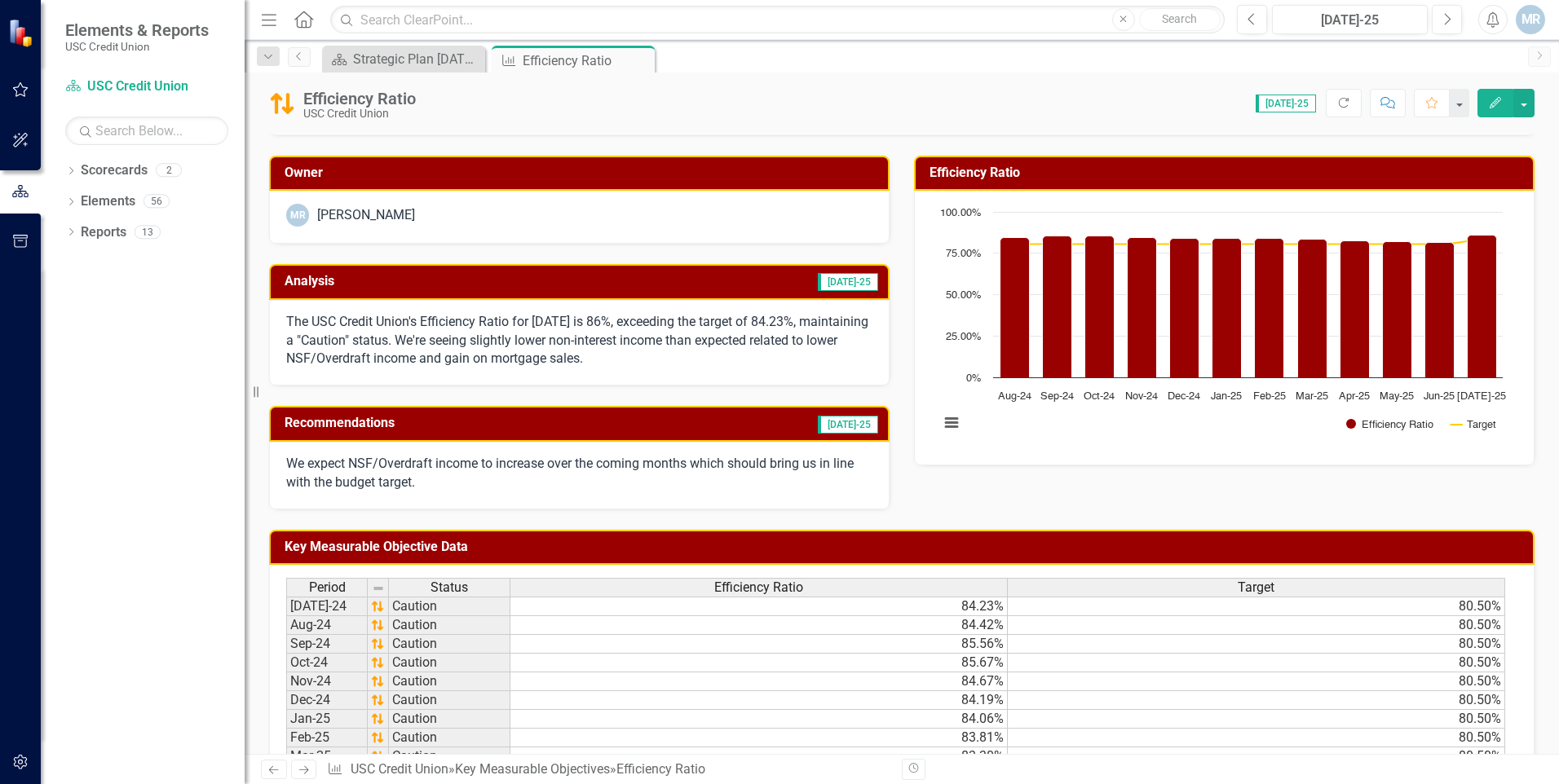
click at [1504, 110] on button "Edit" at bounding box center [1496, 102] width 36 height 28
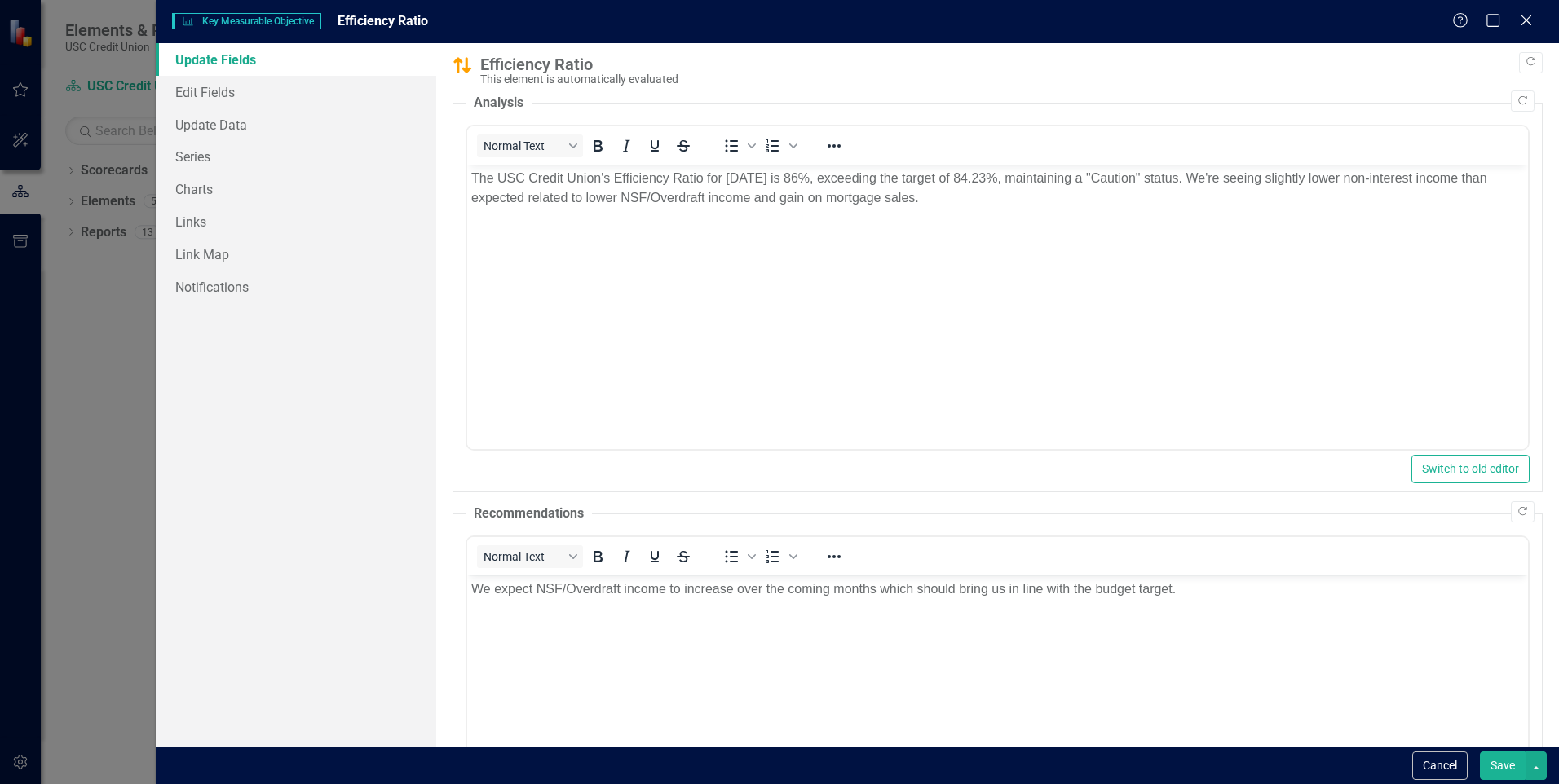
scroll to position [0, 0]
click at [1219, 585] on p "We expect NSF/Overdraft income to increase over the coming months which should …" at bounding box center [998, 589] width 1053 height 20
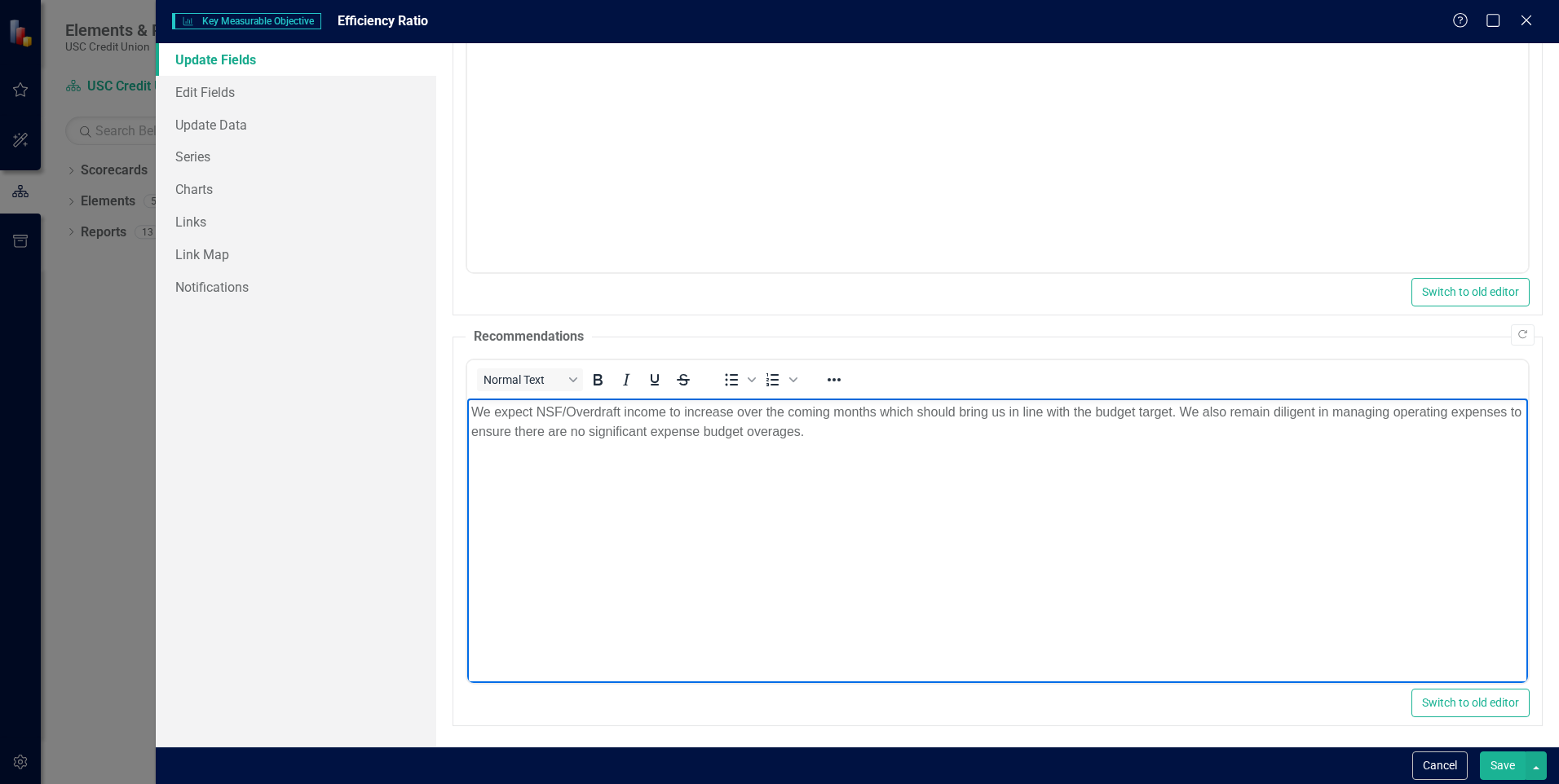
scroll to position [181, 0]
click at [1498, 766] on button "Save" at bounding box center [1504, 765] width 46 height 28
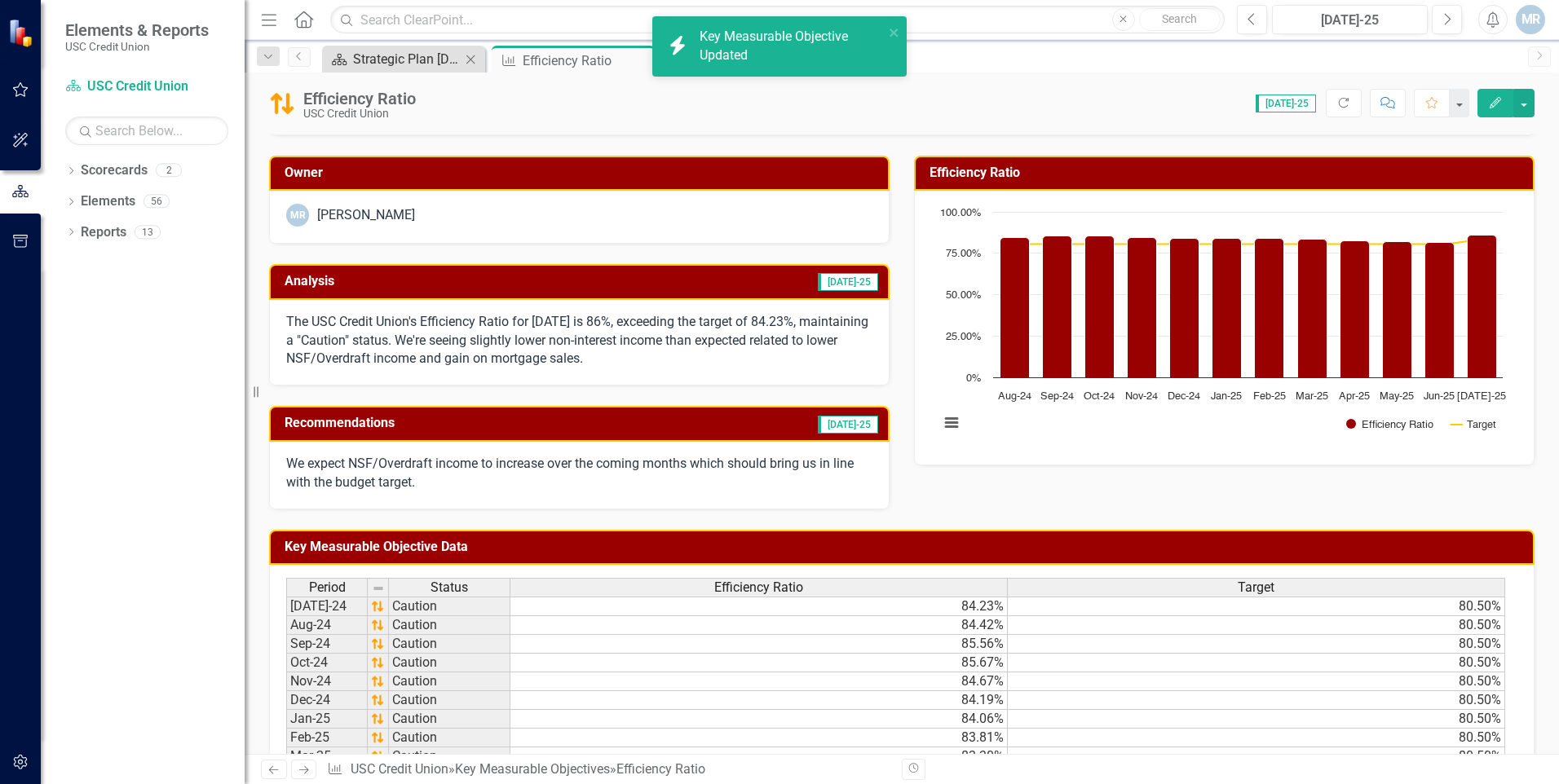
click at [417, 62] on div "Strategic Plan [DATE] - [DATE]" at bounding box center [407, 59] width 108 height 20
